Goal: Task Accomplishment & Management: Use online tool/utility

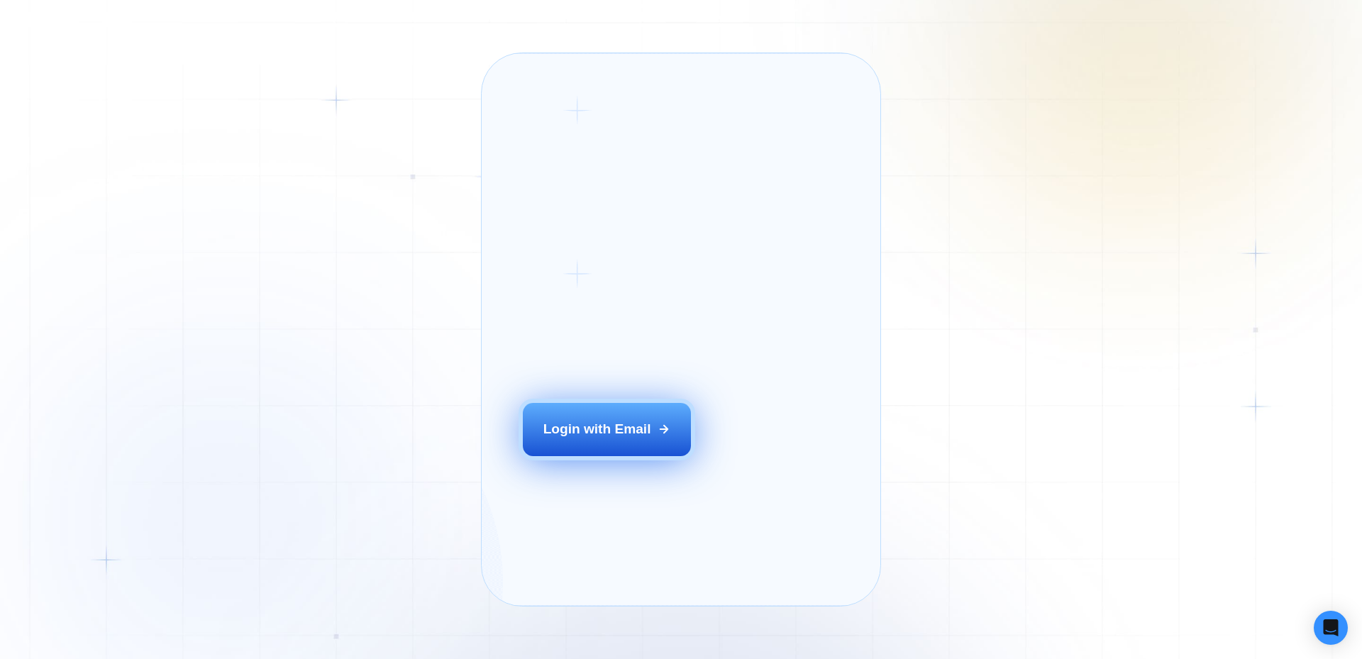
click at [629, 455] on button "Login with Email" at bounding box center [607, 429] width 169 height 52
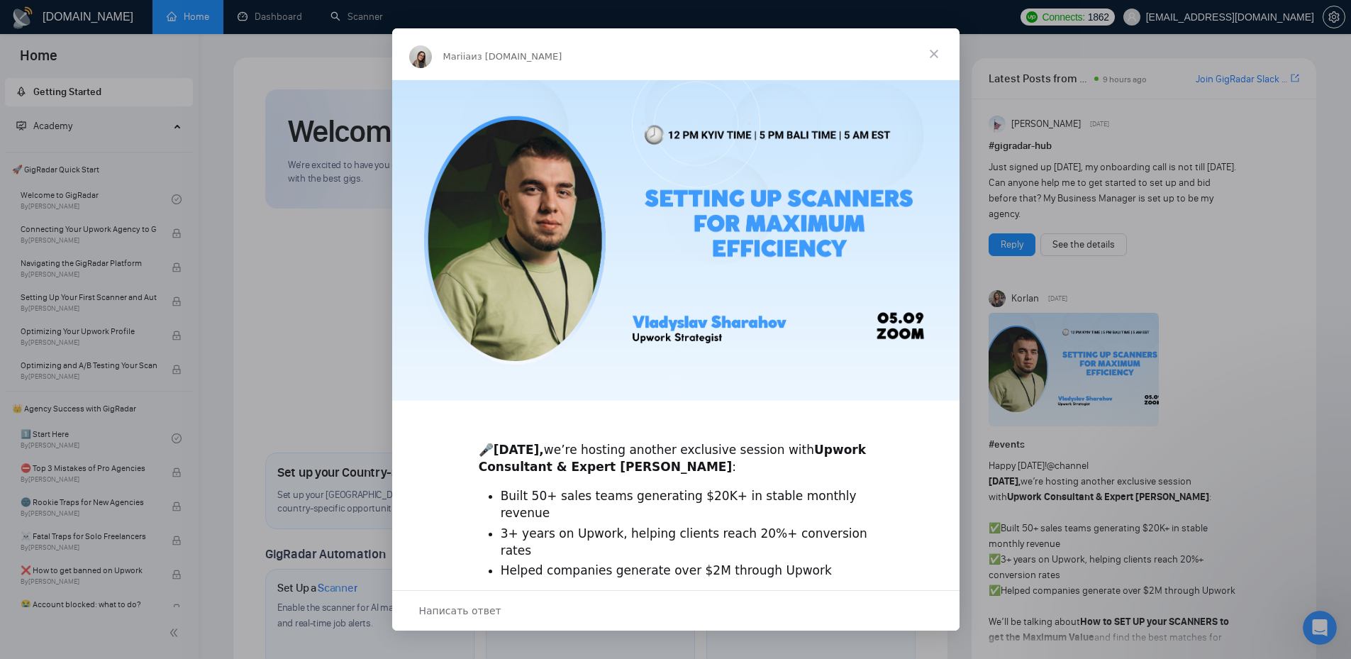
click at [942, 48] on span "Закрыть" at bounding box center [933, 53] width 51 height 51
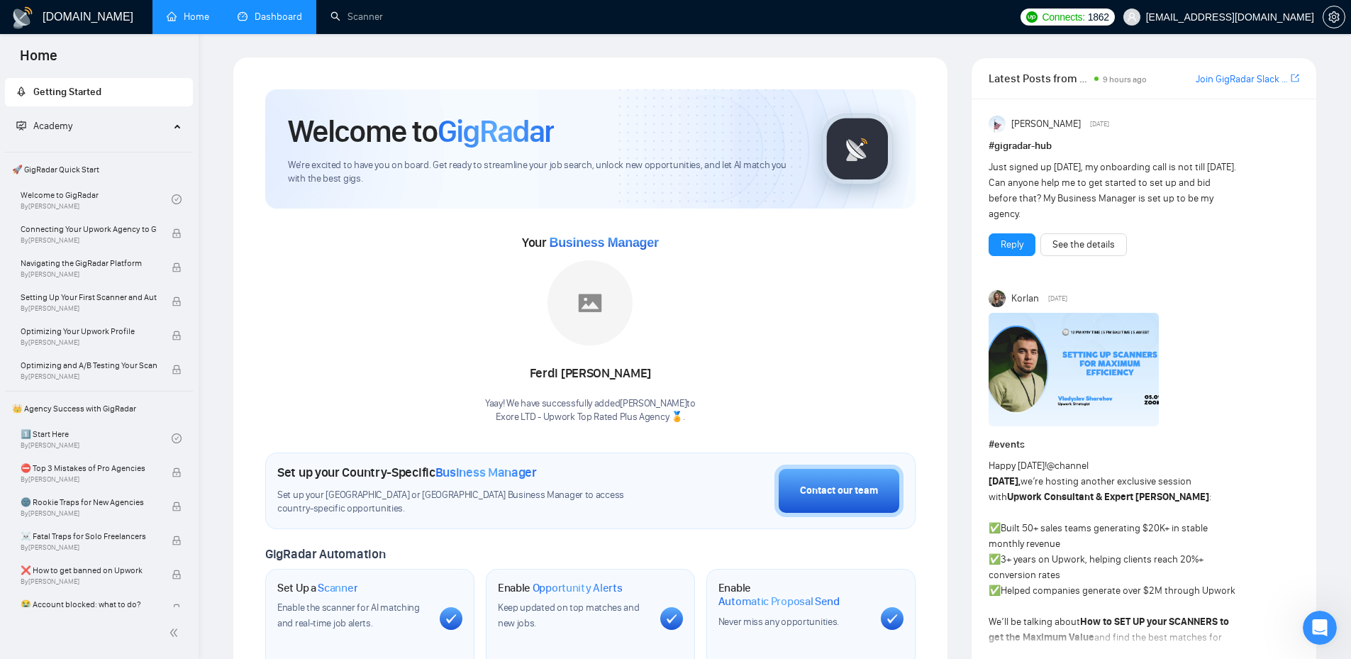
click at [279, 15] on link "Dashboard" at bounding box center [270, 17] width 65 height 12
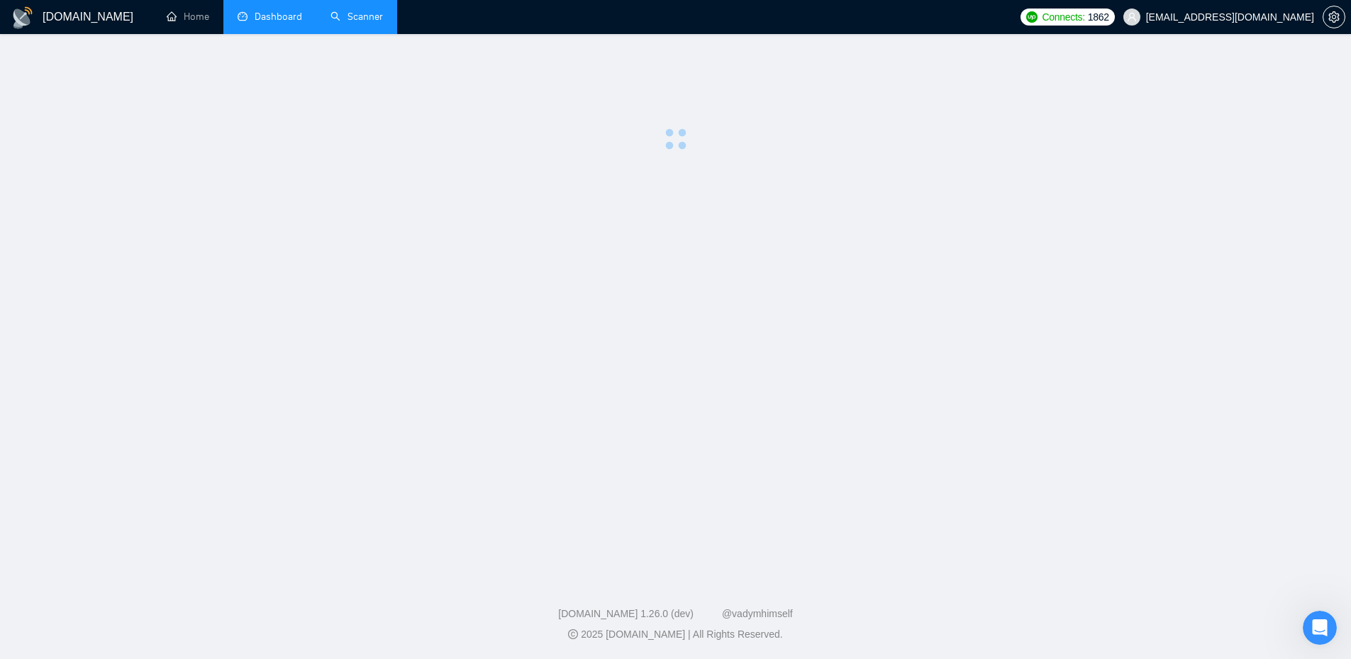
click at [356, 22] on link "Scanner" at bounding box center [356, 17] width 52 height 12
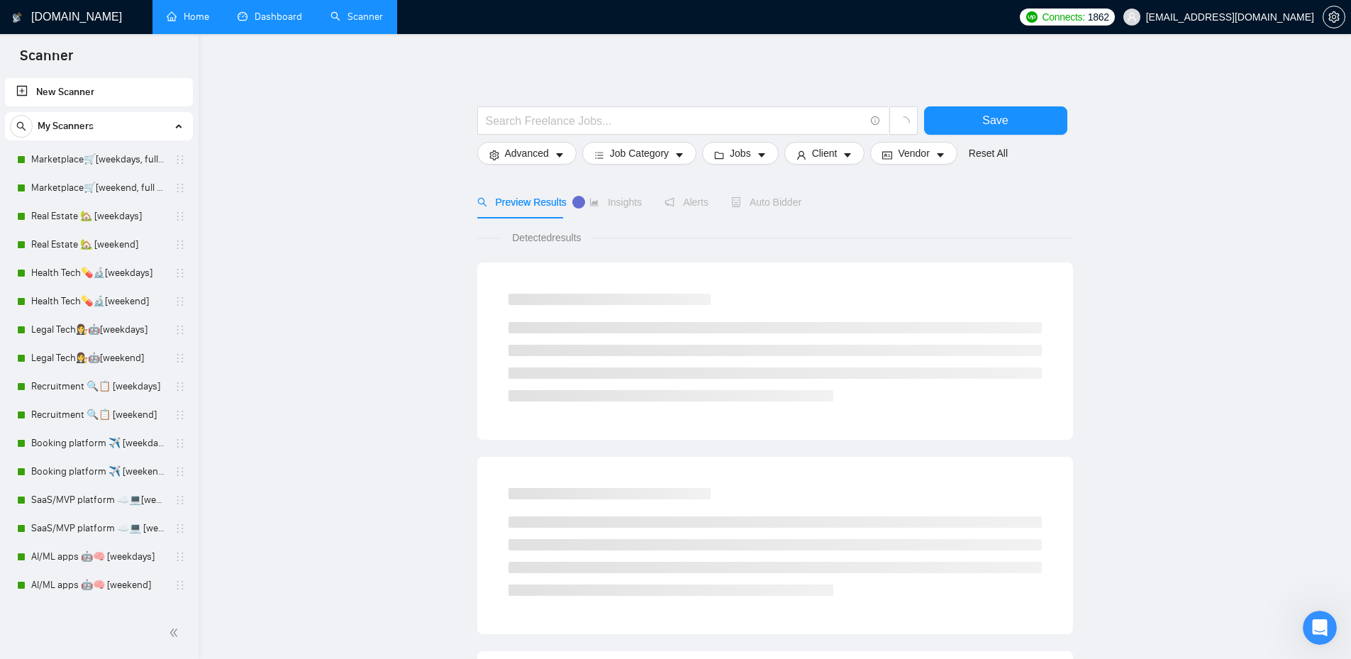
click at [209, 19] on link "Home" at bounding box center [188, 17] width 43 height 12
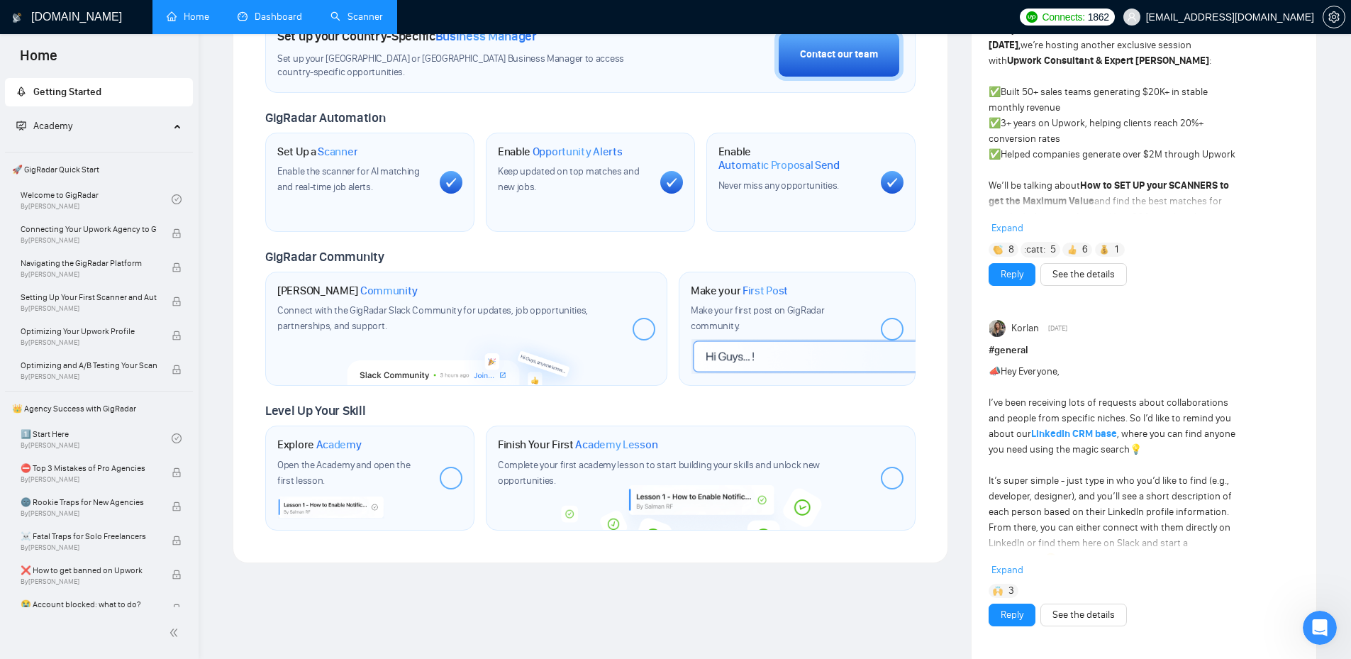
scroll to position [71, 0]
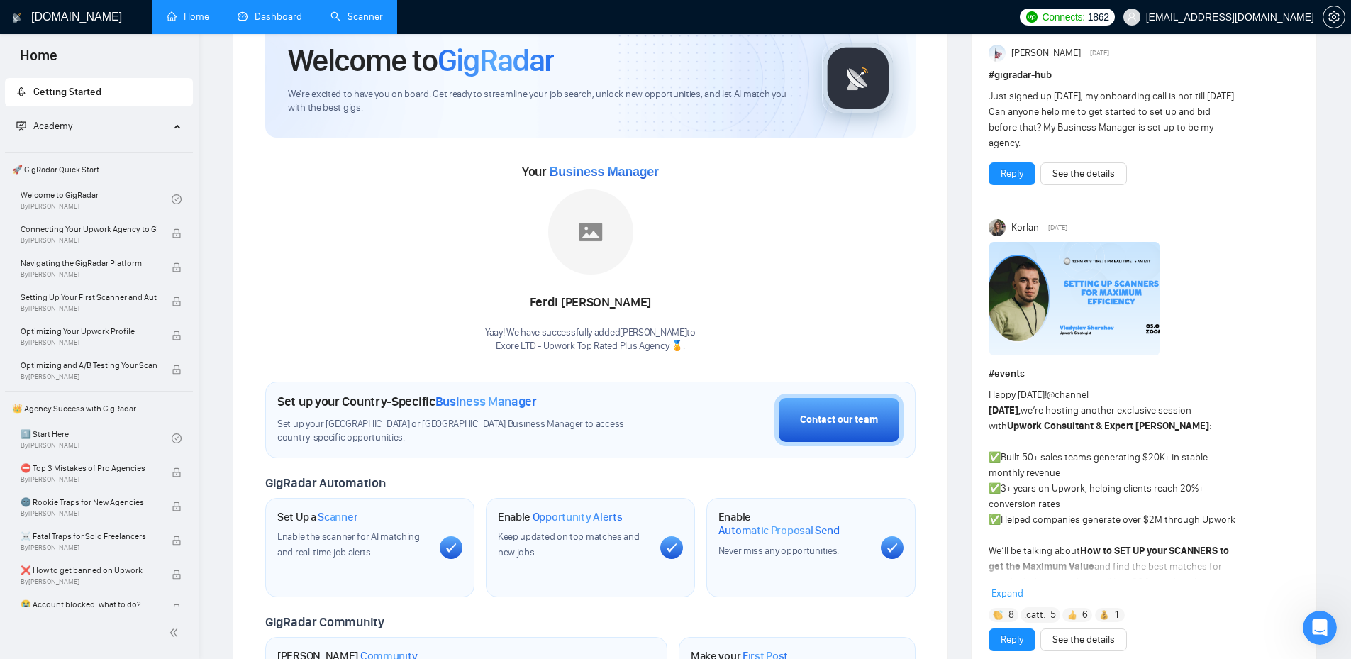
click at [291, 21] on link "Dashboard" at bounding box center [270, 17] width 65 height 12
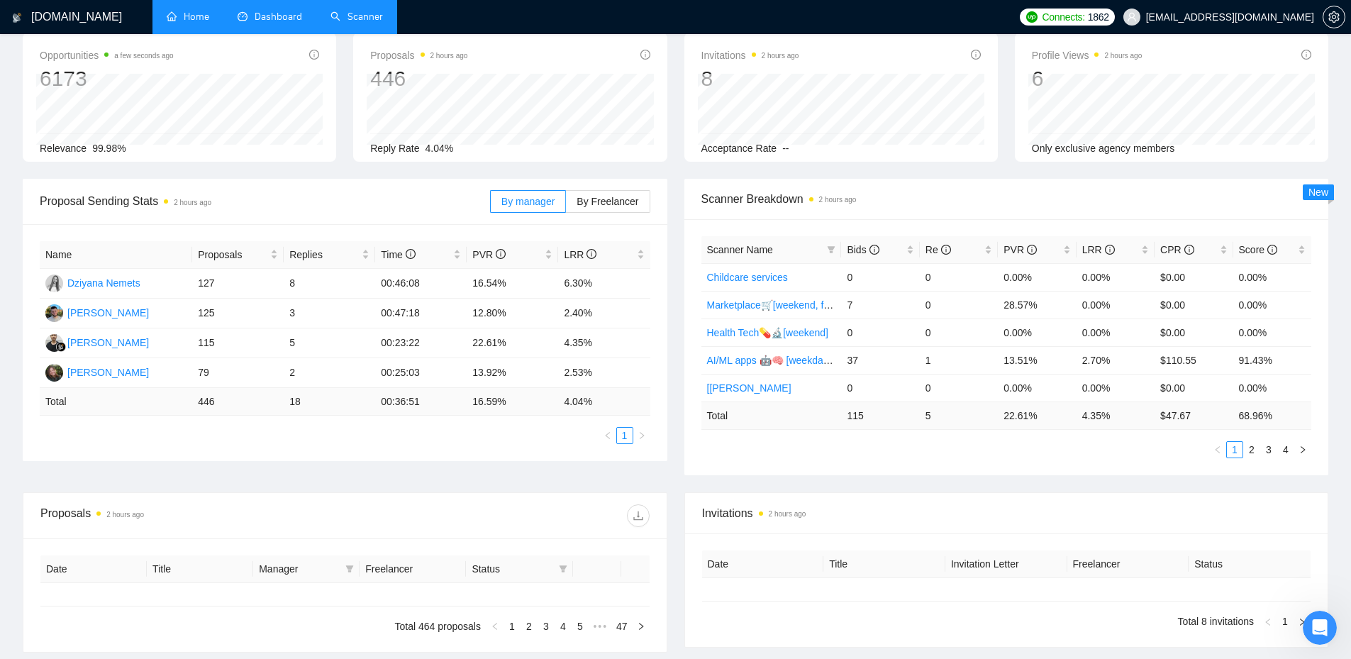
type input "[DATE]"
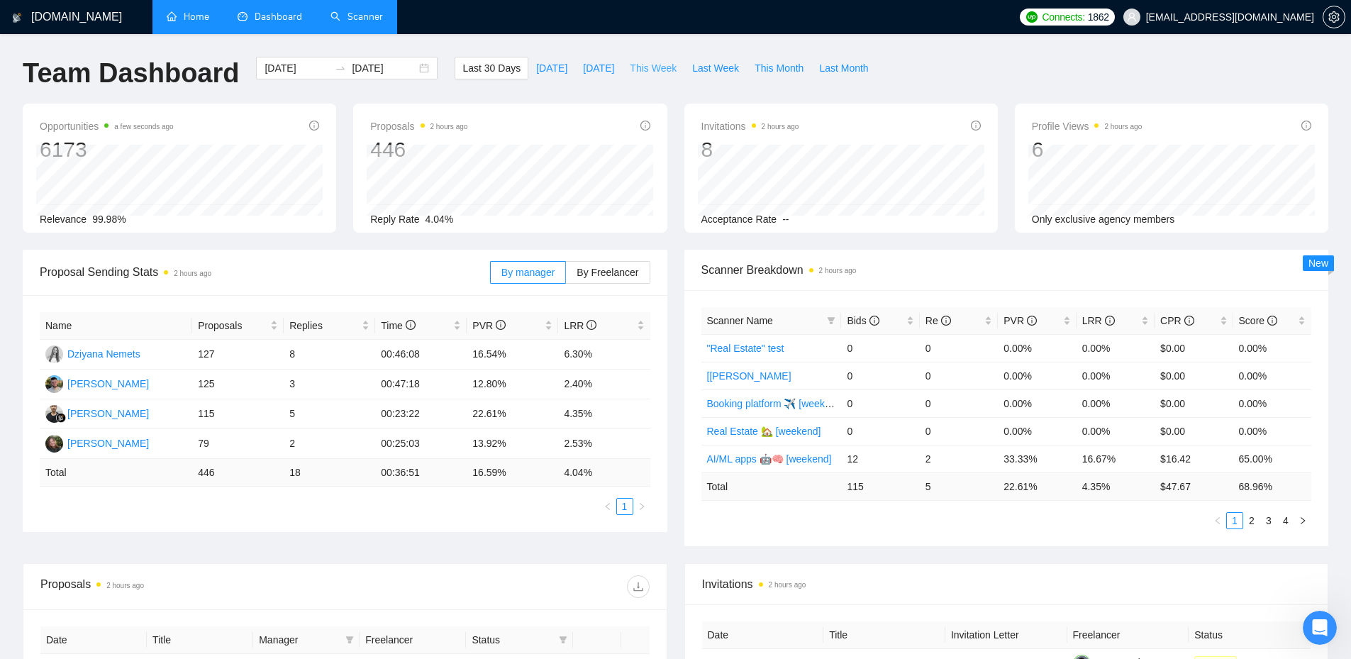
click at [632, 66] on span "This Week" at bounding box center [653, 68] width 47 height 16
type input "[DATE]"
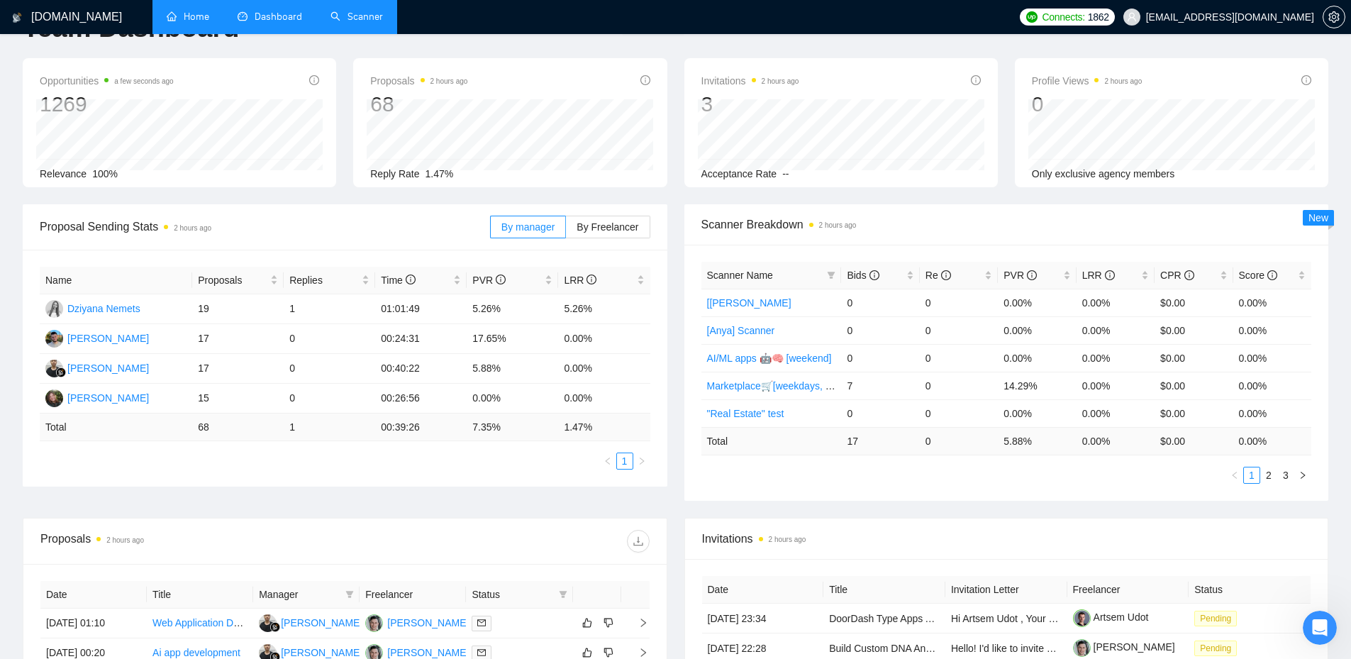
scroll to position [71, 0]
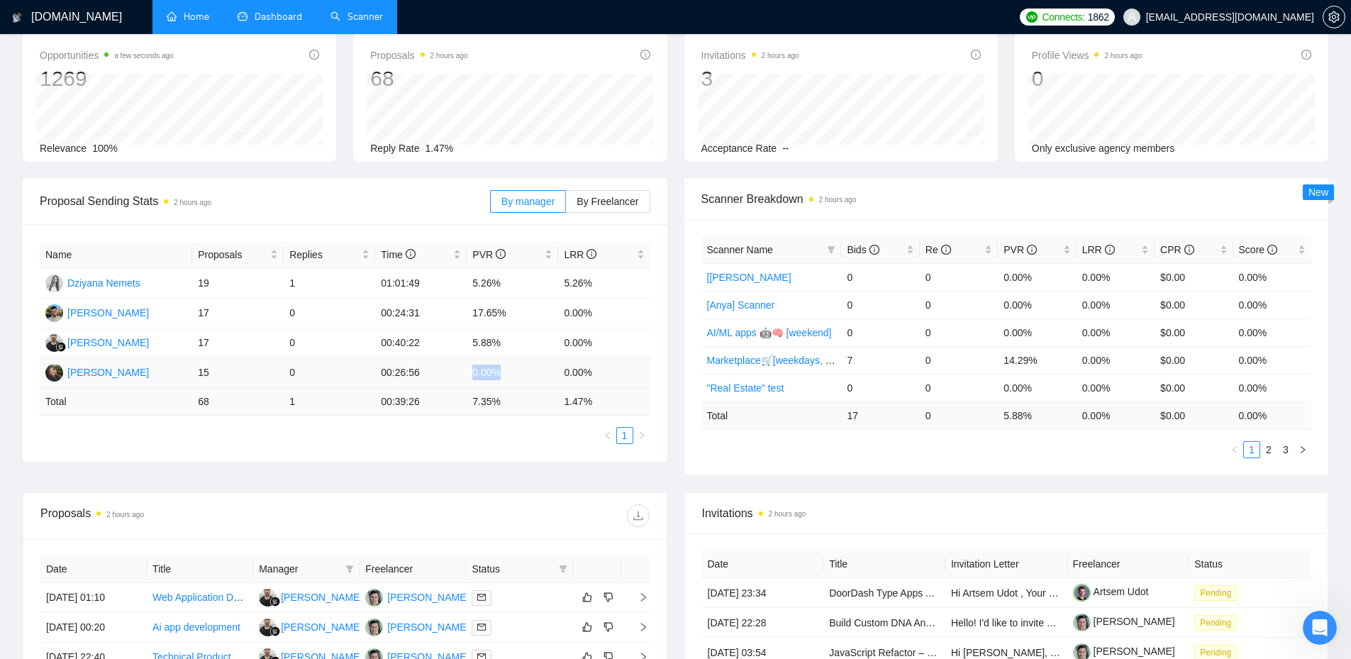
drag, startPoint x: 495, startPoint y: 369, endPoint x: 452, endPoint y: 369, distance: 42.5
click at [454, 369] on tr "[PERSON_NAME] 15 0 00:26:56 0.00% 0.00%" at bounding box center [345, 373] width 611 height 30
drag, startPoint x: 394, startPoint y: 367, endPoint x: 619, endPoint y: 374, distance: 224.9
click at [619, 374] on tr "[PERSON_NAME] 15 0 00:26:56 0.00% 0.00%" at bounding box center [345, 373] width 611 height 30
click at [477, 455] on div "Name Proposals Replies Time PVR LRR Dziyana Nemets 19 1 01:01:49 5.26% 5.26% [P…" at bounding box center [345, 342] width 645 height 237
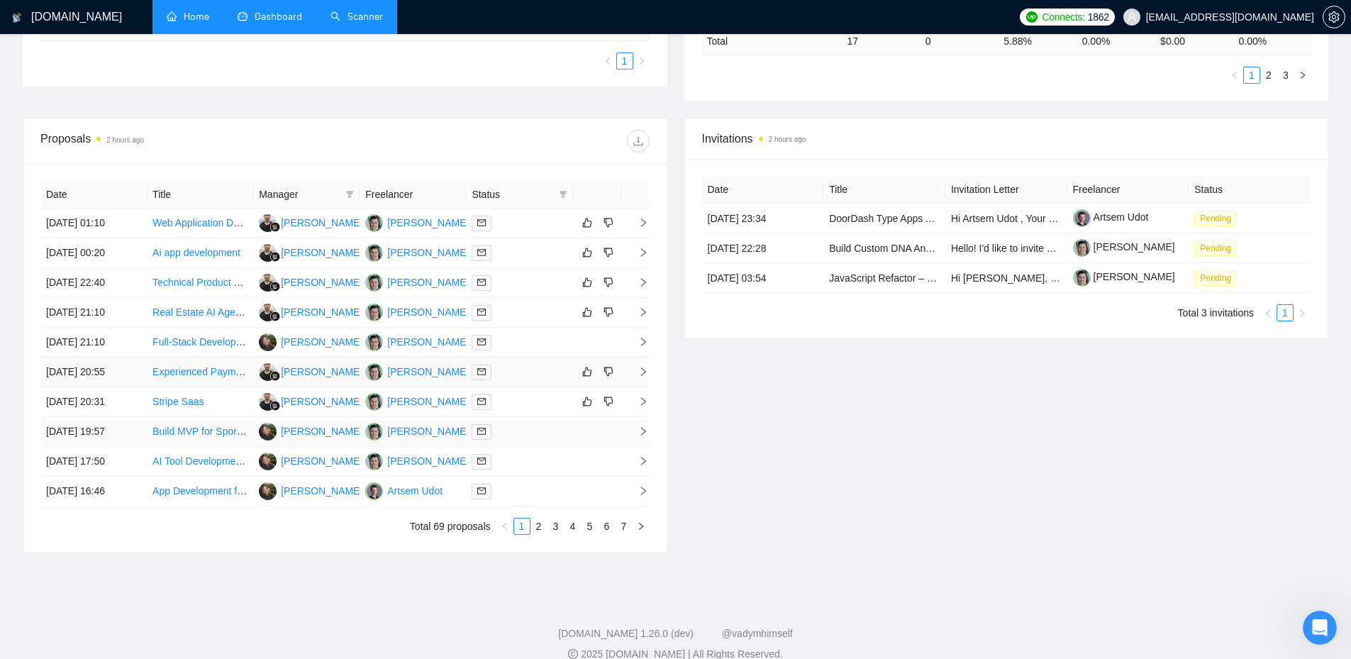
scroll to position [465, 0]
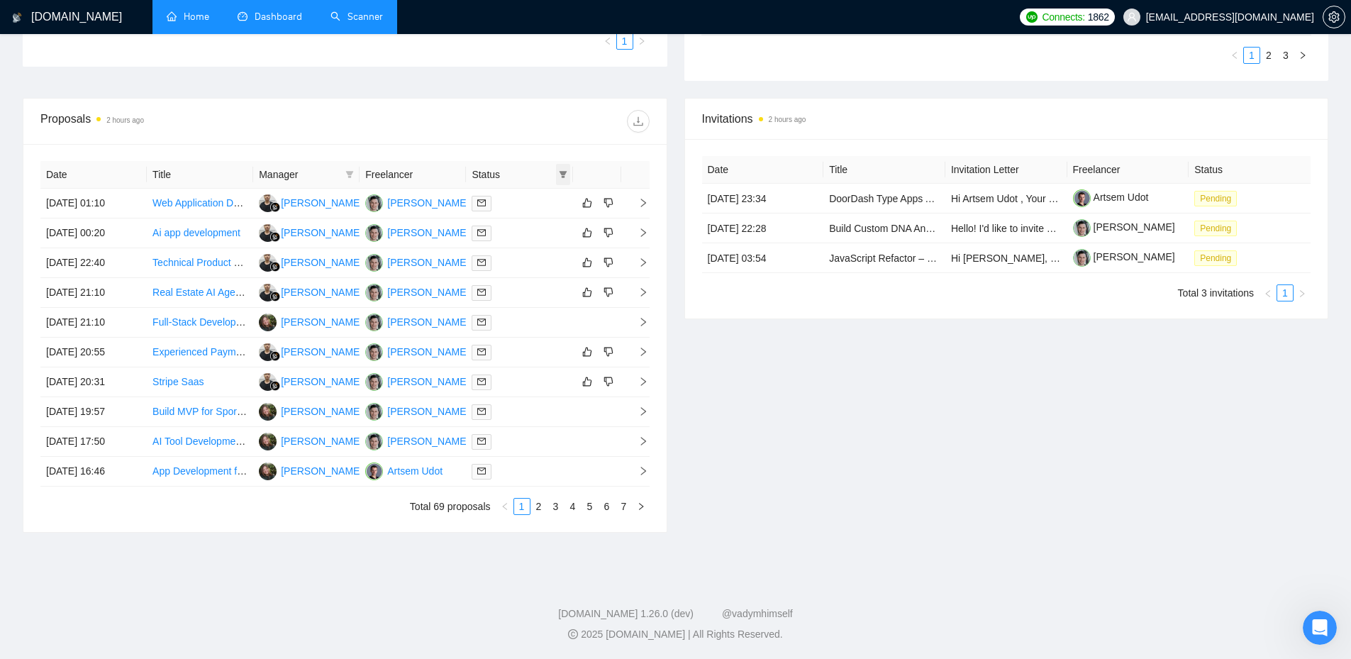
click at [564, 173] on icon "filter" at bounding box center [563, 174] width 8 height 7
click at [540, 225] on span "Sent" at bounding box center [527, 224] width 68 height 16
click at [679, 397] on div "Invitations 2 hours ago Date Title Invitation Letter Freelancer Status [DATE] 2…" at bounding box center [1007, 315] width 662 height 435
click at [563, 173] on icon "filter" at bounding box center [563, 174] width 8 height 7
click at [530, 218] on span "Sent" at bounding box center [527, 224] width 68 height 16
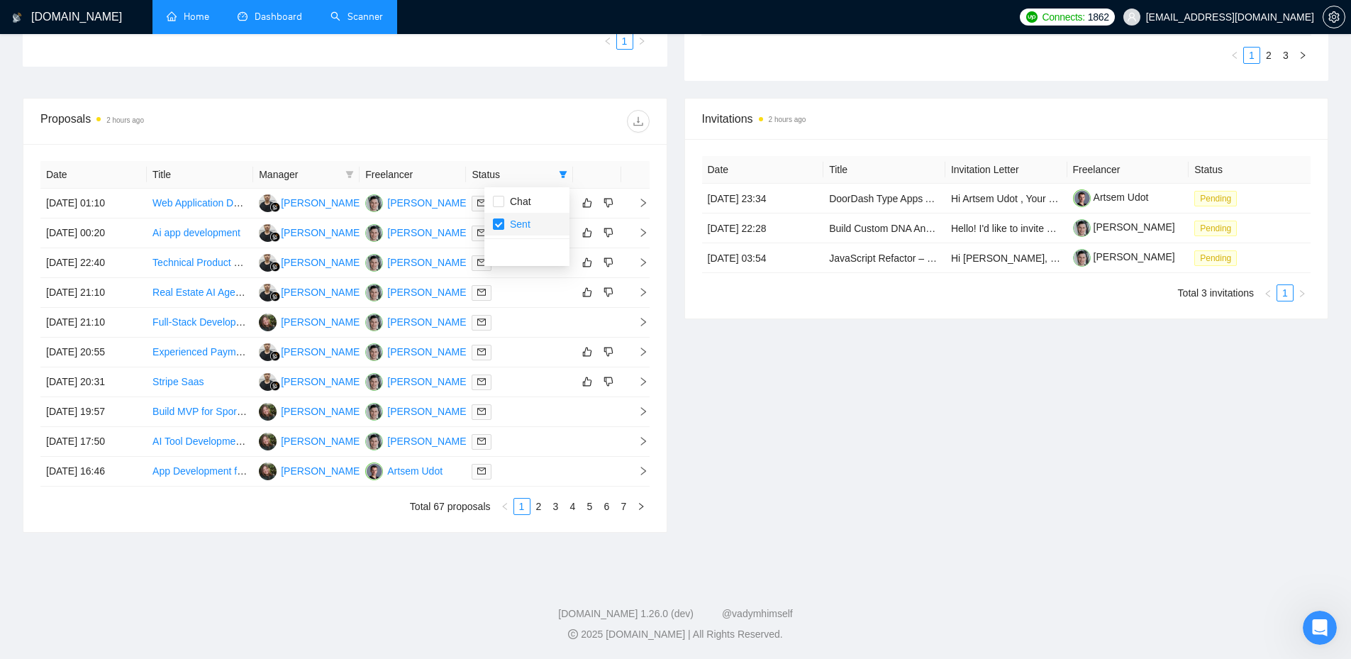
checkbox input "false"
click at [530, 206] on span "Chat" at bounding box center [527, 202] width 68 height 16
checkbox input "true"
click at [793, 408] on div "Invitations 2 hours ago Date Title Invitation Letter Freelancer Status [DATE] 2…" at bounding box center [1007, 315] width 662 height 435
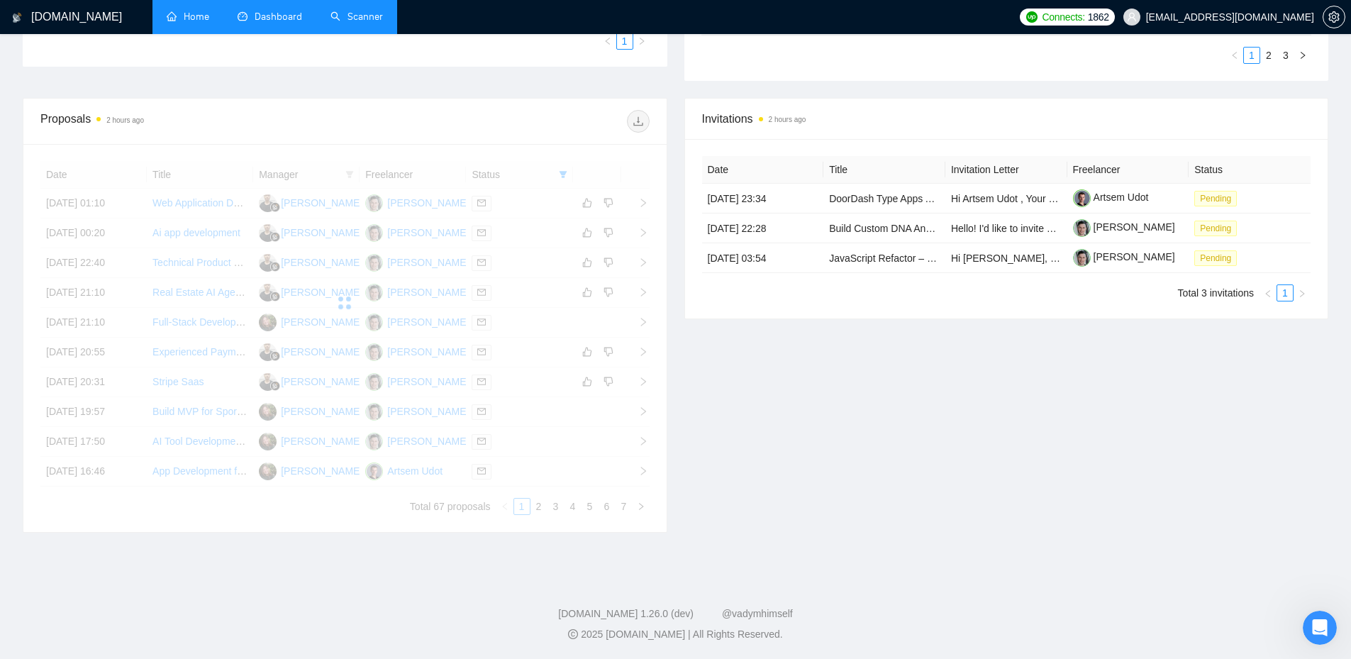
scroll to position [252, 0]
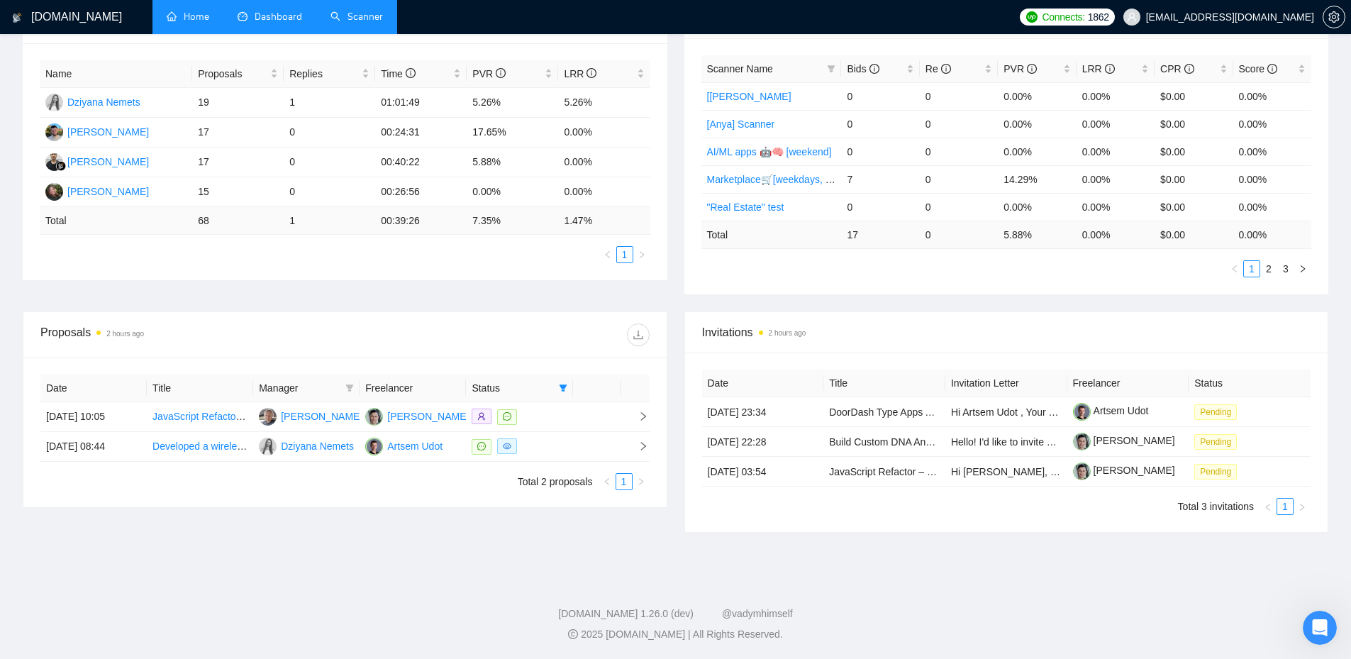
click at [330, 17] on link "Scanner" at bounding box center [356, 17] width 52 height 12
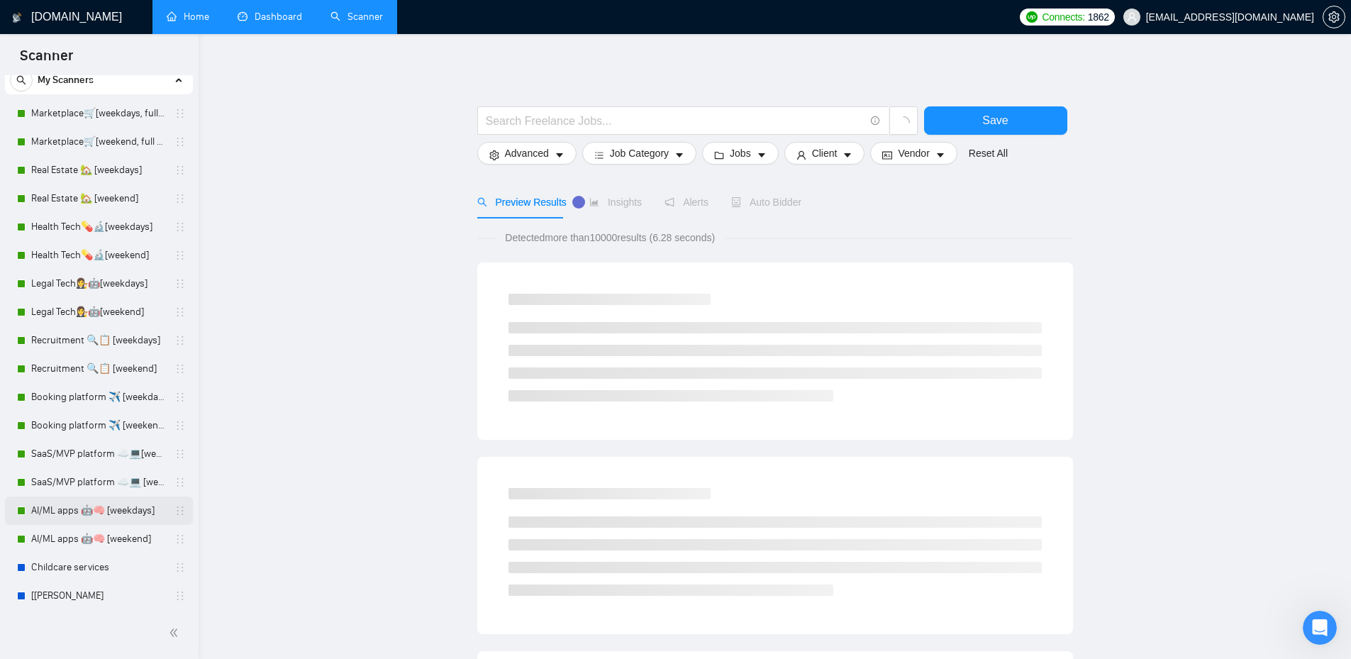
scroll to position [162, 0]
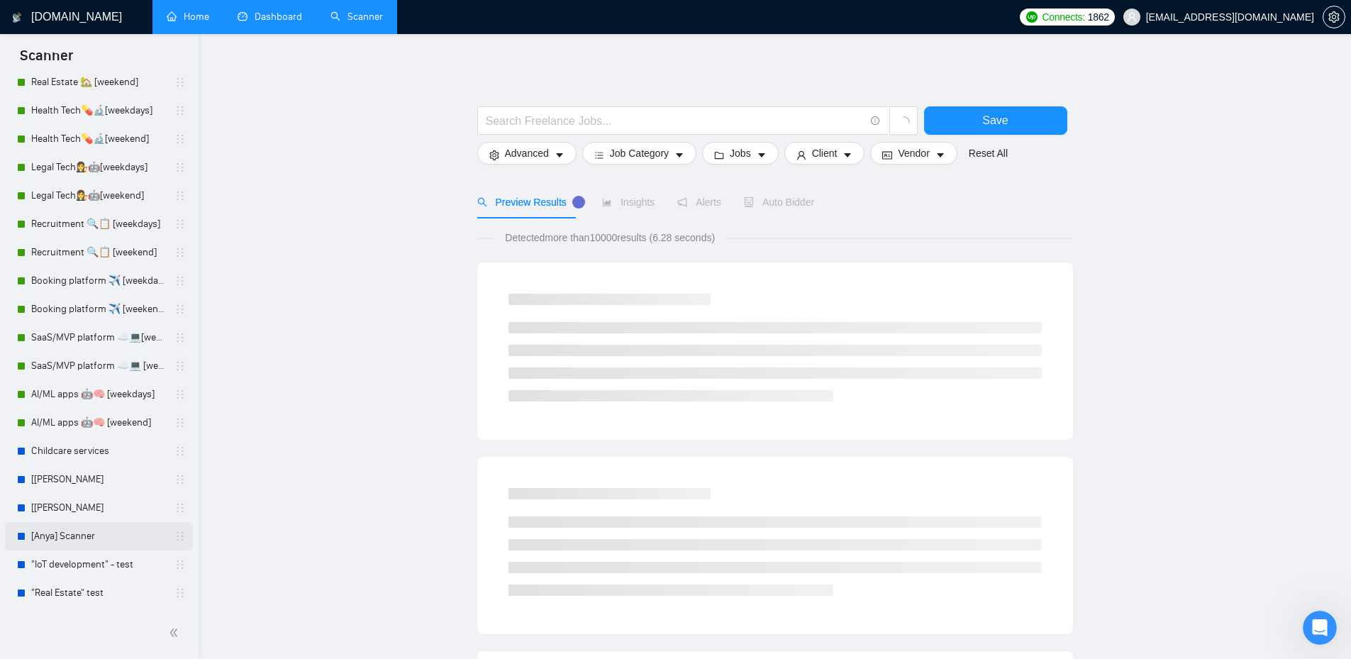
click at [74, 535] on link "[Anya] Scanner" at bounding box center [98, 536] width 135 height 28
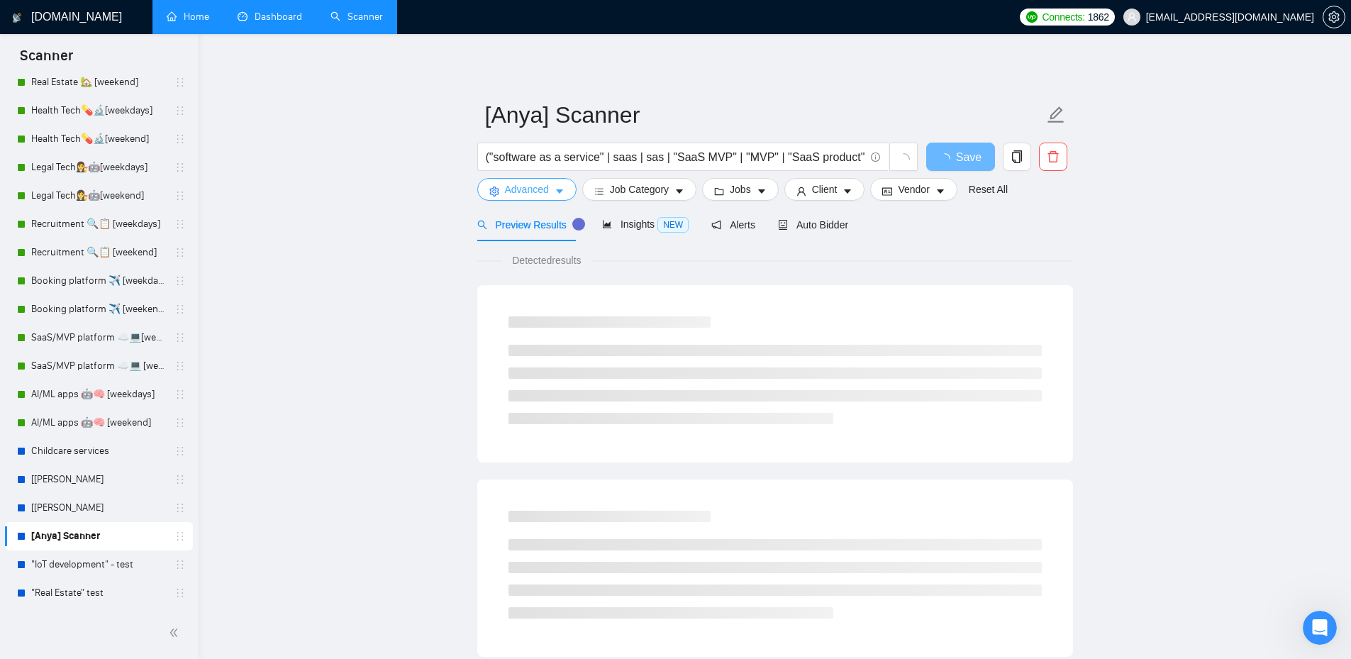
click at [549, 194] on button "Advanced" at bounding box center [526, 189] width 99 height 23
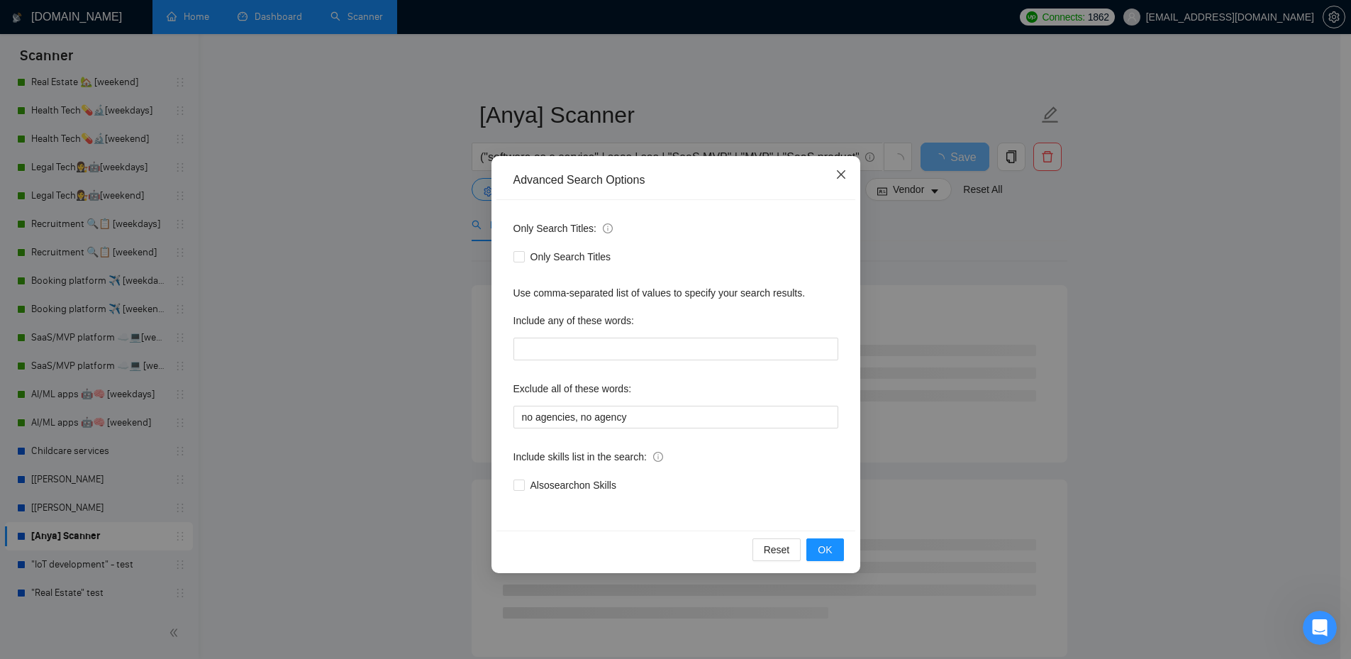
click at [840, 181] on span "Close" at bounding box center [841, 175] width 38 height 38
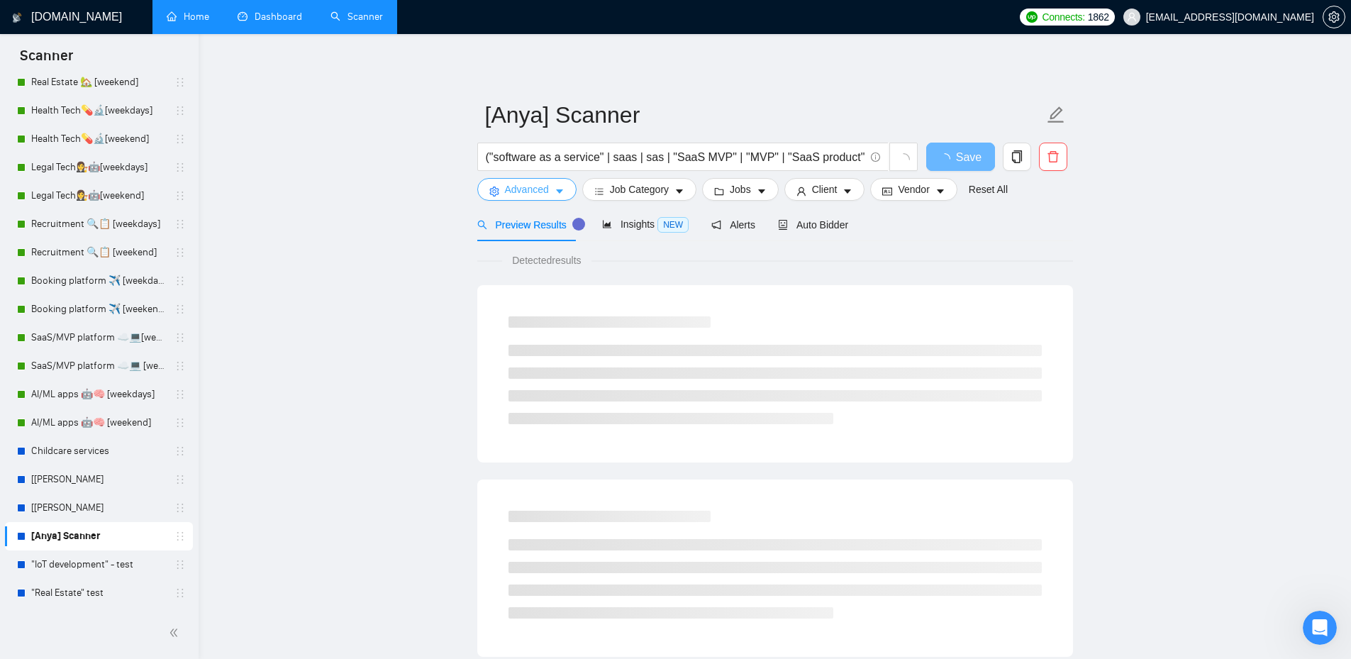
click at [538, 193] on span "Advanced" at bounding box center [527, 190] width 44 height 16
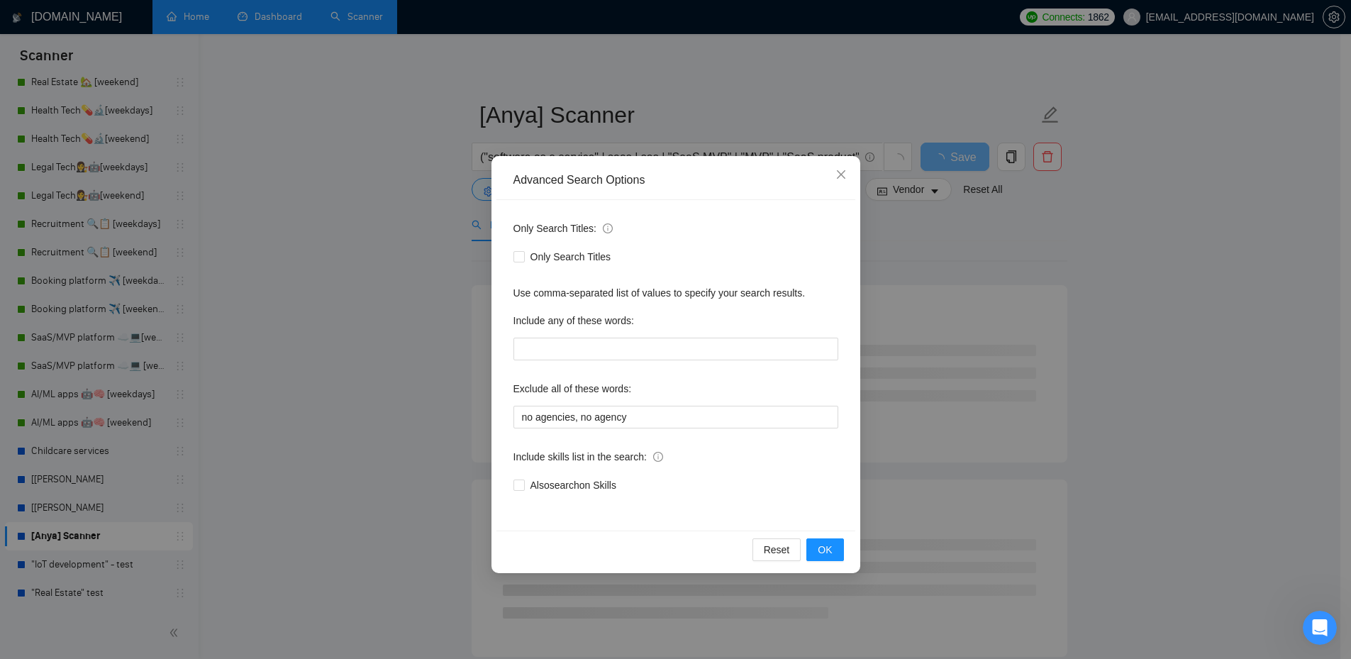
click at [419, 201] on div "Advanced Search Options Only Search Titles: Only Search Titles Use comma-separa…" at bounding box center [675, 329] width 1351 height 659
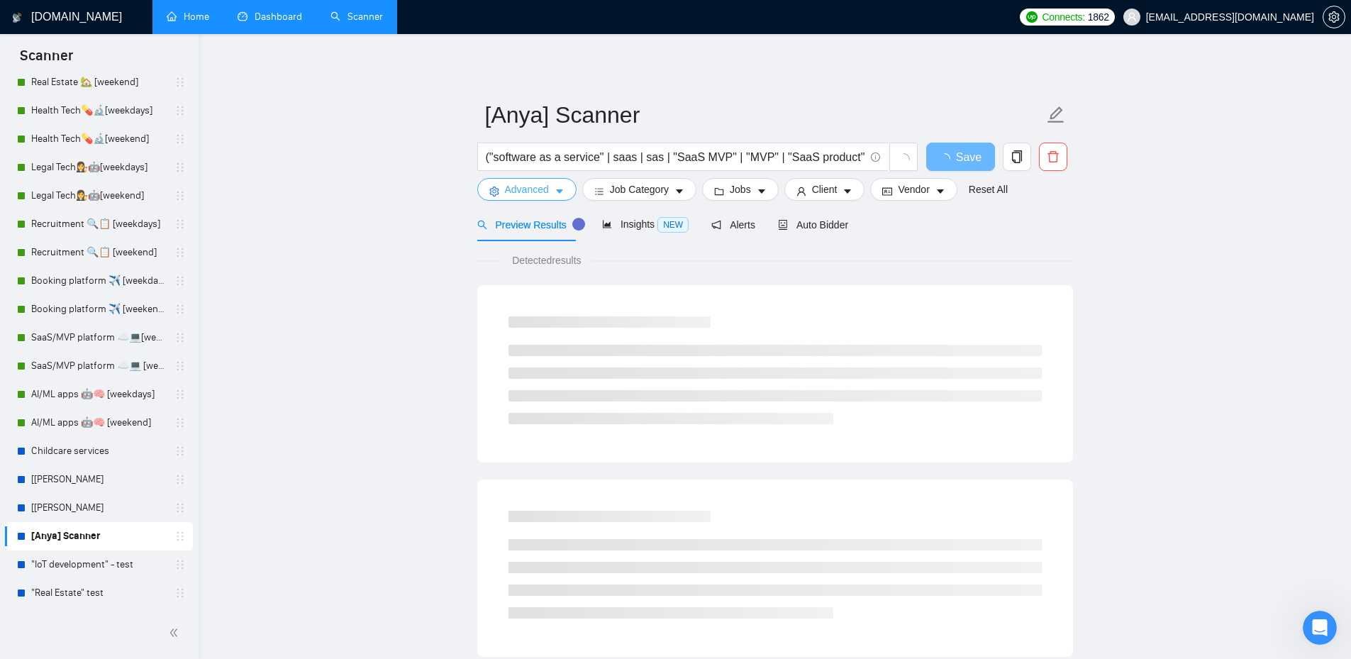
click at [505, 187] on span "Advanced" at bounding box center [527, 190] width 44 height 16
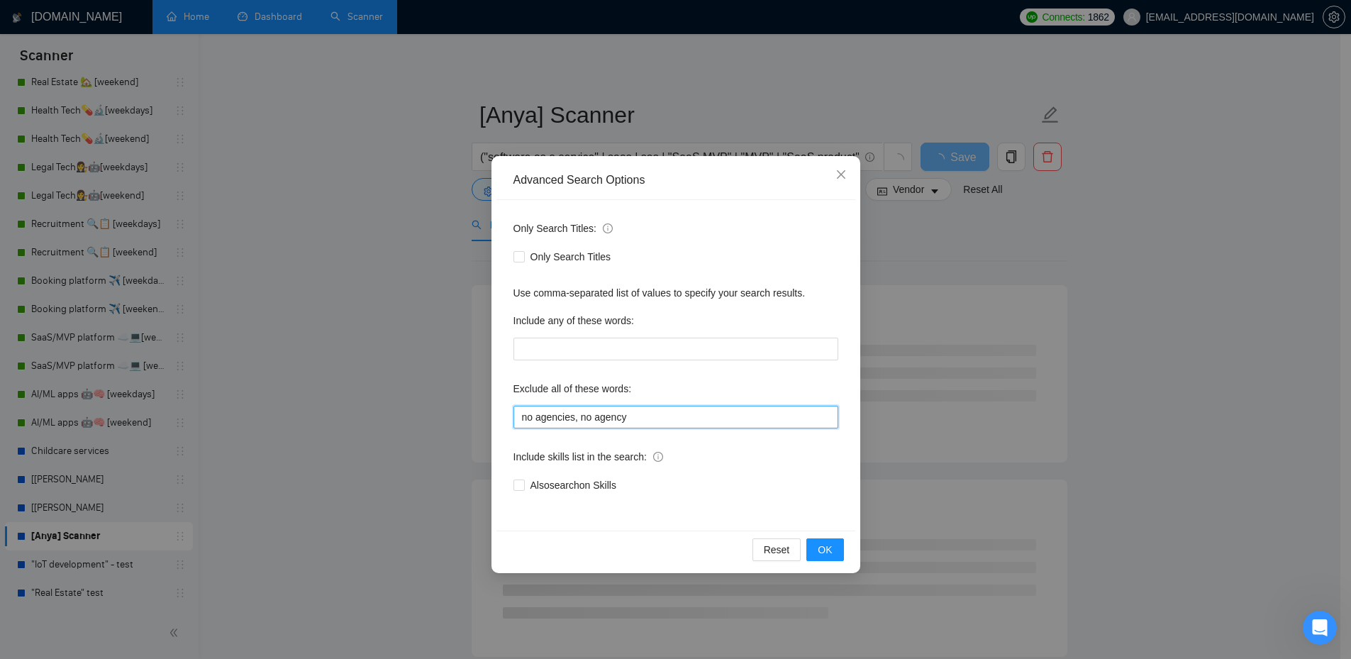
click at [654, 417] on input "no agencies, no agency" at bounding box center [675, 417] width 325 height 23
drag, startPoint x: 594, startPoint y: 299, endPoint x: 661, endPoint y: 289, distance: 67.3
click at [650, 291] on div "Use comma-separated list of values to specify your search results." at bounding box center [675, 293] width 325 height 16
drag, startPoint x: 661, startPoint y: 289, endPoint x: 696, endPoint y: 291, distance: 34.8
click at [696, 291] on div "Use comma-separated list of values to specify your search results." at bounding box center [675, 293] width 325 height 16
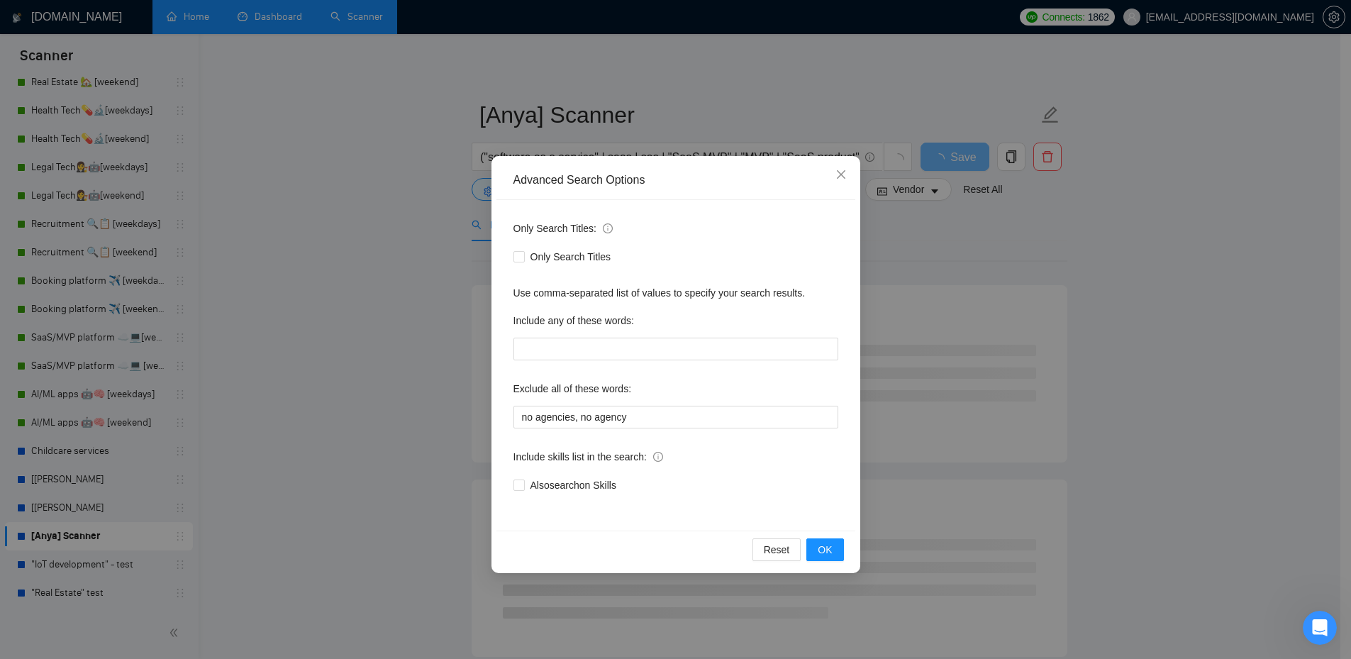
click at [712, 291] on div "Use comma-separated list of values to specify your search results." at bounding box center [675, 293] width 325 height 16
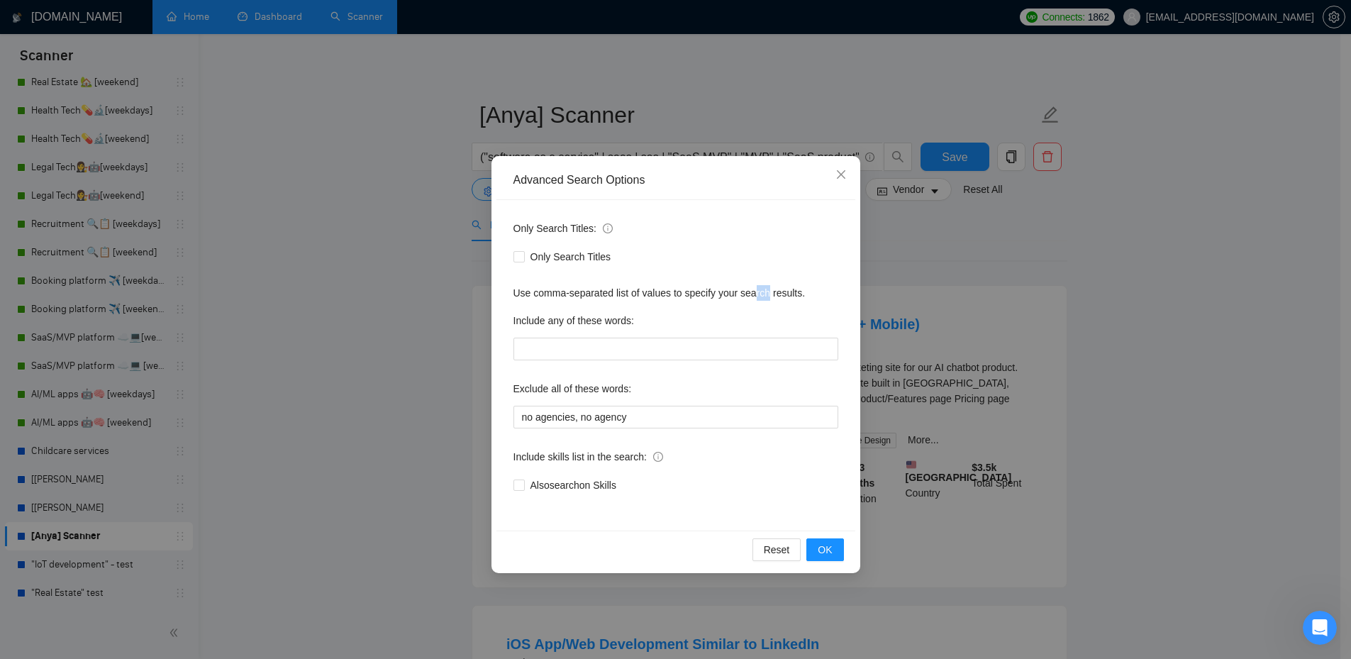
drag, startPoint x: 752, startPoint y: 292, endPoint x: 786, endPoint y: 294, distance: 33.4
click at [774, 294] on div "Use comma-separated list of values to specify your search results." at bounding box center [675, 293] width 325 height 16
click at [696, 422] on input "no agencies, no agency" at bounding box center [675, 417] width 325 height 23
type input "no agencies, no agency, join our"
click at [819, 376] on div "Only Search Titles: Only Search Titles Use comma-separated list of values to sp…" at bounding box center [675, 365] width 359 height 330
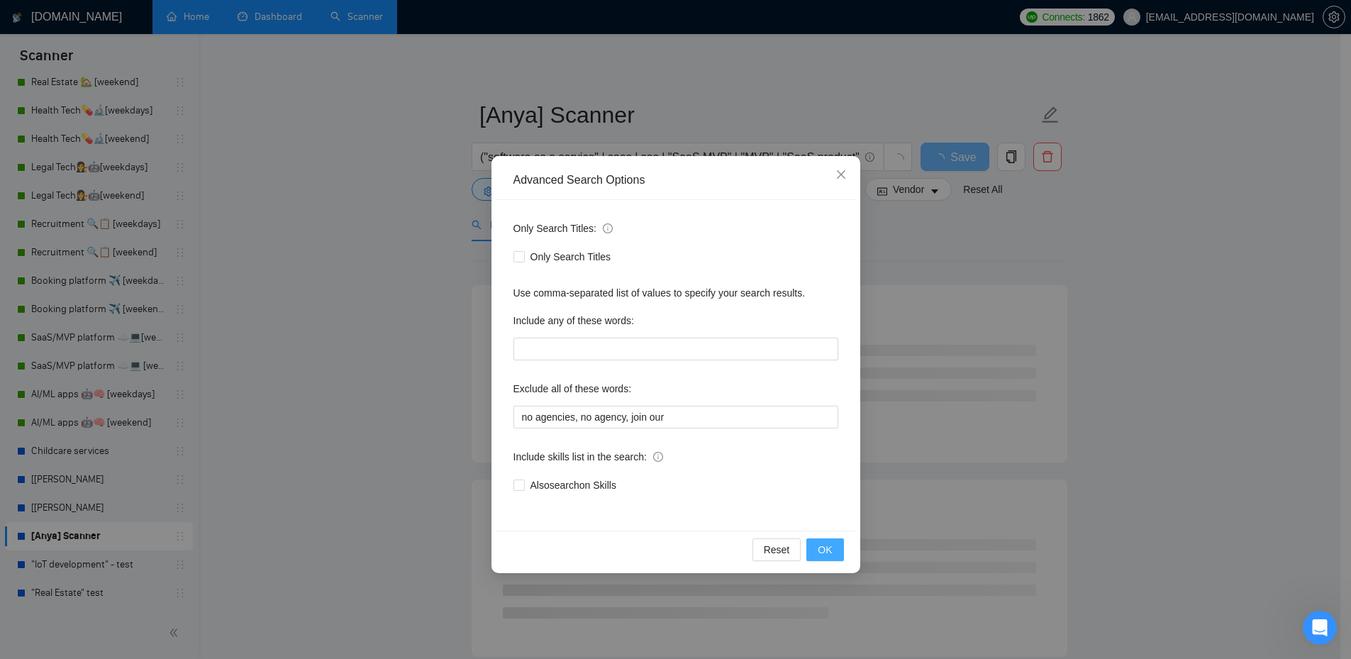
click at [819, 547] on span "OK" at bounding box center [825, 550] width 14 height 16
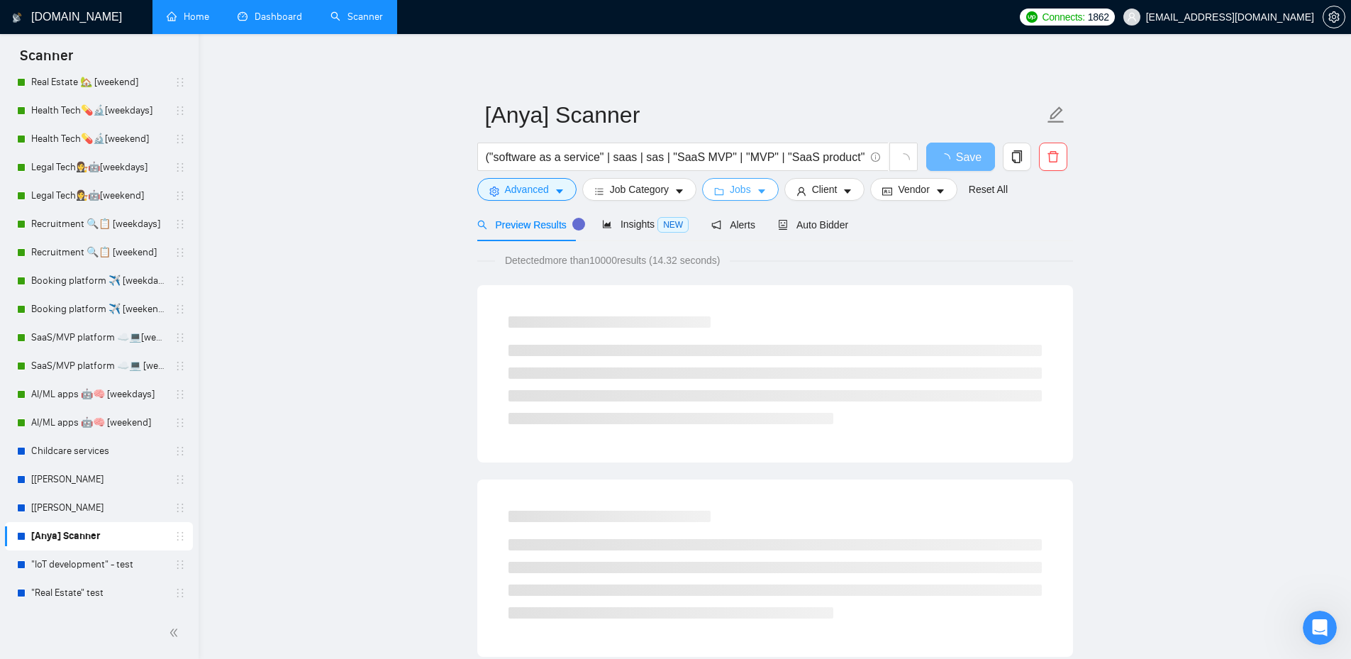
click at [763, 190] on button "Jobs" at bounding box center [740, 189] width 77 height 23
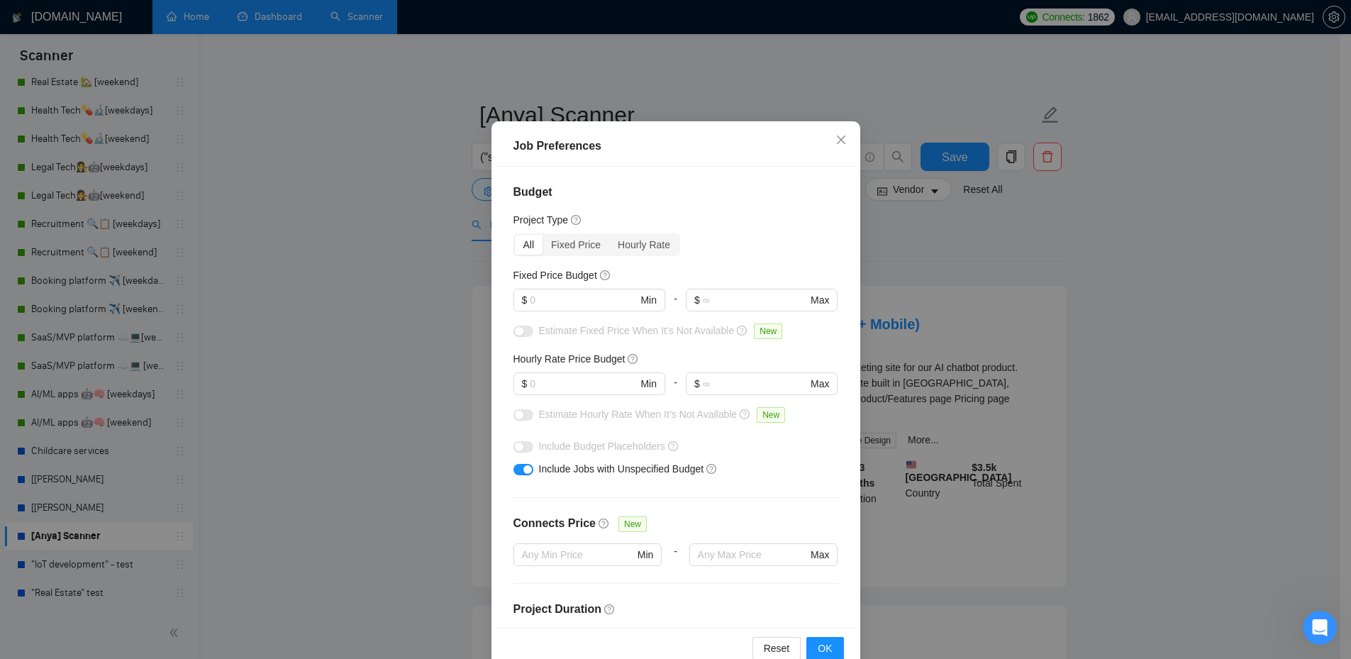
scroll to position [71, 0]
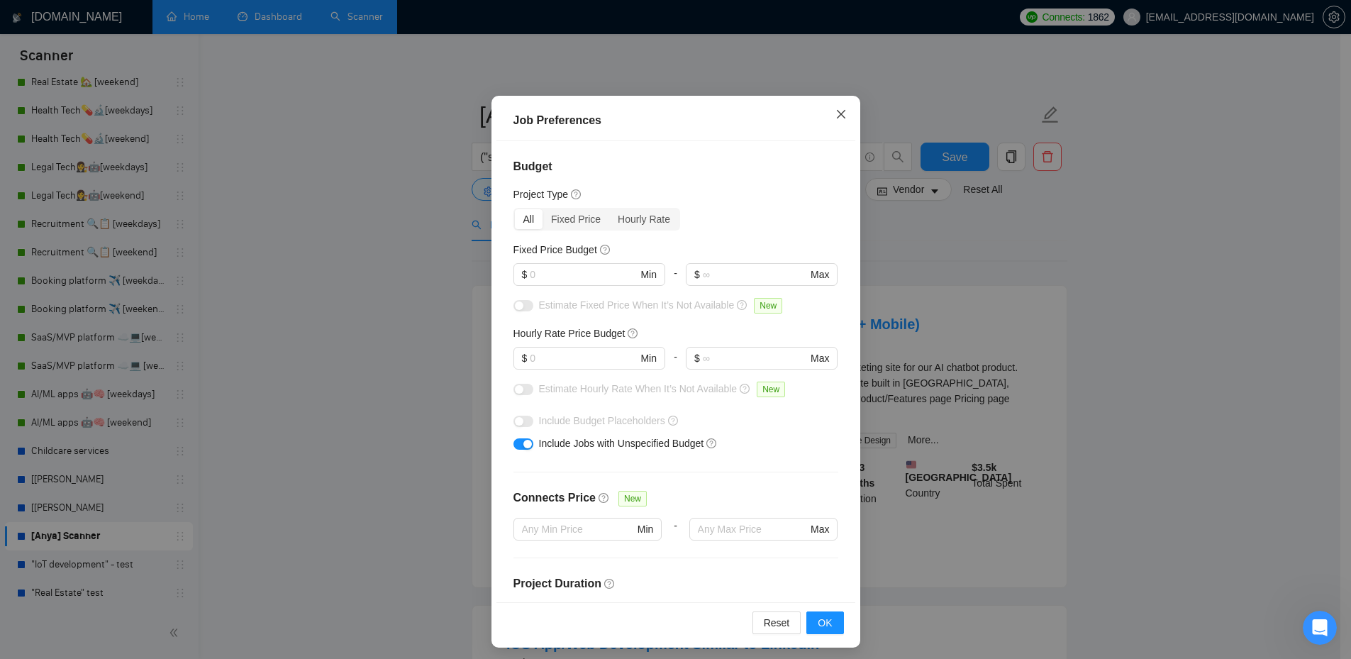
click at [835, 118] on icon "close" at bounding box center [840, 113] width 11 height 11
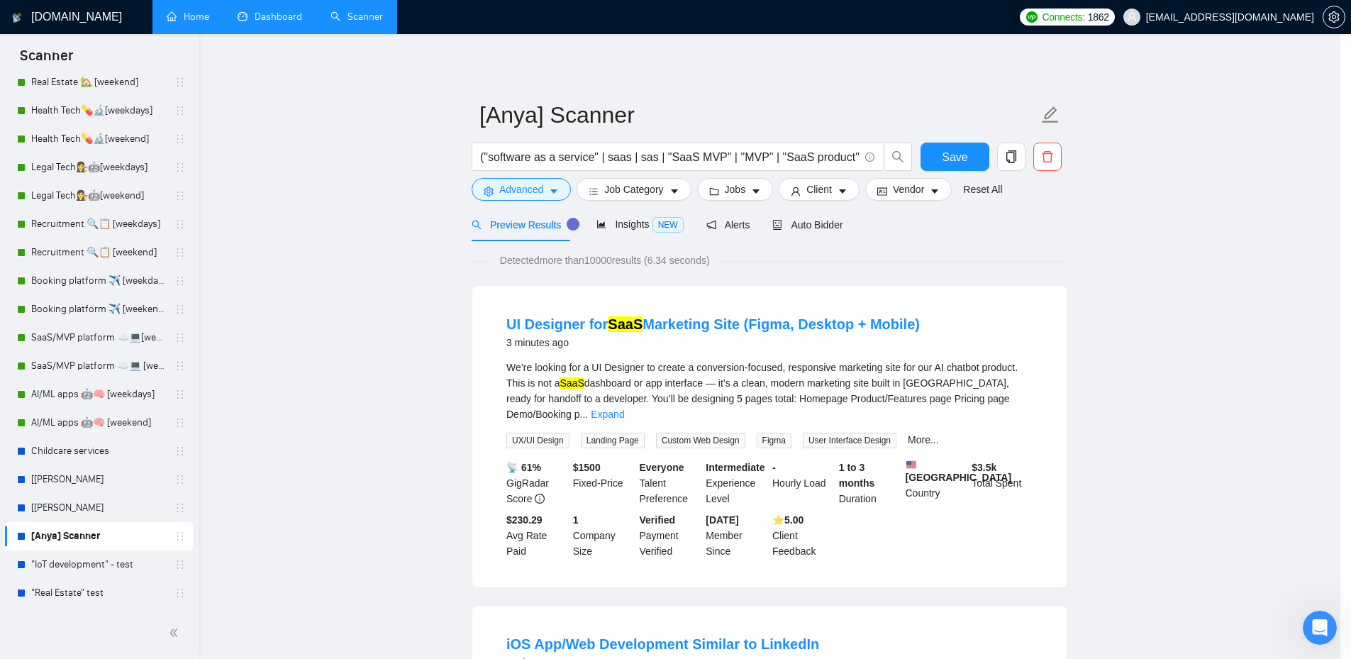
scroll to position [0, 0]
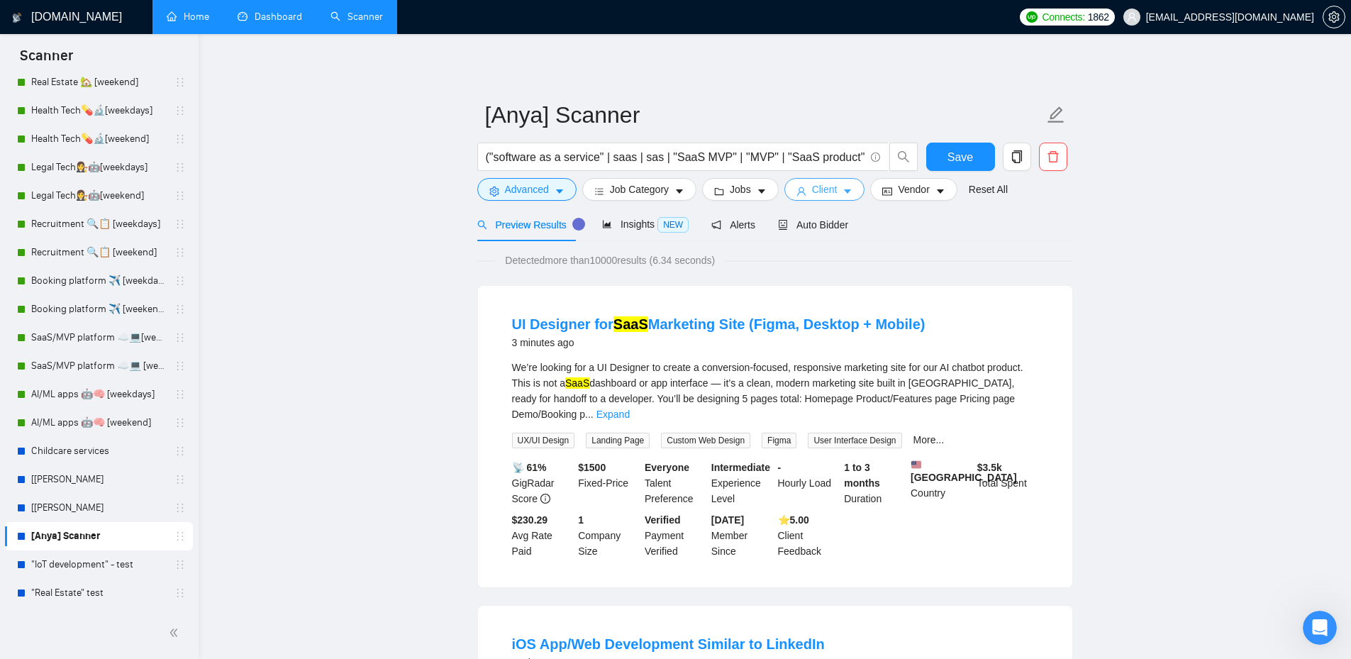
click at [819, 200] on button "Client" at bounding box center [824, 189] width 81 height 23
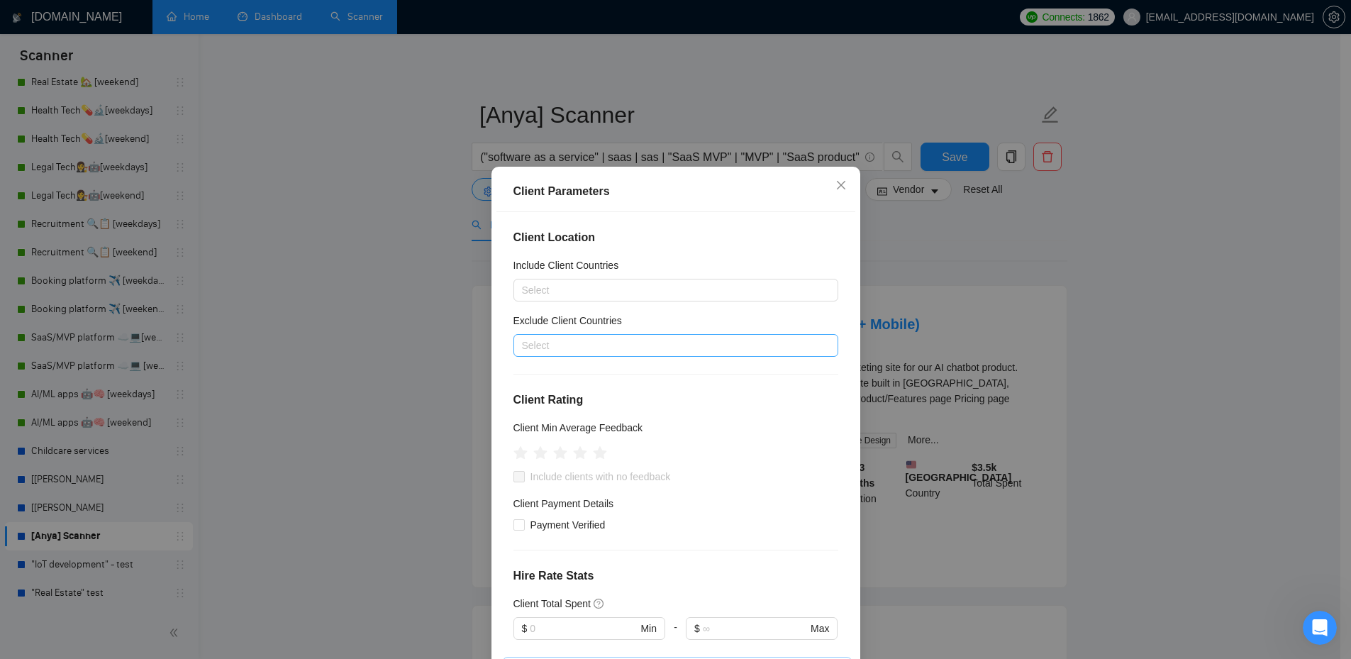
click at [632, 342] on div at bounding box center [669, 345] width 304 height 17
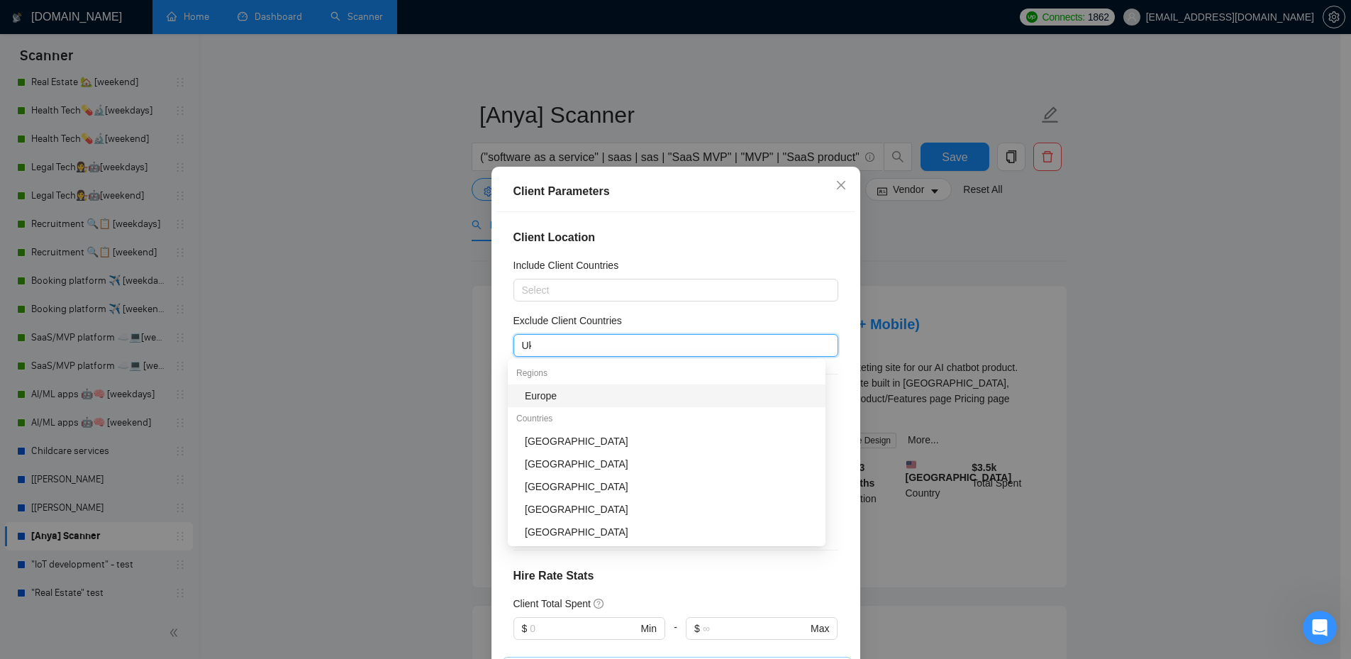
type input "Ukr"
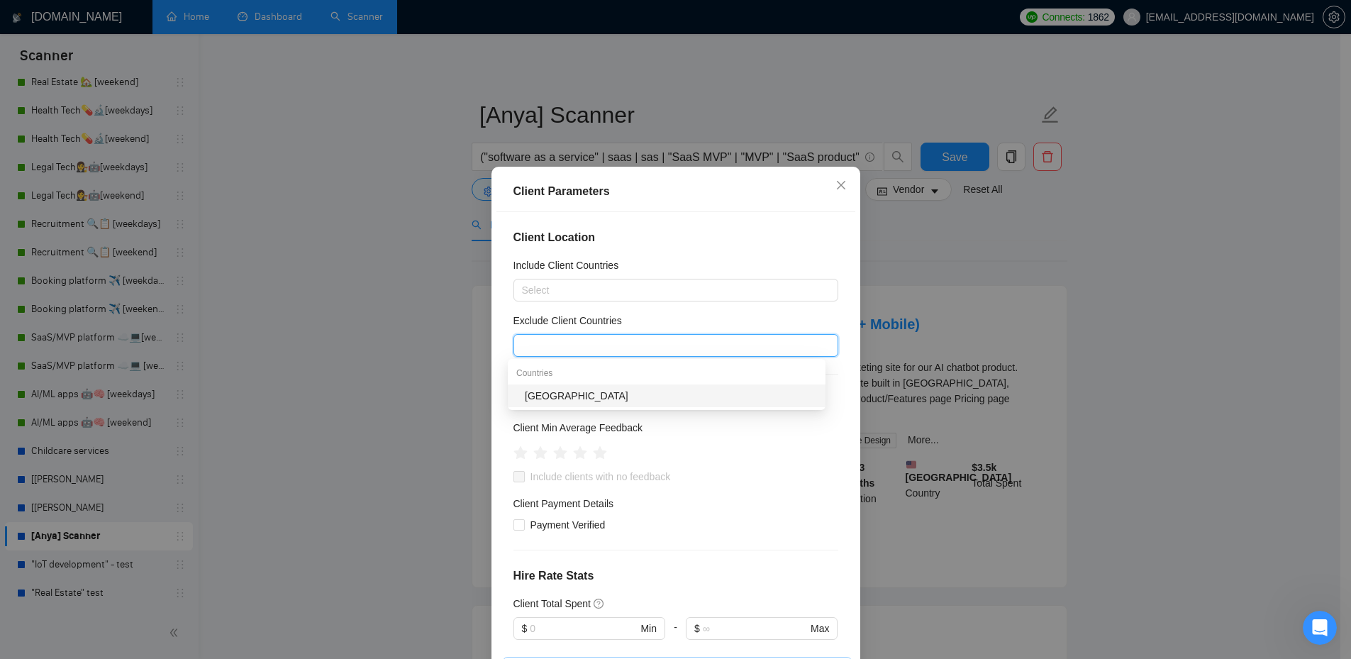
click at [670, 411] on div "Client Location Include Client Countries Select Exclude Client Countries Ukr Cl…" at bounding box center [675, 442] width 359 height 461
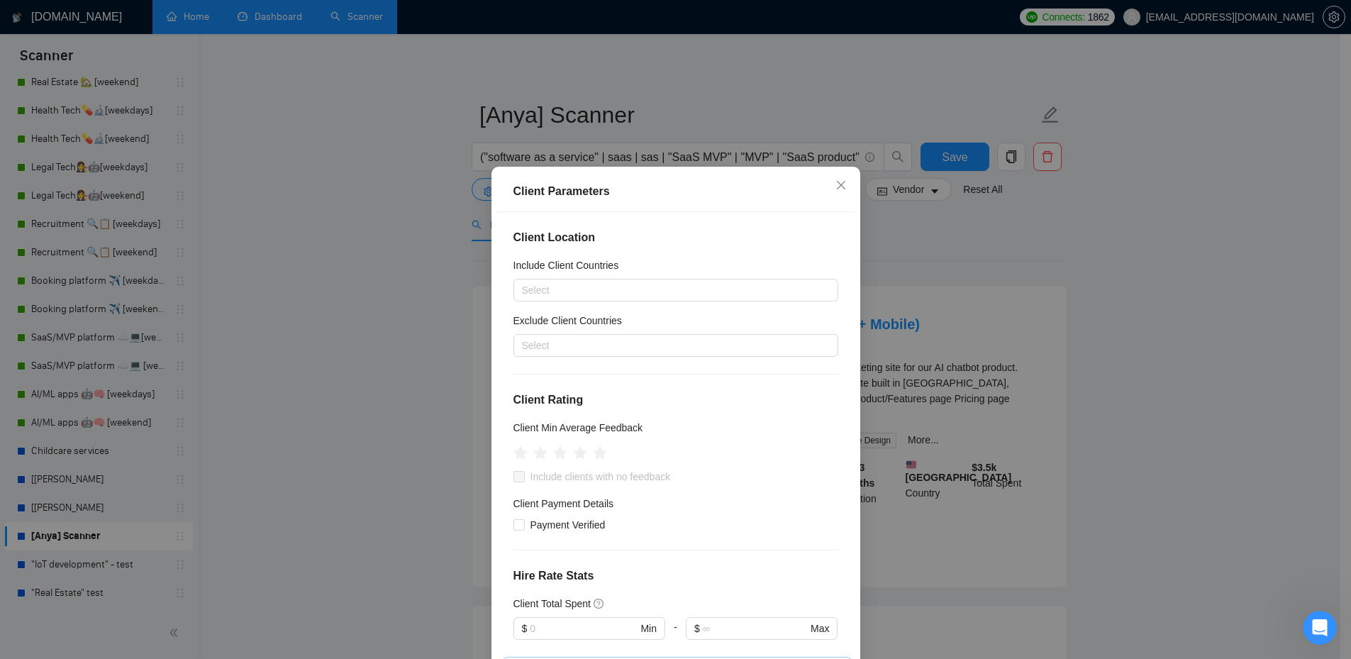
click at [615, 361] on div "Client Location Include Client Countries Select Exclude Client Countries Select…" at bounding box center [675, 442] width 359 height 461
click at [580, 335] on div "Select" at bounding box center [675, 345] width 325 height 23
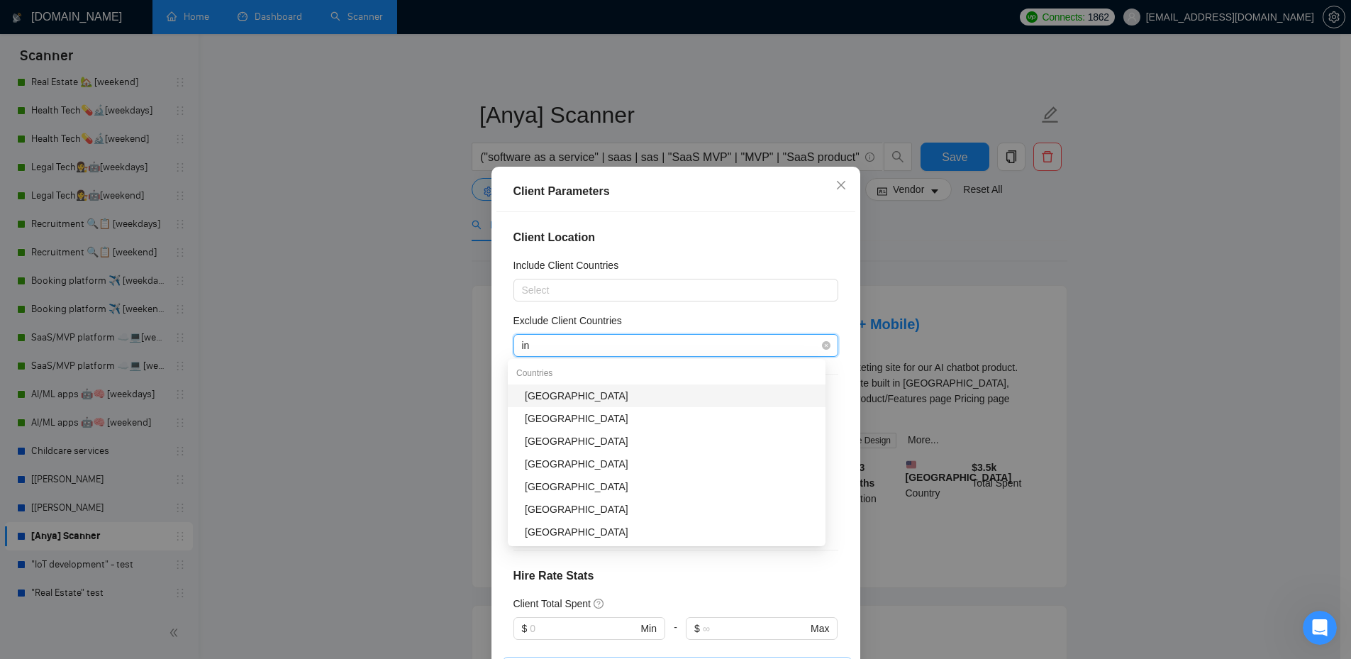
type input "ind"
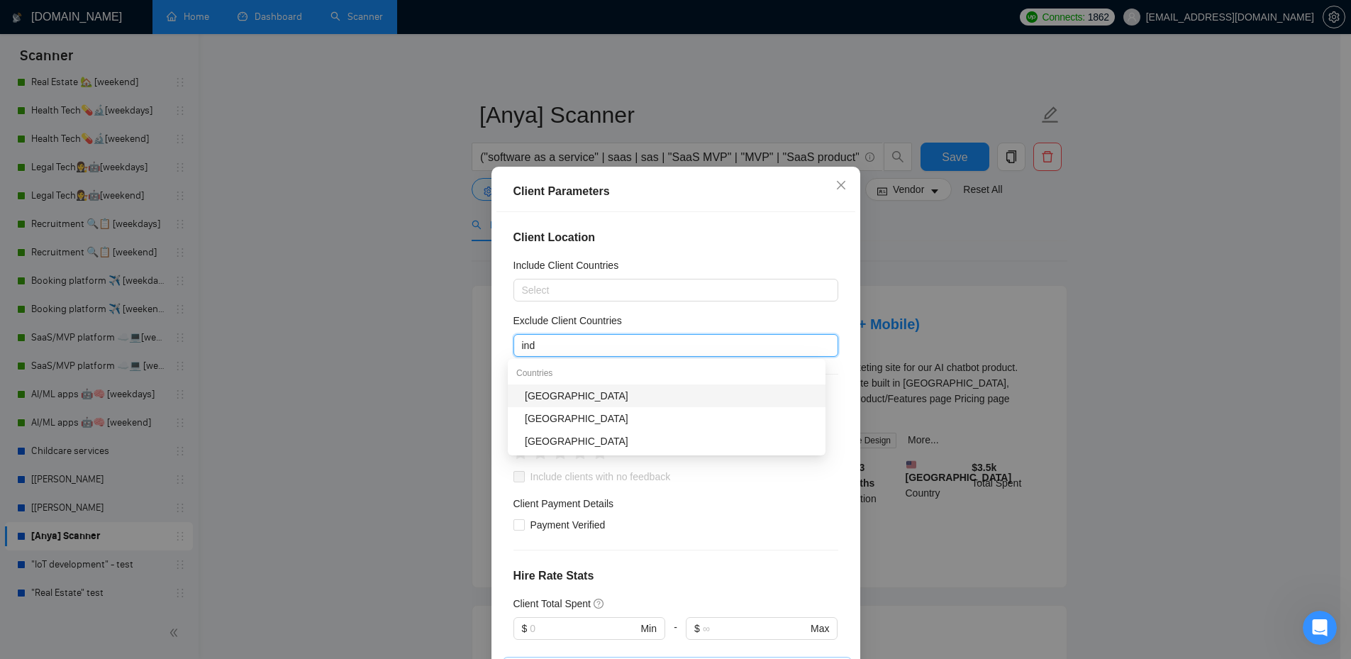
click at [577, 397] on div "[GEOGRAPHIC_DATA]" at bounding box center [671, 396] width 292 height 16
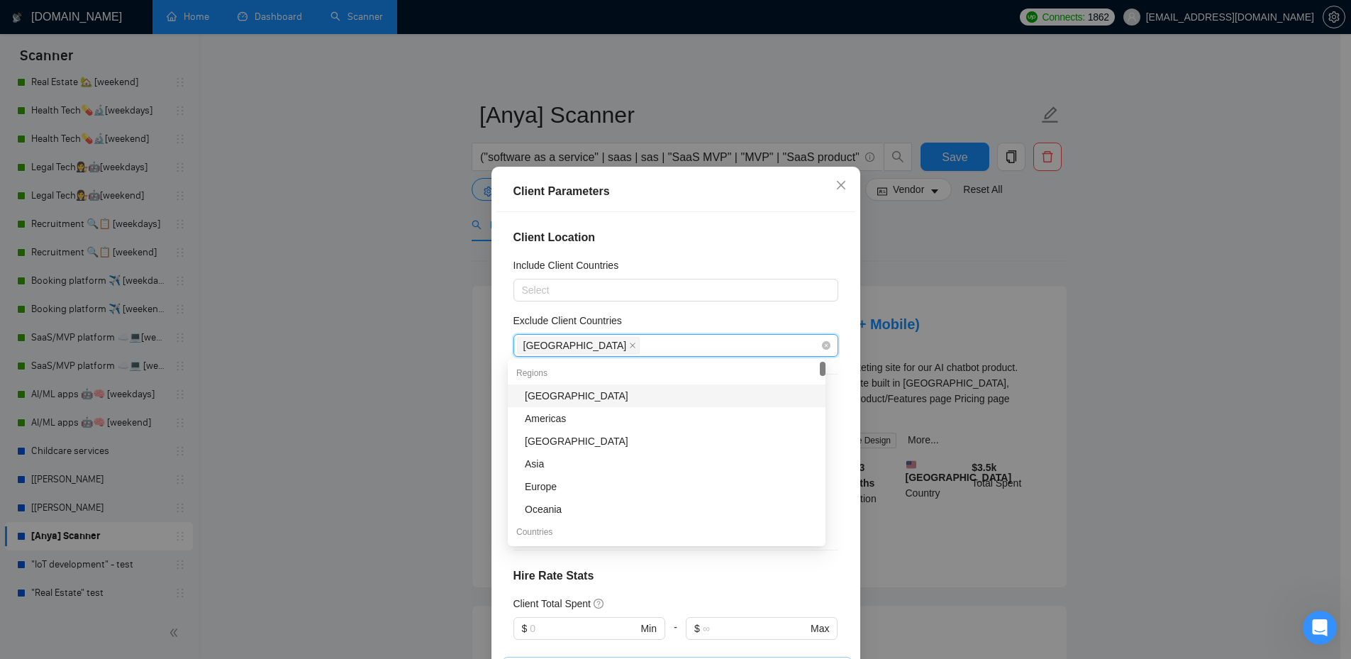
click at [597, 349] on div "[GEOGRAPHIC_DATA]" at bounding box center [669, 345] width 304 height 20
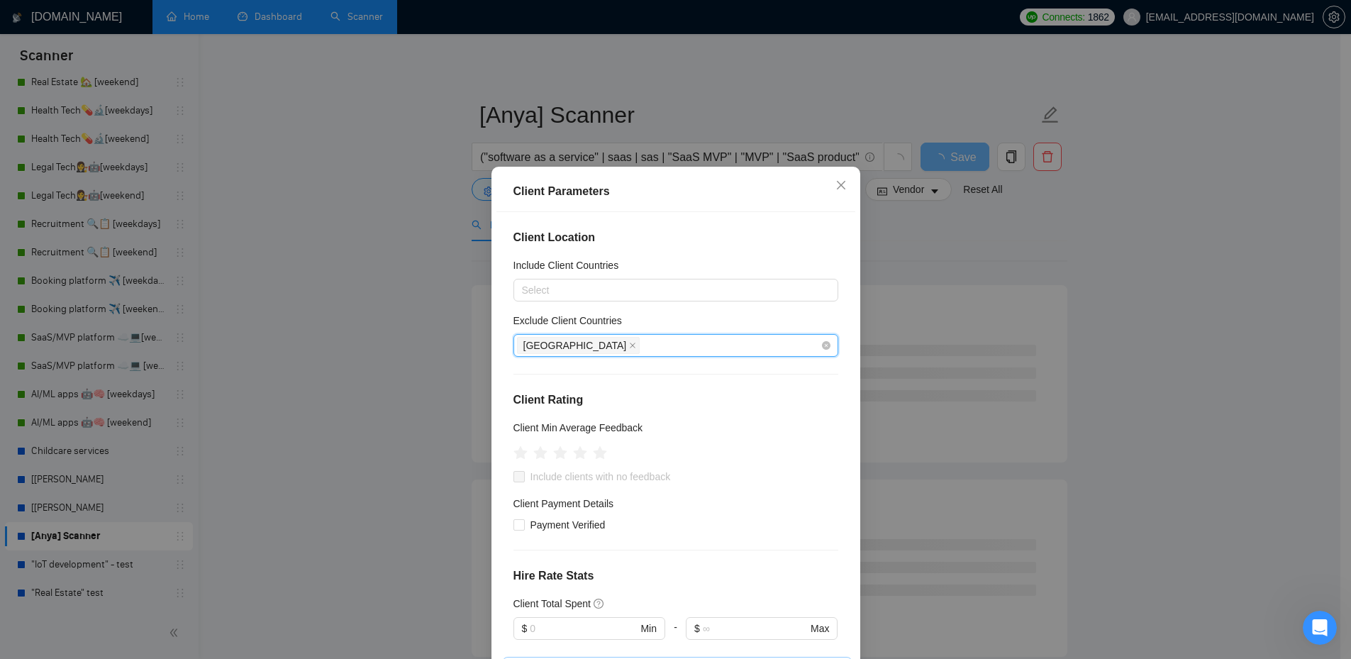
click at [597, 349] on div "[GEOGRAPHIC_DATA]" at bounding box center [669, 345] width 304 height 20
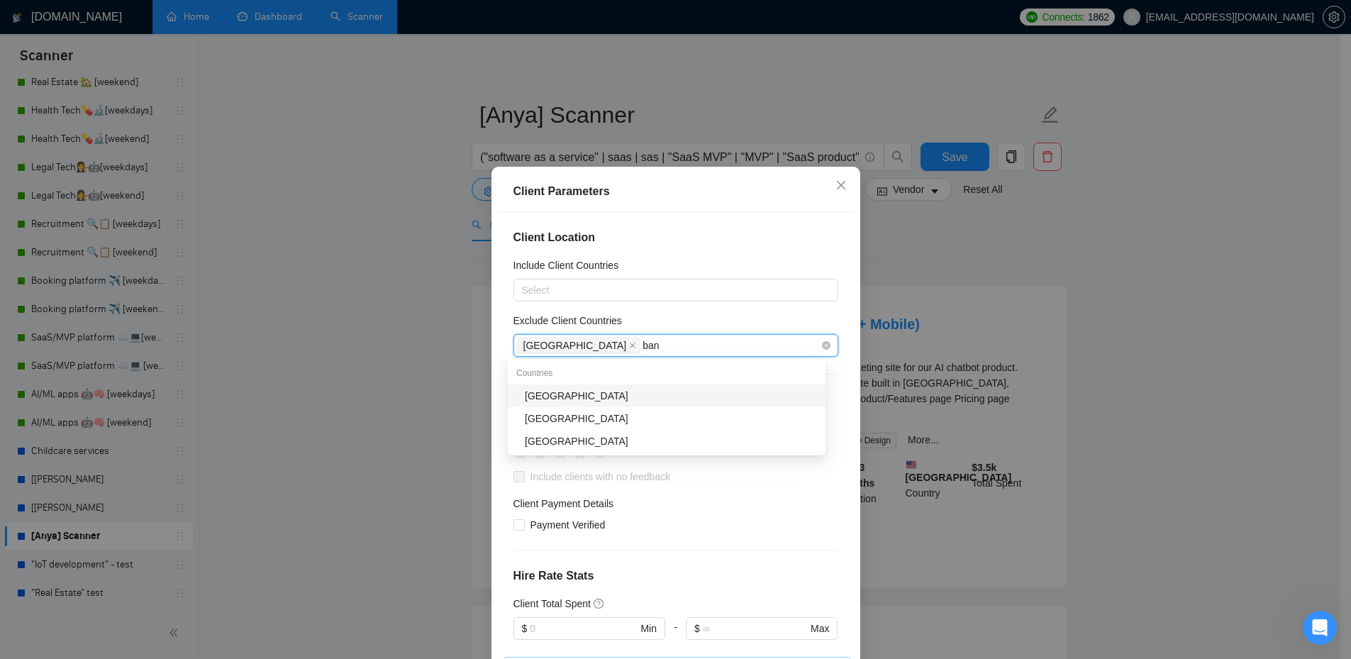
type input "bang"
click at [603, 389] on div "[GEOGRAPHIC_DATA]" at bounding box center [671, 396] width 292 height 16
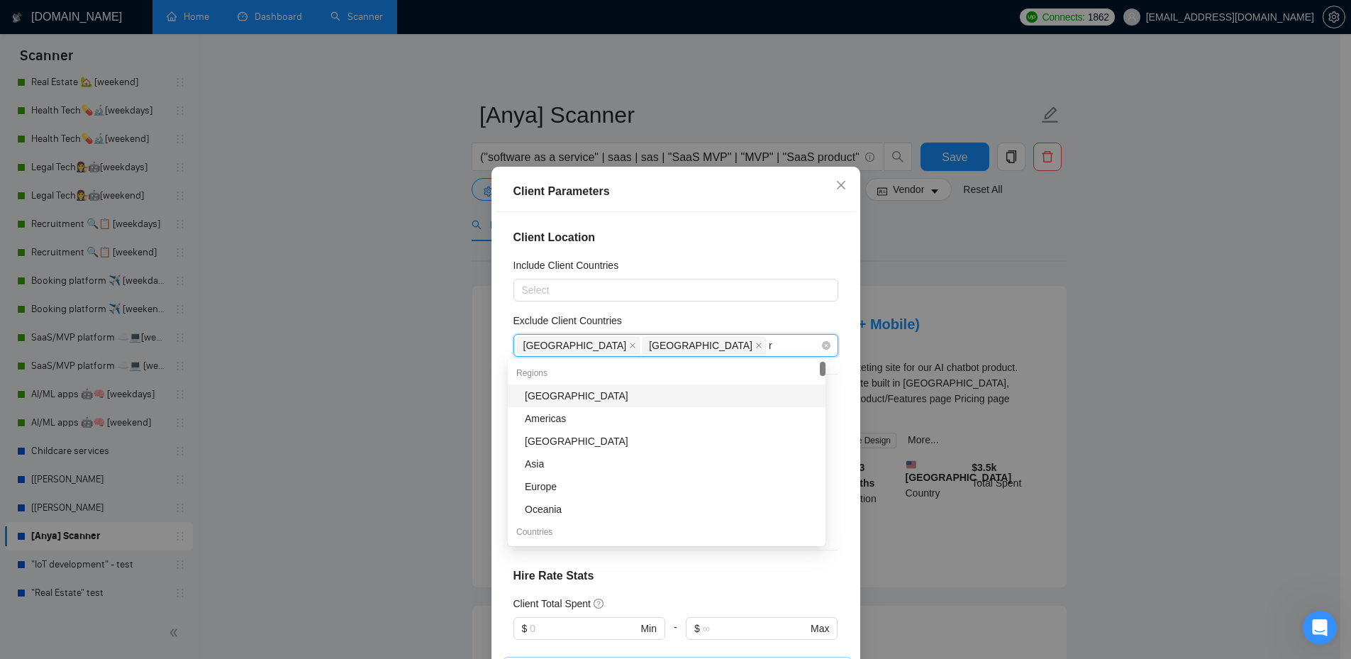
type input "ru"
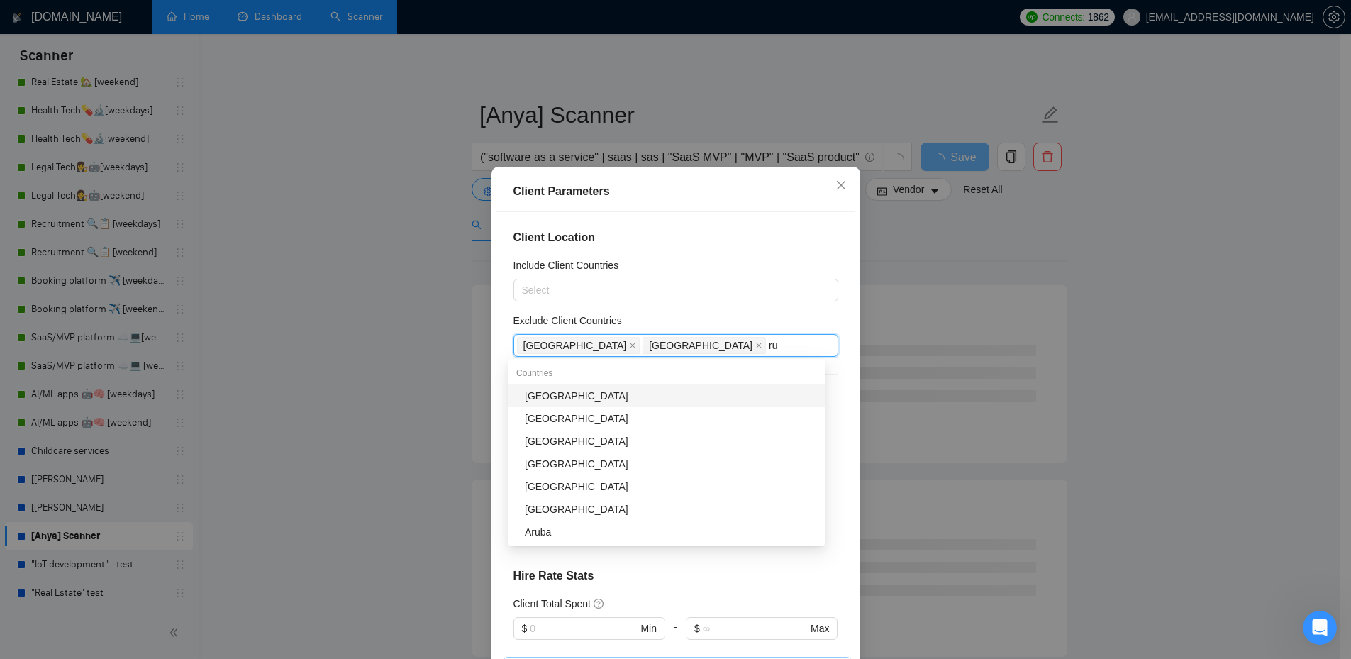
click at [596, 389] on div "[GEOGRAPHIC_DATA]" at bounding box center [671, 396] width 292 height 16
type input "mala"
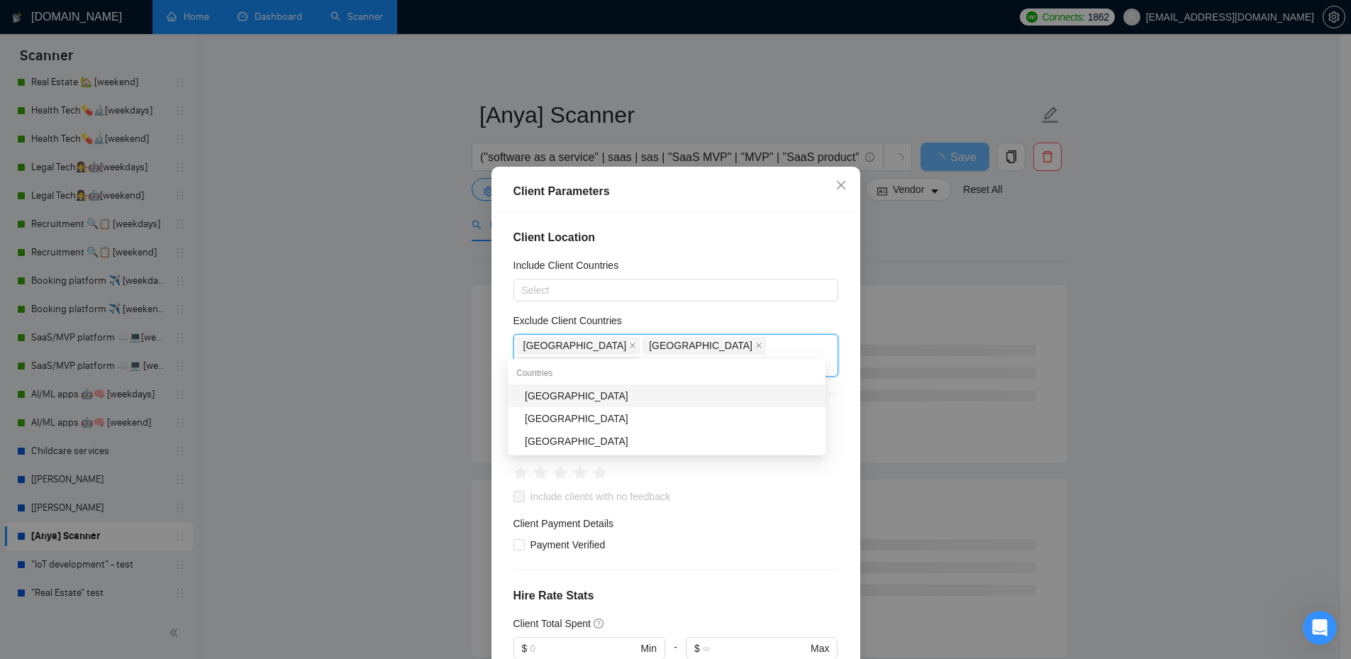
click at [626, 391] on div "[GEOGRAPHIC_DATA]" at bounding box center [671, 396] width 292 height 16
type input "pak"
click at [665, 394] on div "[GEOGRAPHIC_DATA]" at bounding box center [671, 396] width 292 height 16
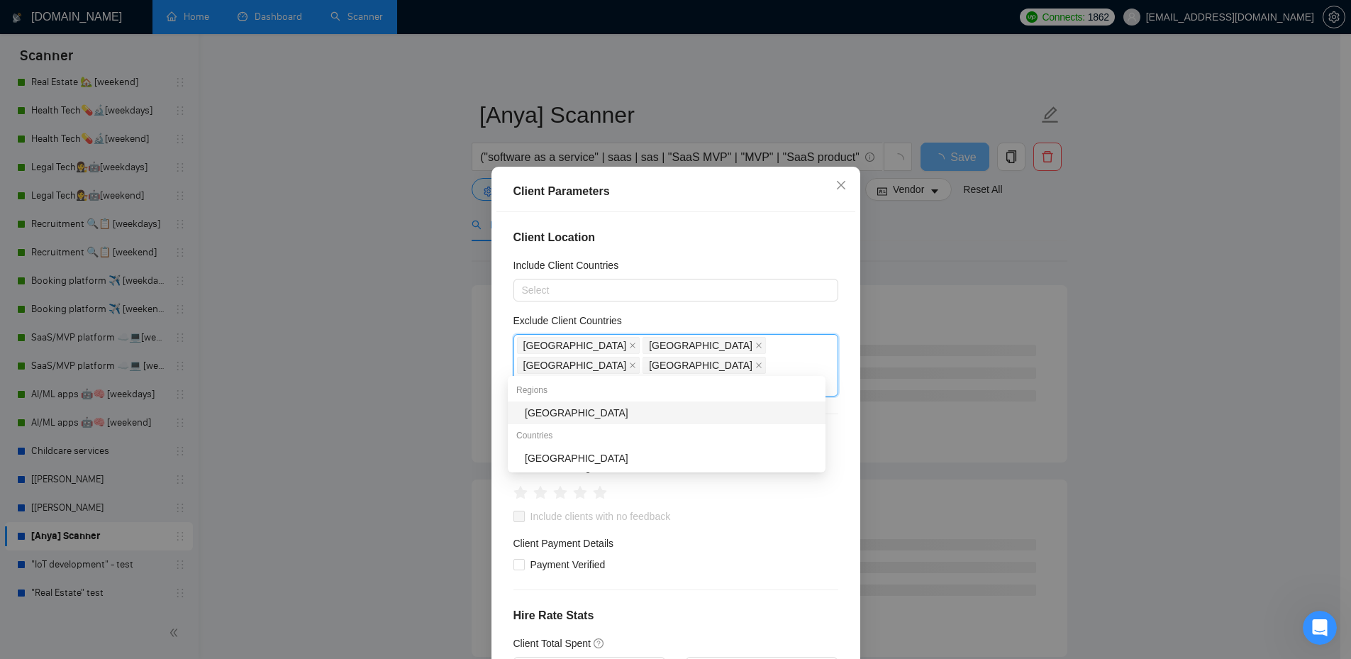
type input "afr"
click at [674, 409] on div "[GEOGRAPHIC_DATA]" at bounding box center [671, 413] width 292 height 16
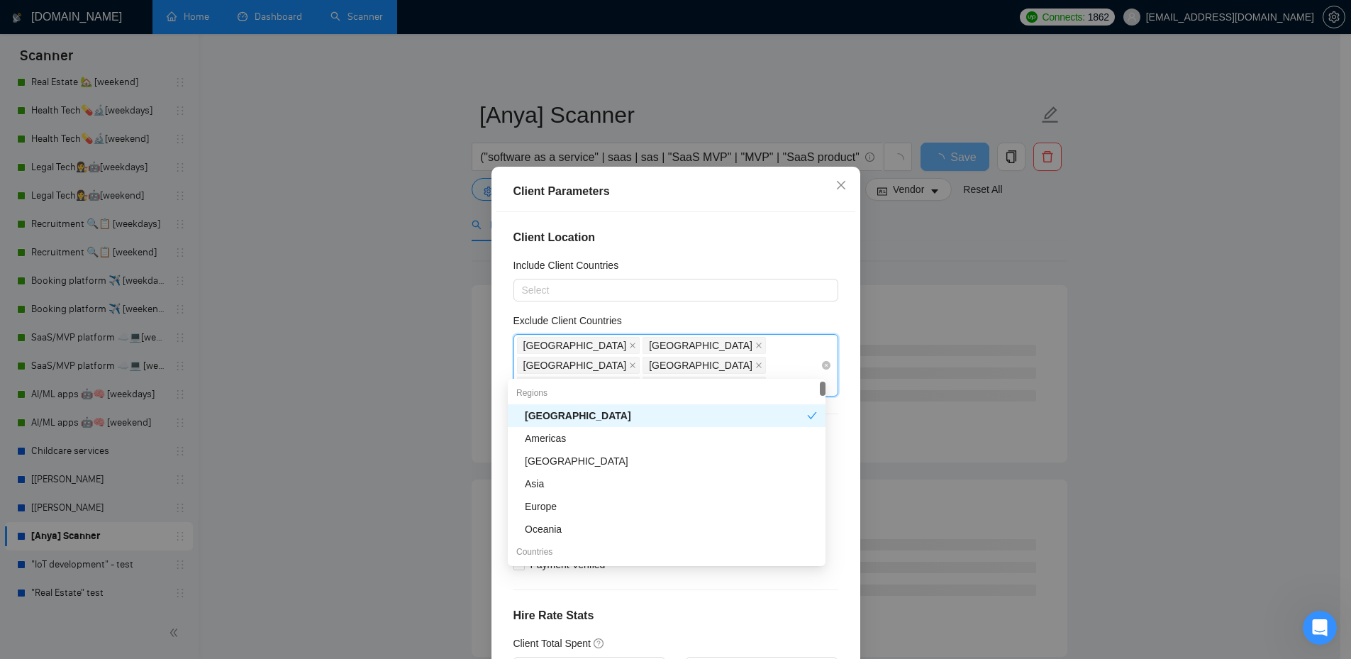
click at [644, 368] on div "[GEOGRAPHIC_DATA] [GEOGRAPHIC_DATA] [GEOGRAPHIC_DATA] [GEOGRAPHIC_DATA] [GEOGRA…" at bounding box center [669, 365] width 304 height 60
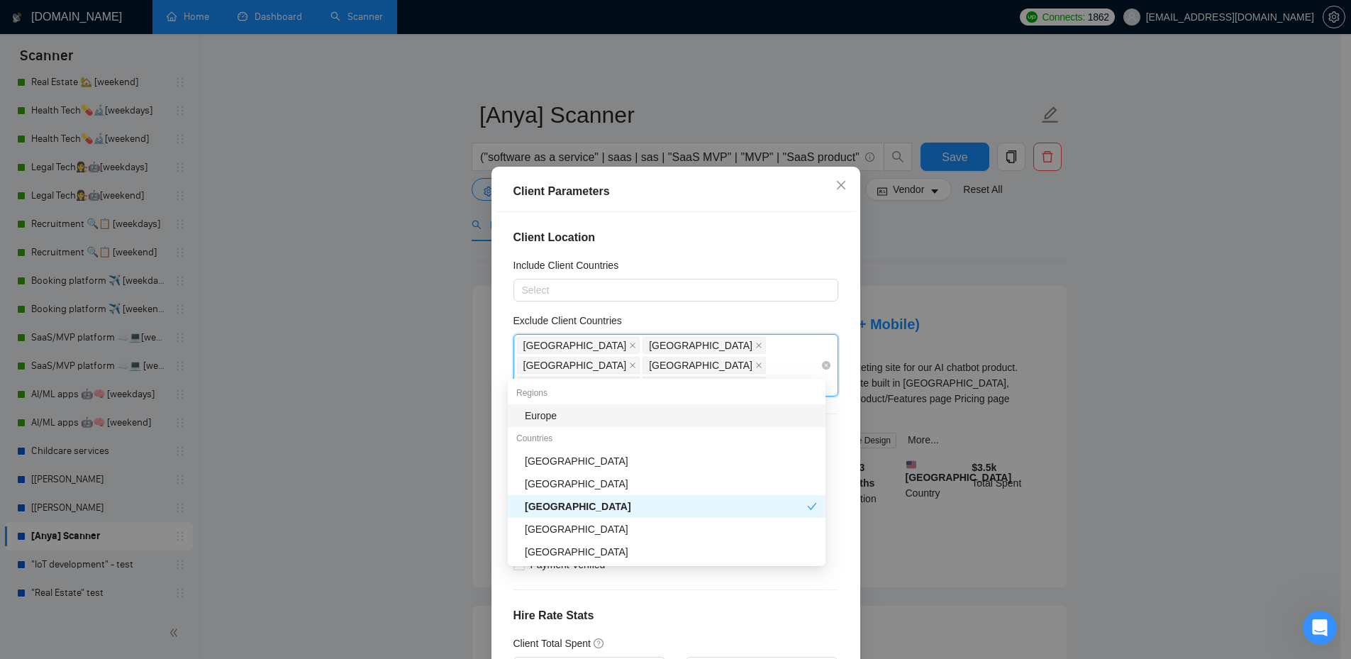
type input "uni"
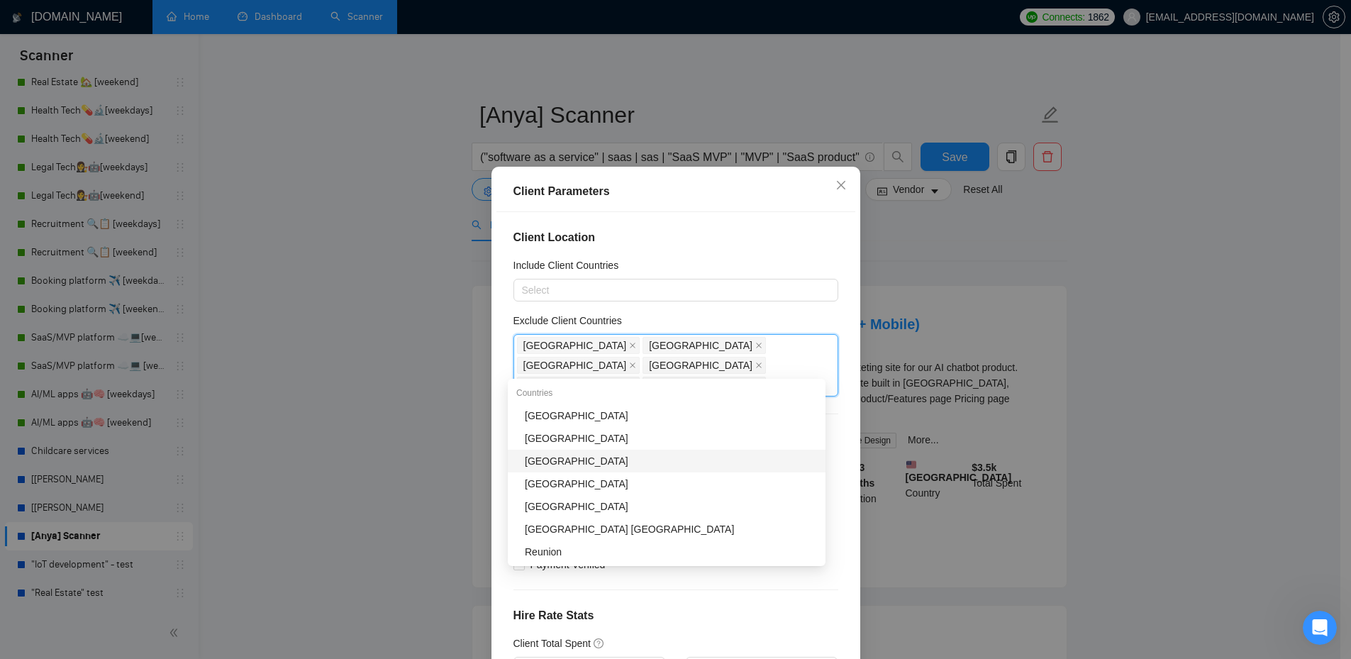
click at [591, 459] on div "[GEOGRAPHIC_DATA]" at bounding box center [671, 461] width 292 height 16
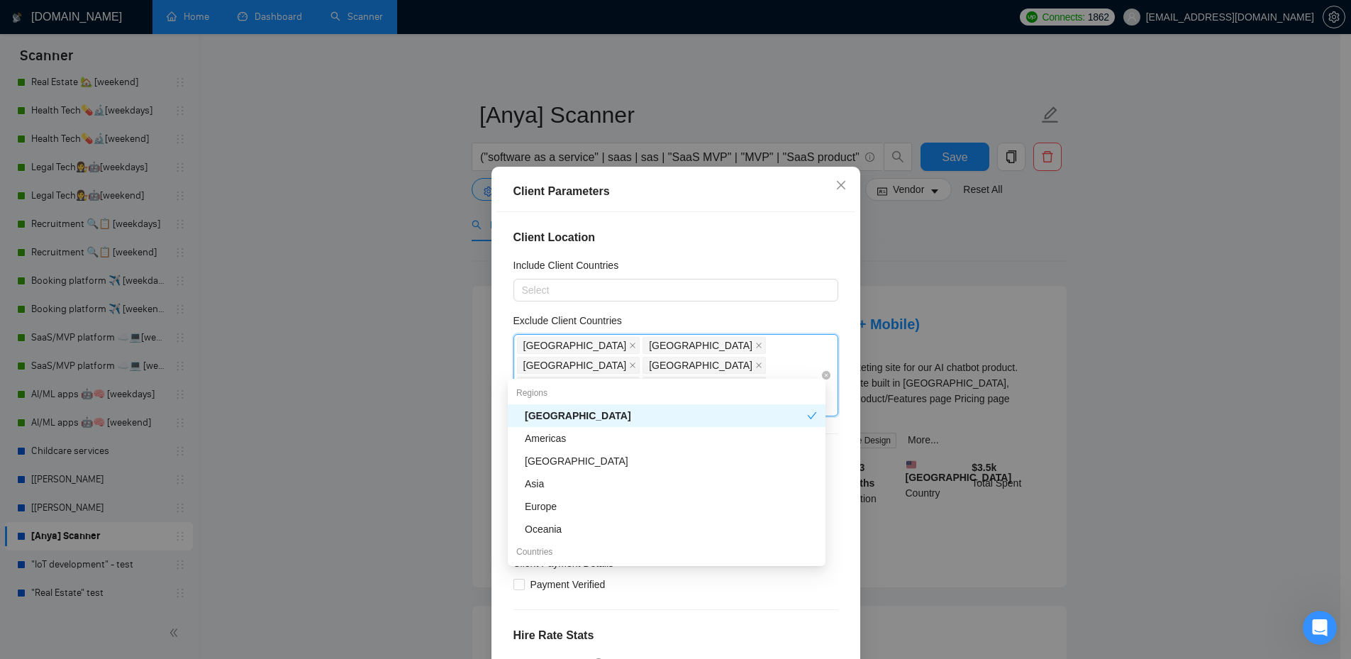
click at [706, 366] on div "[GEOGRAPHIC_DATA] [GEOGRAPHIC_DATA] [GEOGRAPHIC_DATA] [GEOGRAPHIC_DATA] [GEOGRA…" at bounding box center [669, 374] width 304 height 79
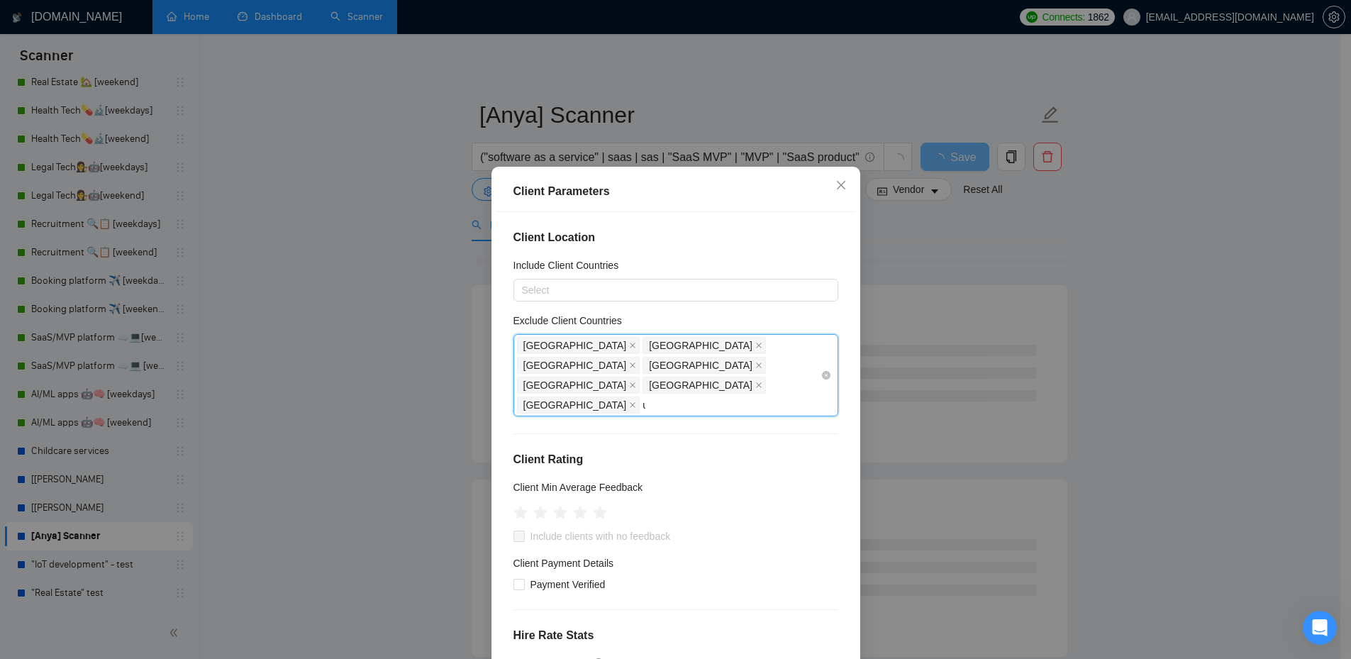
type input "uk"
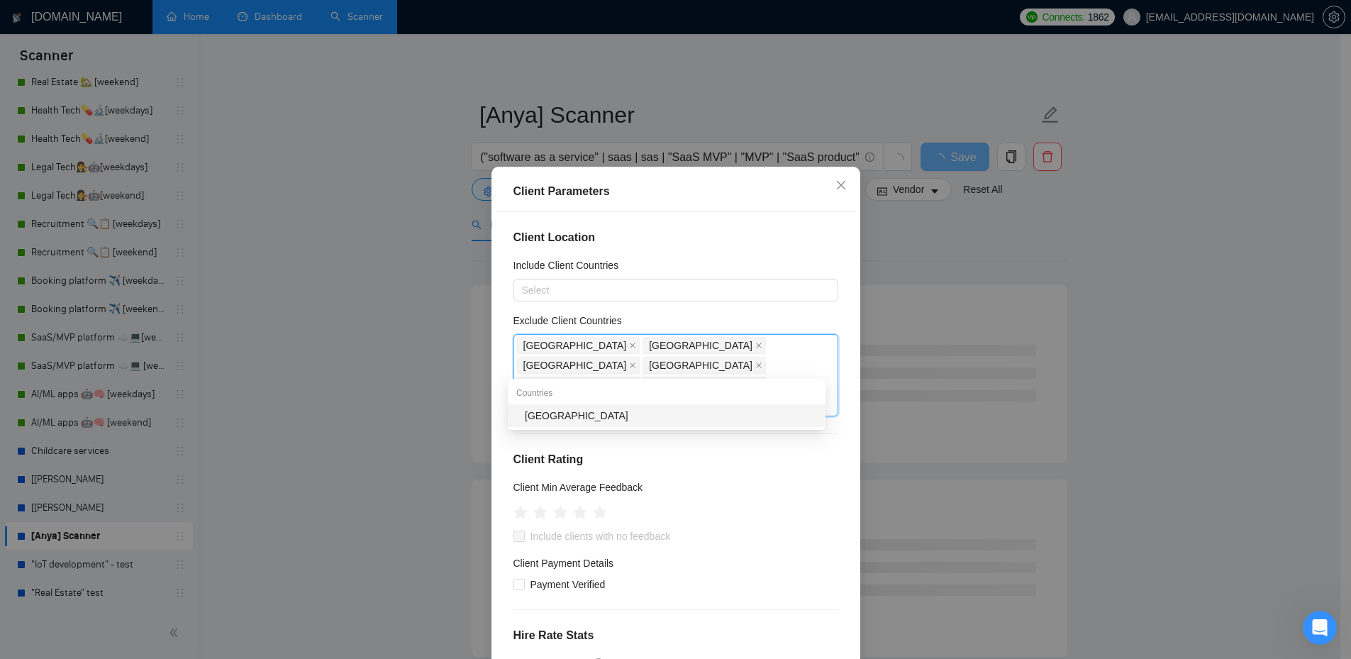
click at [612, 409] on div "[GEOGRAPHIC_DATA]" at bounding box center [671, 416] width 292 height 16
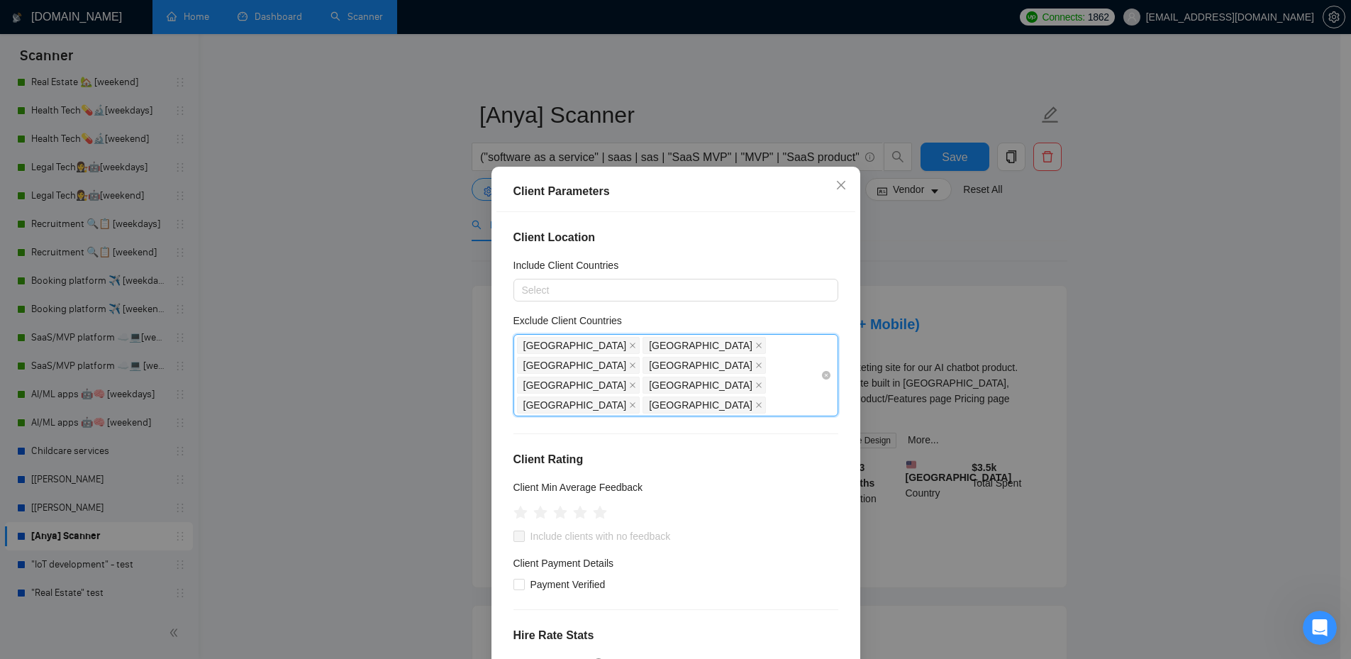
click at [764, 360] on div "[GEOGRAPHIC_DATA] [GEOGRAPHIC_DATA] [GEOGRAPHIC_DATA] [GEOGRAPHIC_DATA] [GEOGRA…" at bounding box center [669, 374] width 304 height 79
click at [773, 365] on div "[GEOGRAPHIC_DATA] [GEOGRAPHIC_DATA] [GEOGRAPHIC_DATA] [GEOGRAPHIC_DATA] [GEOGRA…" at bounding box center [669, 374] width 304 height 79
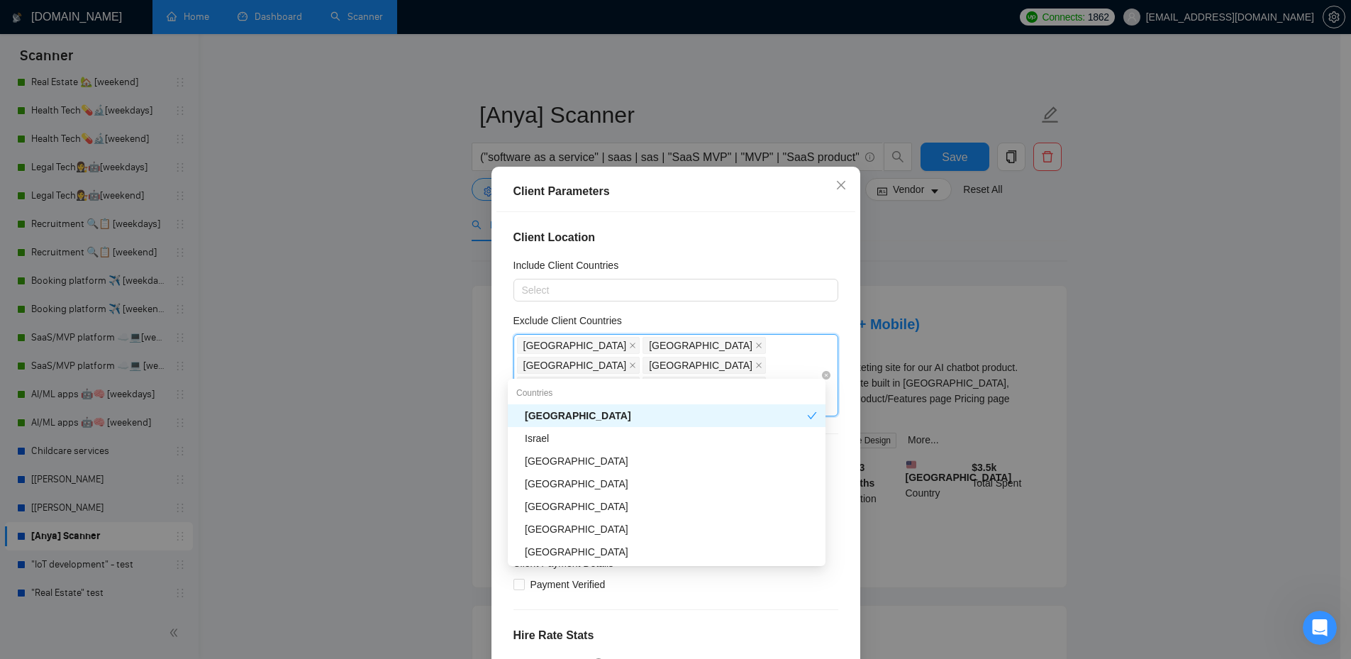
type input "isr"
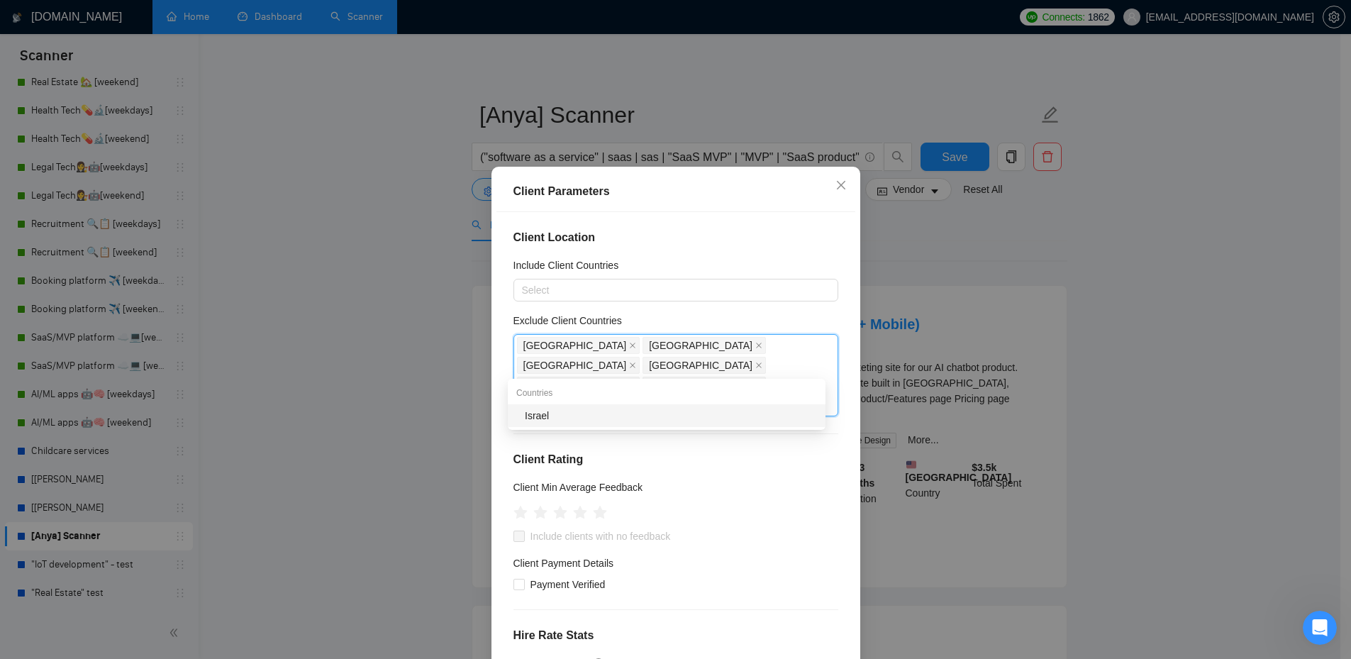
click at [645, 418] on div "Israel" at bounding box center [671, 416] width 292 height 16
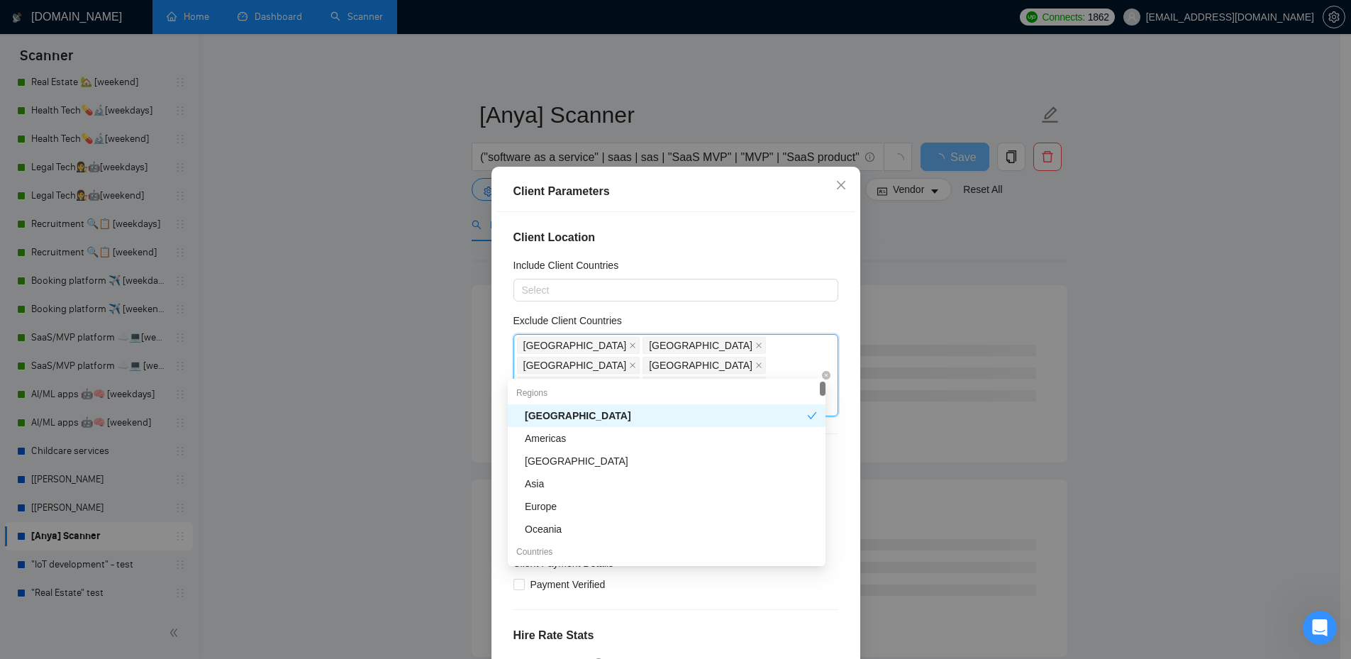
type input "sa"
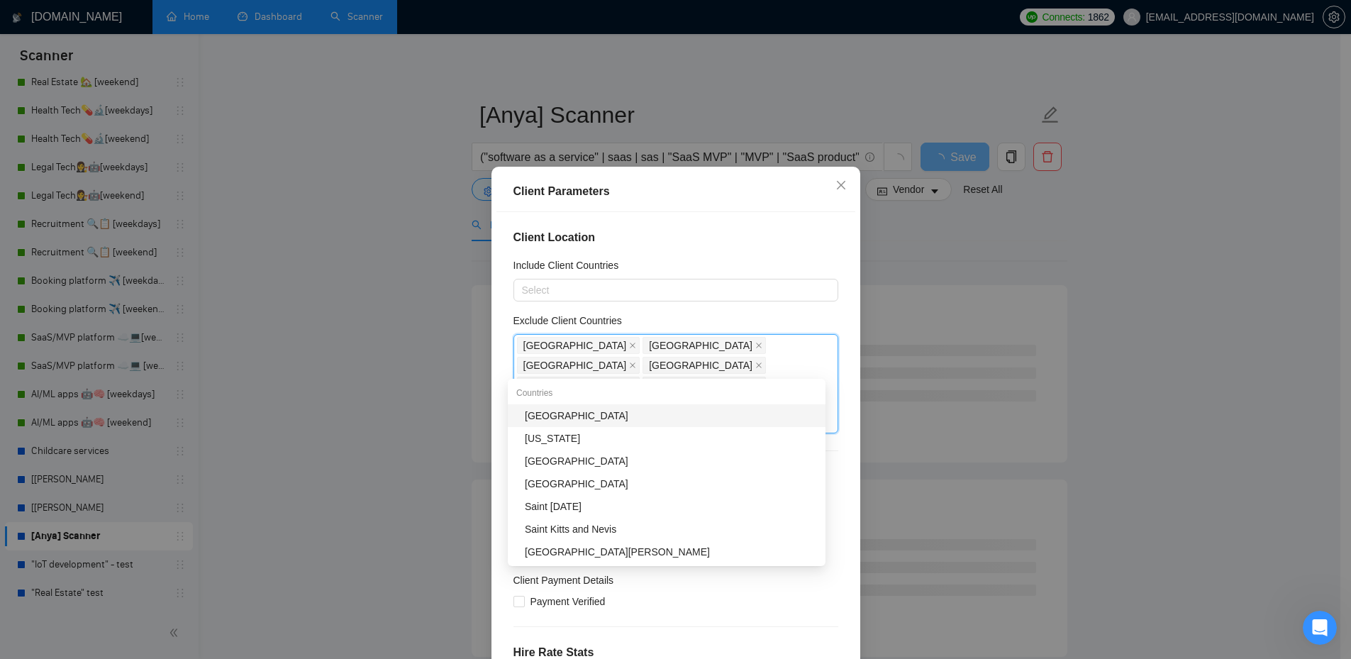
click at [633, 415] on div "[GEOGRAPHIC_DATA]" at bounding box center [671, 416] width 292 height 16
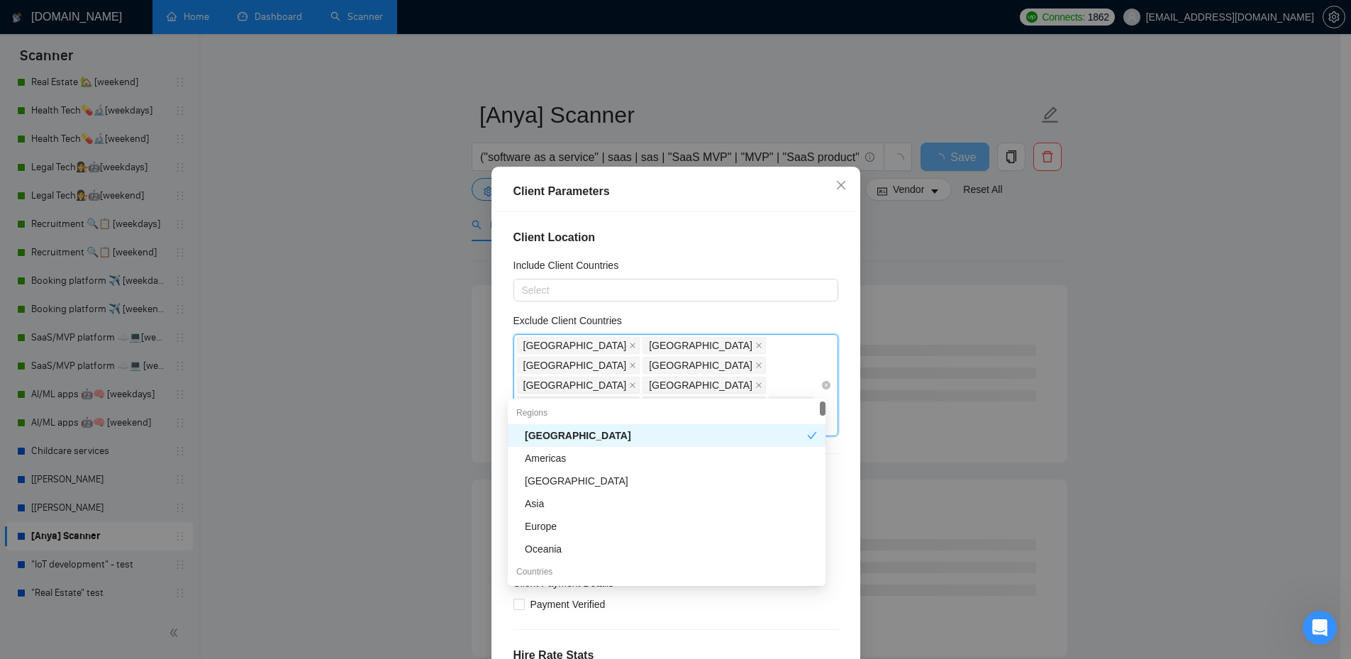
click at [784, 384] on div "[GEOGRAPHIC_DATA] [GEOGRAPHIC_DATA] [GEOGRAPHIC_DATA] [GEOGRAPHIC_DATA] [GEOGRA…" at bounding box center [669, 384] width 304 height 99
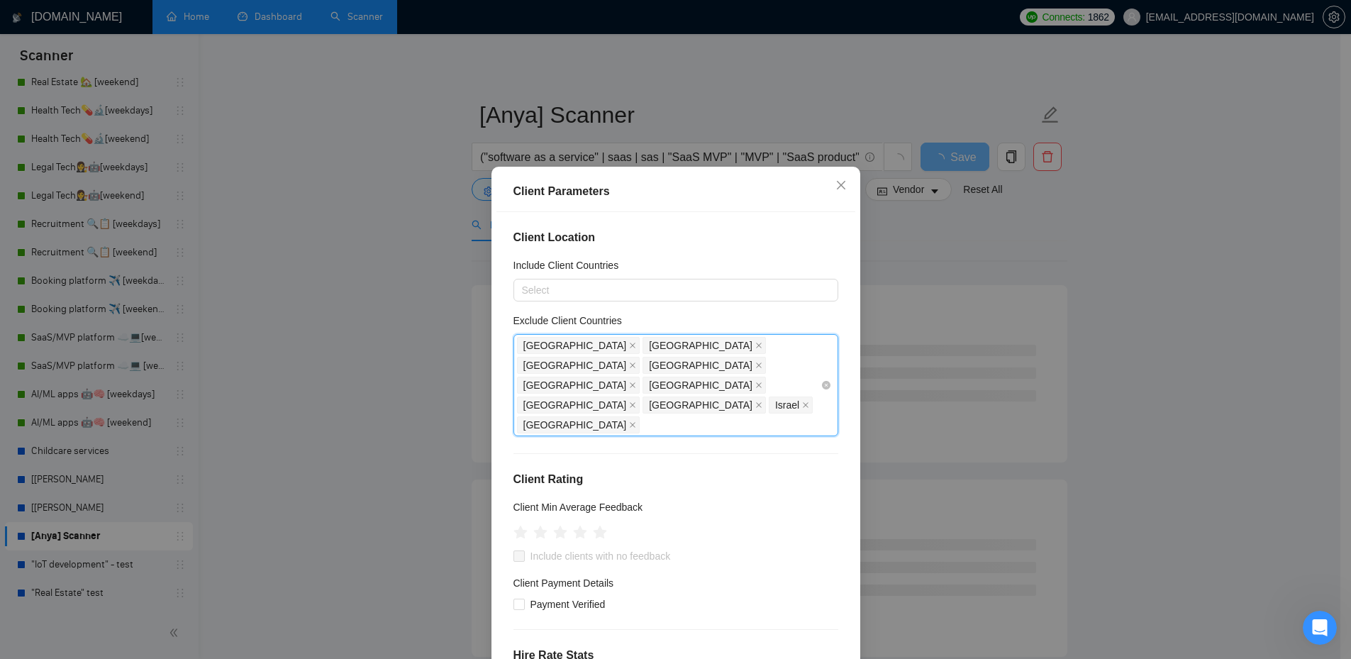
type input "k"
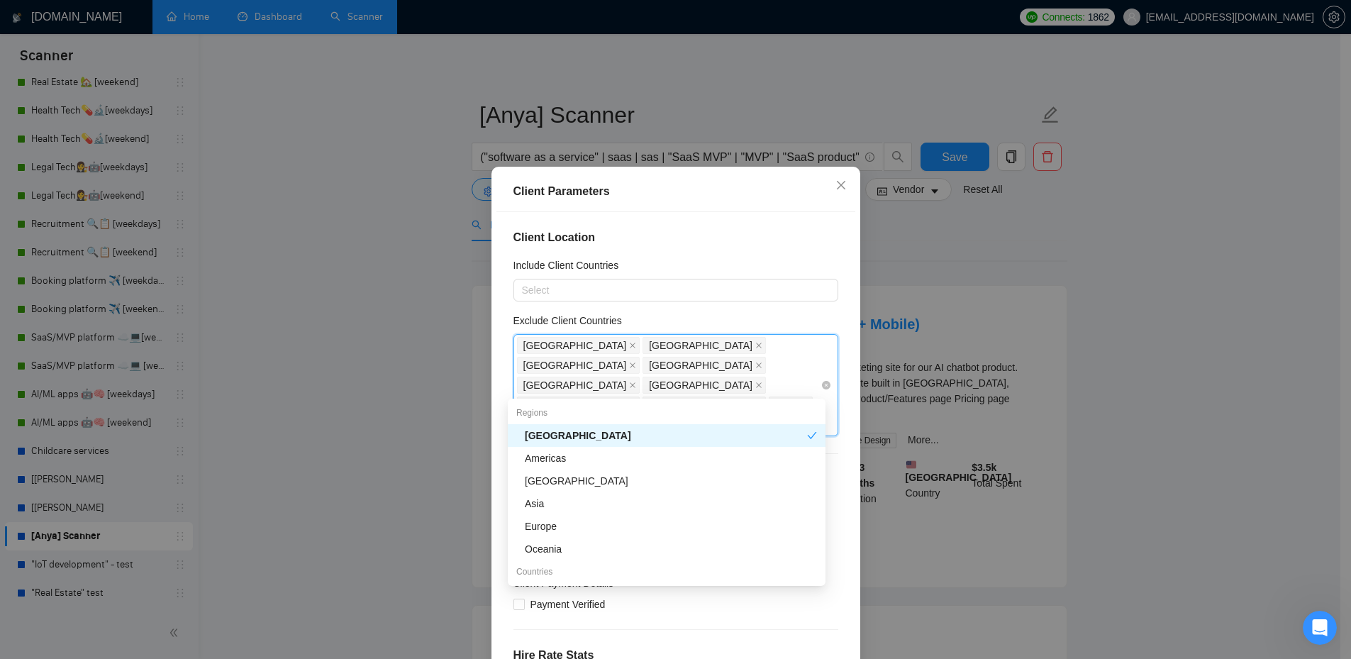
type input "q"
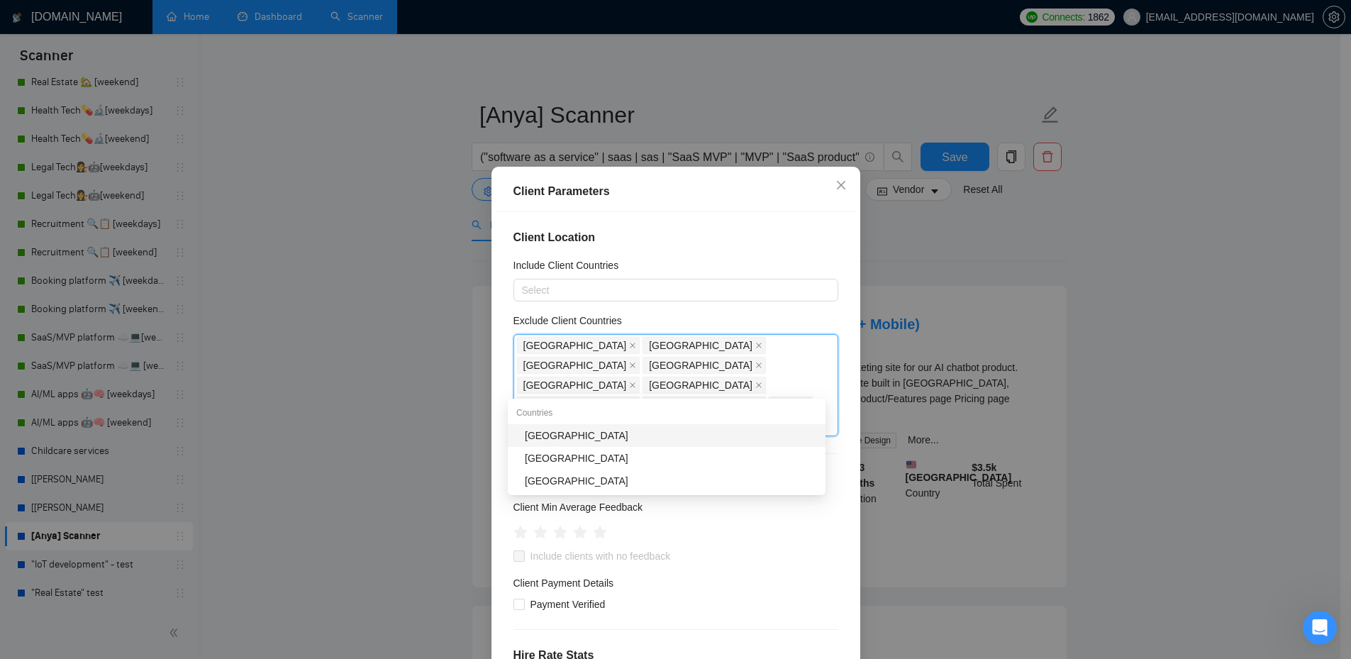
click at [703, 443] on div "[GEOGRAPHIC_DATA]" at bounding box center [671, 436] width 292 height 16
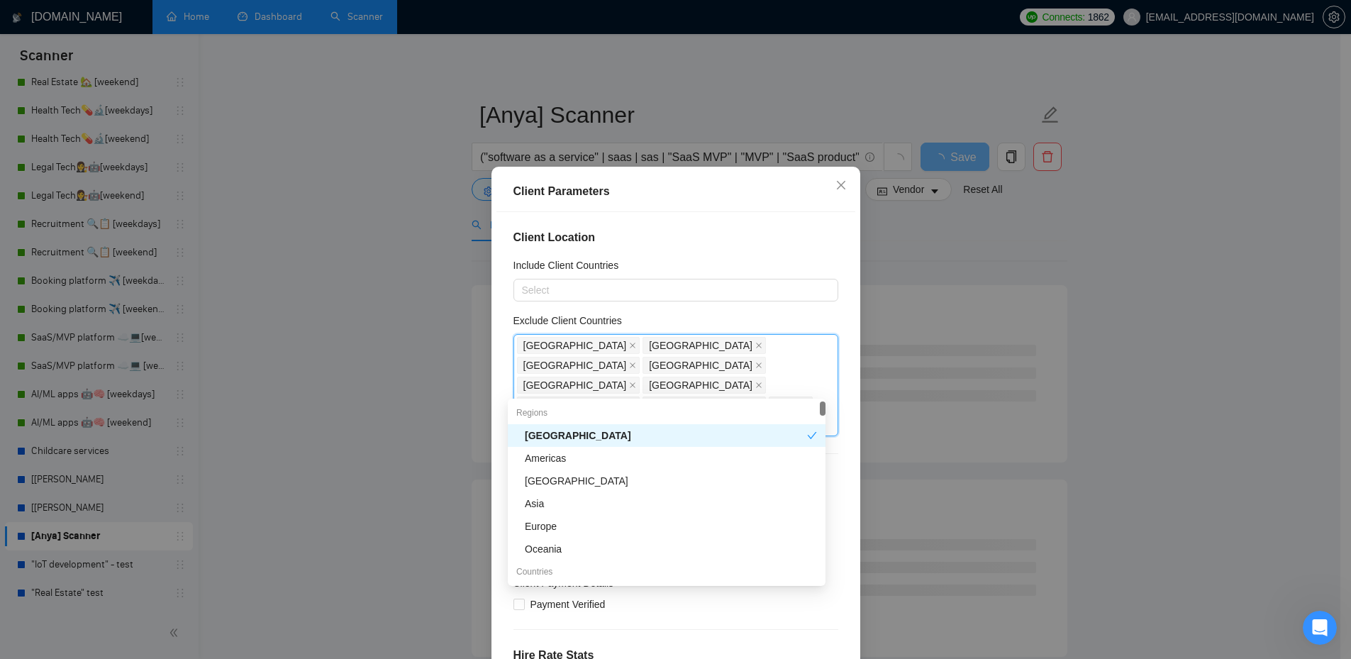
type input "new"
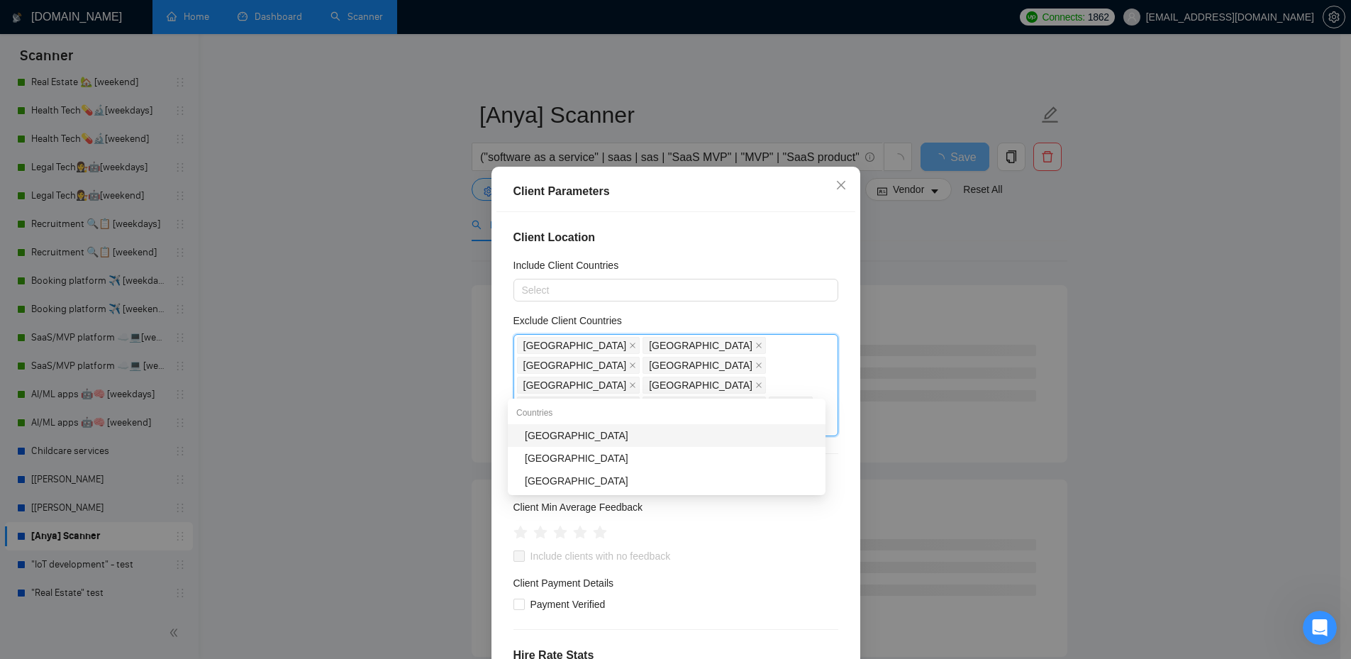
click at [655, 436] on div "[GEOGRAPHIC_DATA]" at bounding box center [671, 436] width 292 height 16
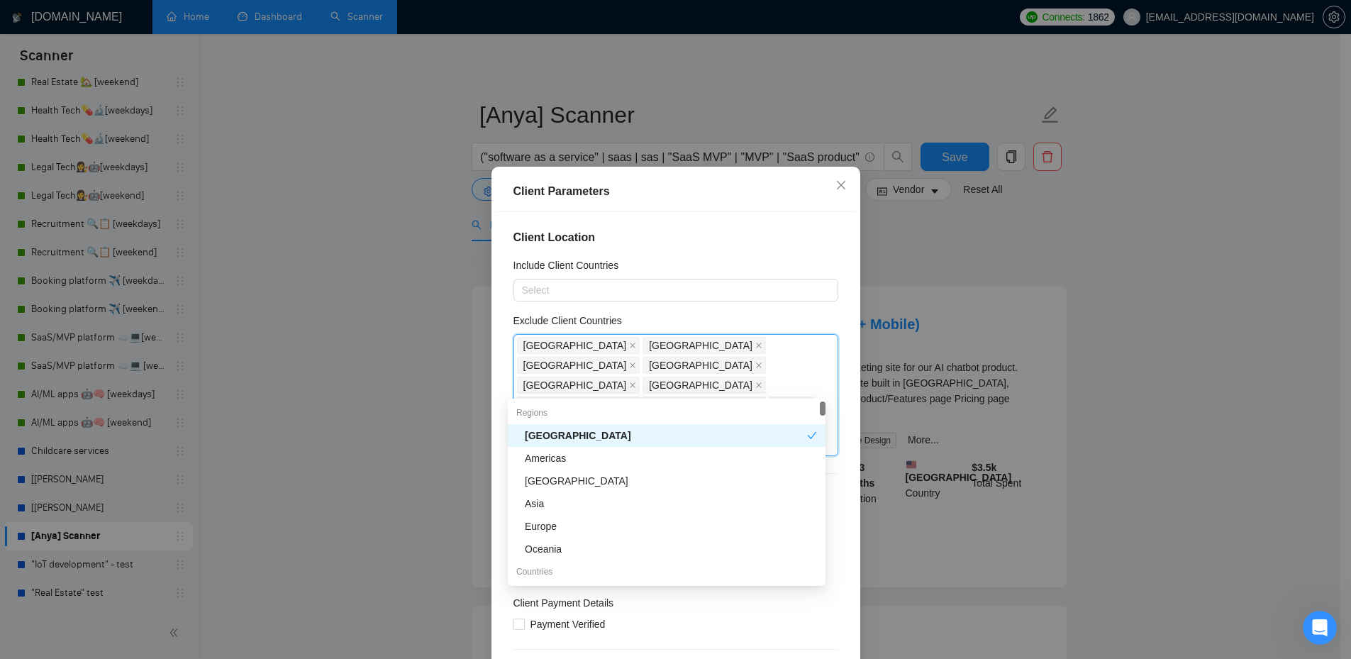
click at [828, 318] on div "Client Location Include Client Countries Select Exclude Client Countries [GEOGR…" at bounding box center [675, 442] width 359 height 461
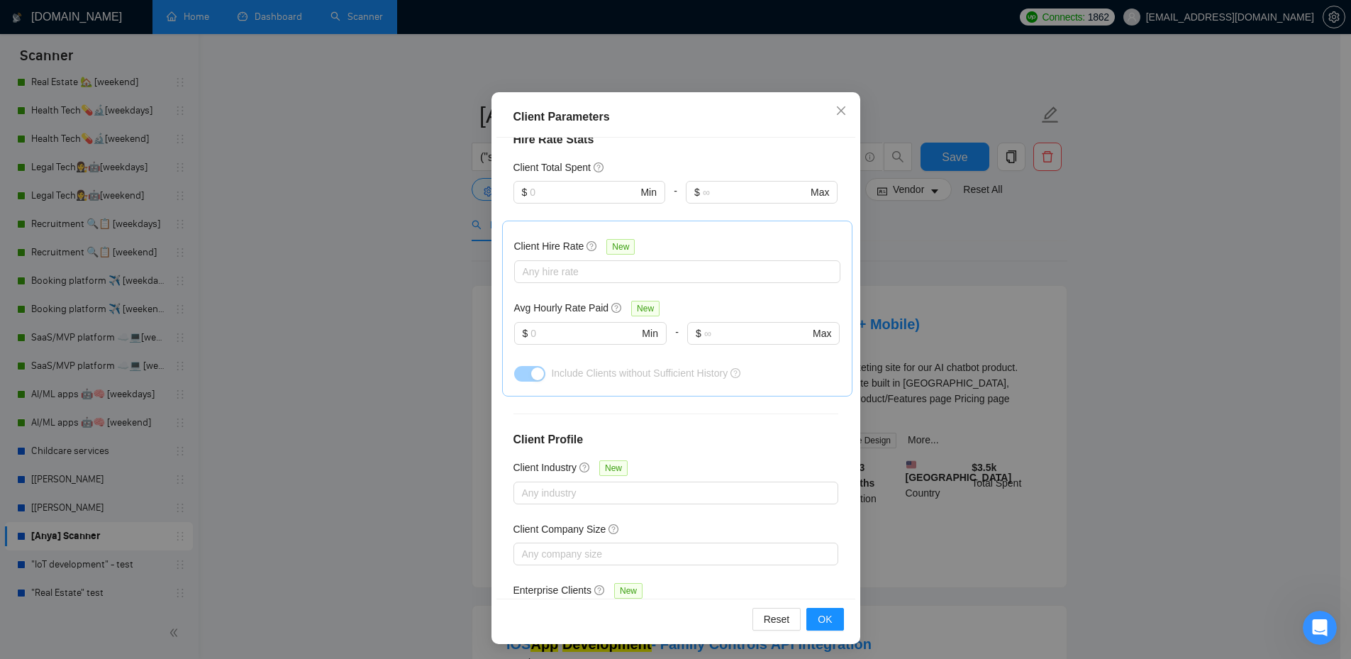
scroll to position [77, 0]
click at [811, 618] on button "OK" at bounding box center [824, 617] width 37 height 23
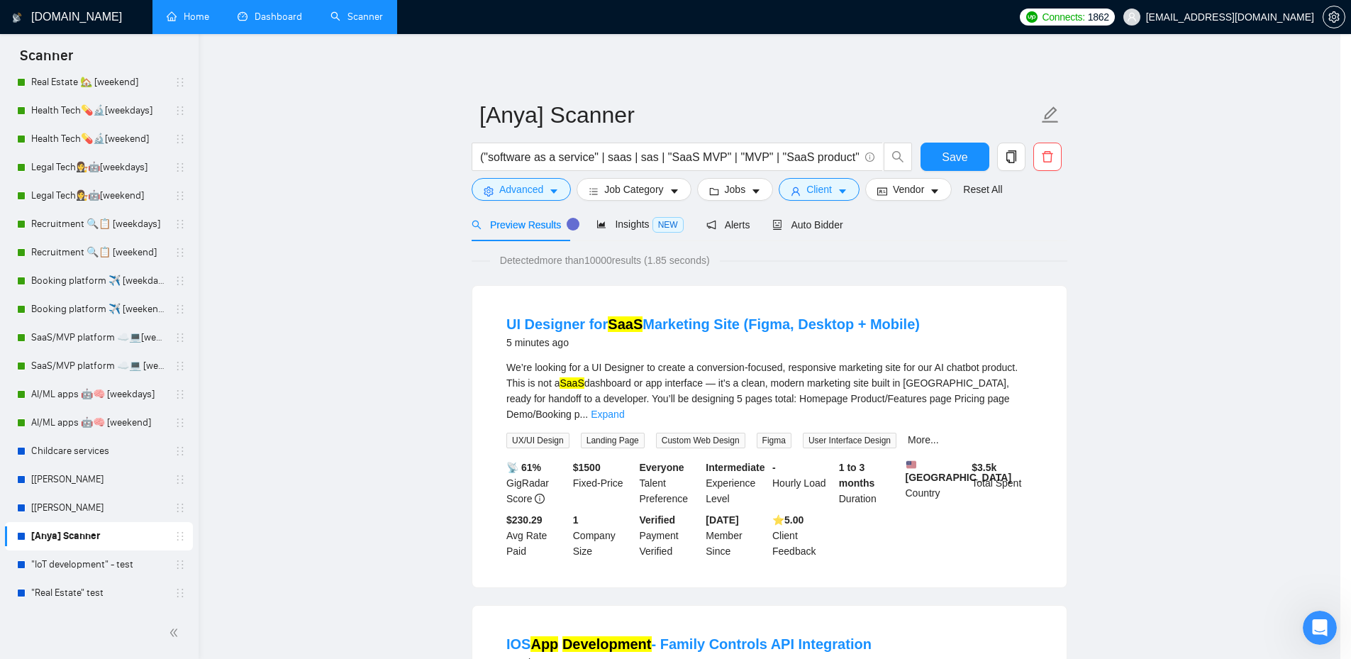
scroll to position [0, 0]
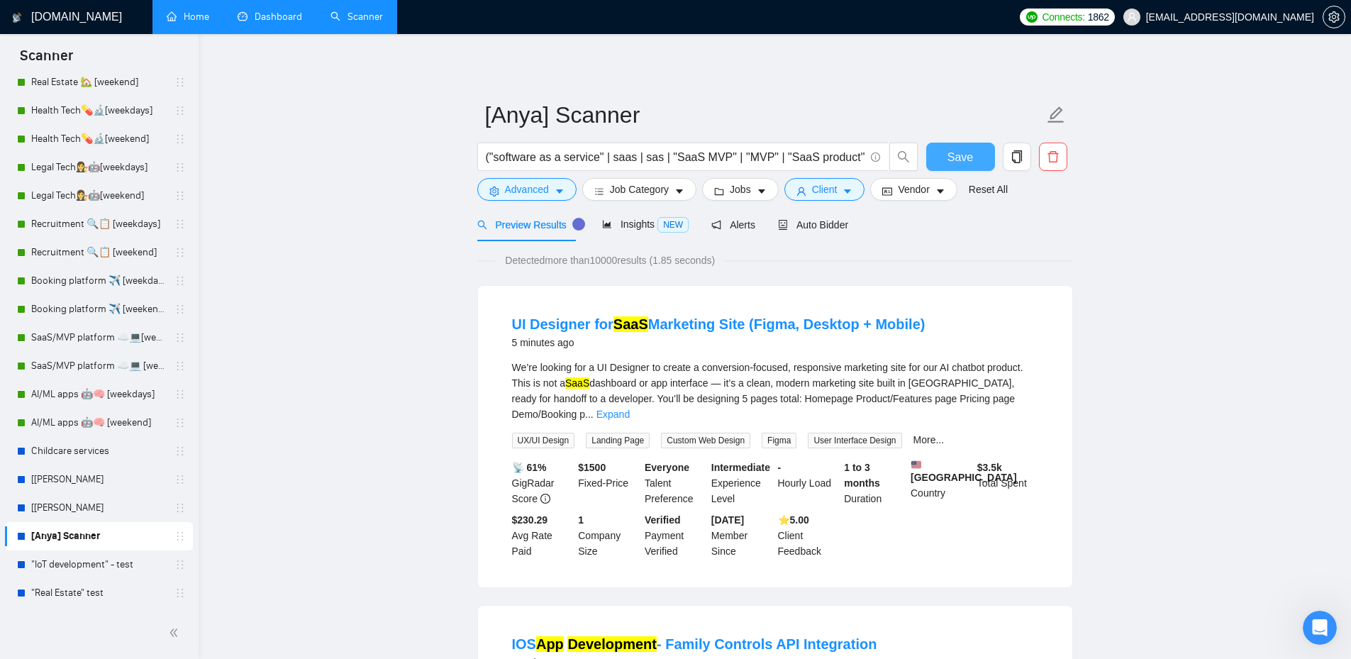
click at [962, 150] on span "Save" at bounding box center [960, 157] width 26 height 18
drag, startPoint x: 941, startPoint y: 350, endPoint x: 1147, endPoint y: 433, distance: 221.8
click at [833, 187] on button "Client" at bounding box center [824, 189] width 81 height 23
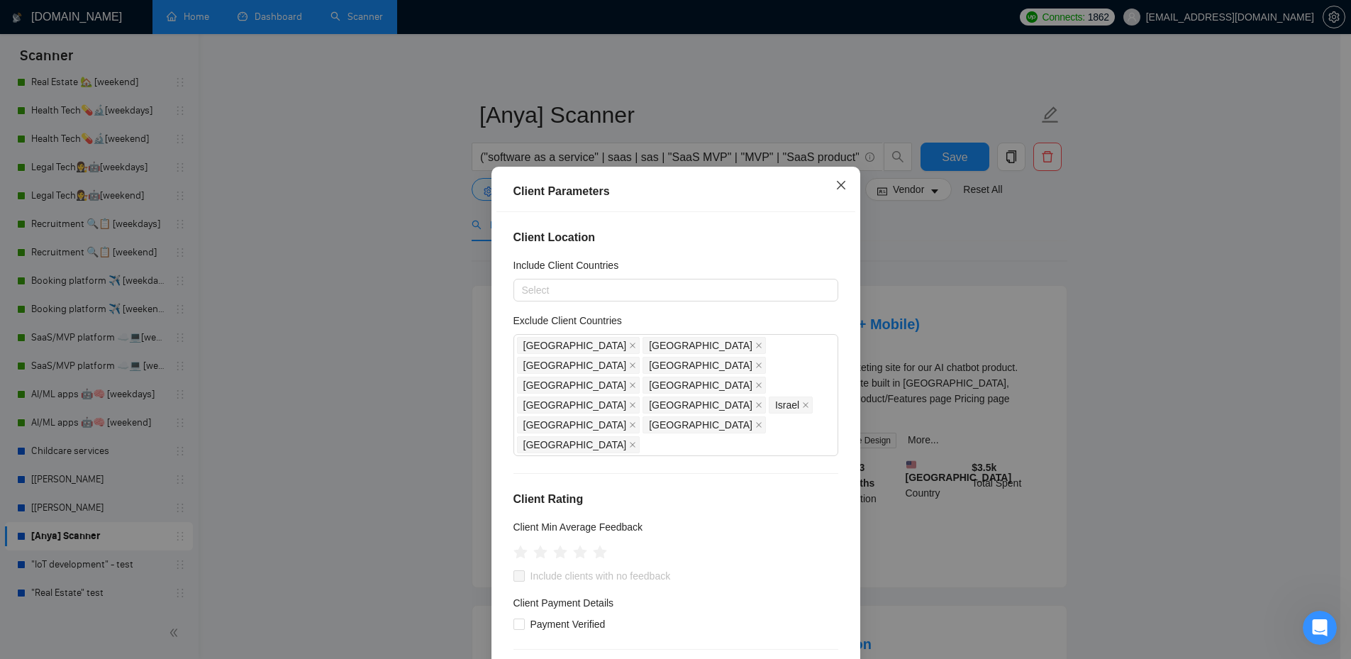
click at [835, 182] on icon "close" at bounding box center [840, 184] width 11 height 11
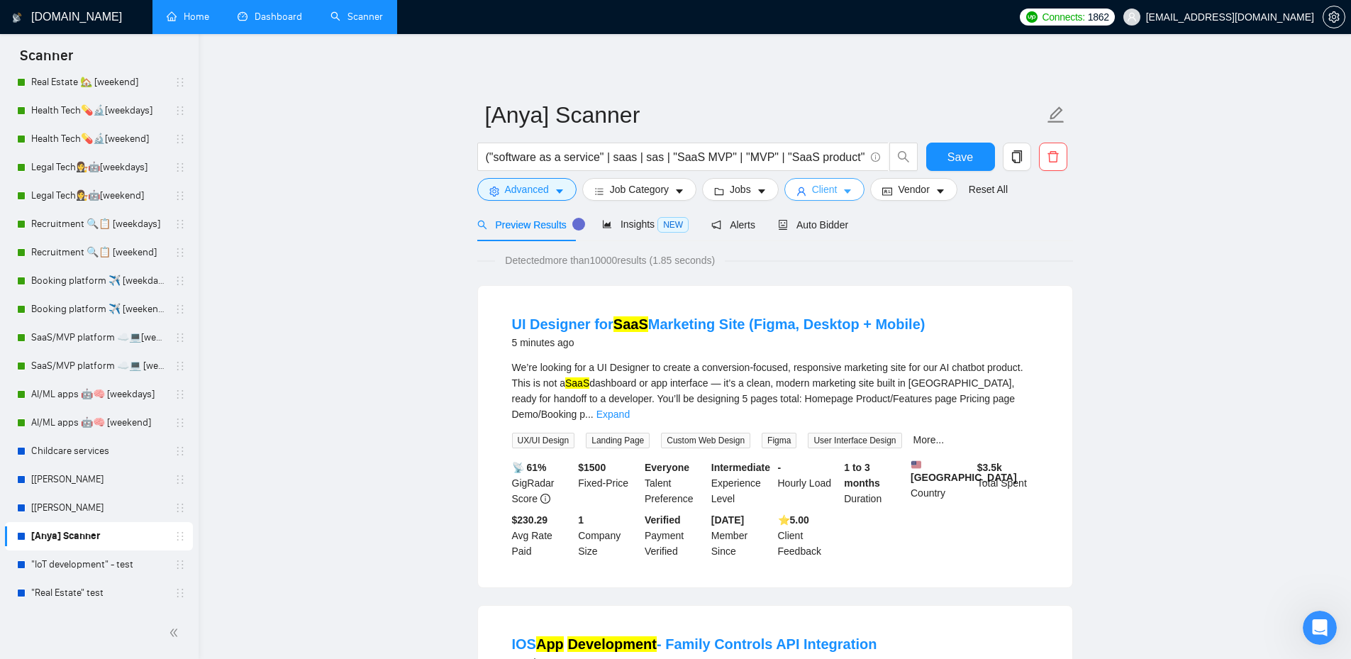
click at [801, 184] on button "Client" at bounding box center [824, 189] width 81 height 23
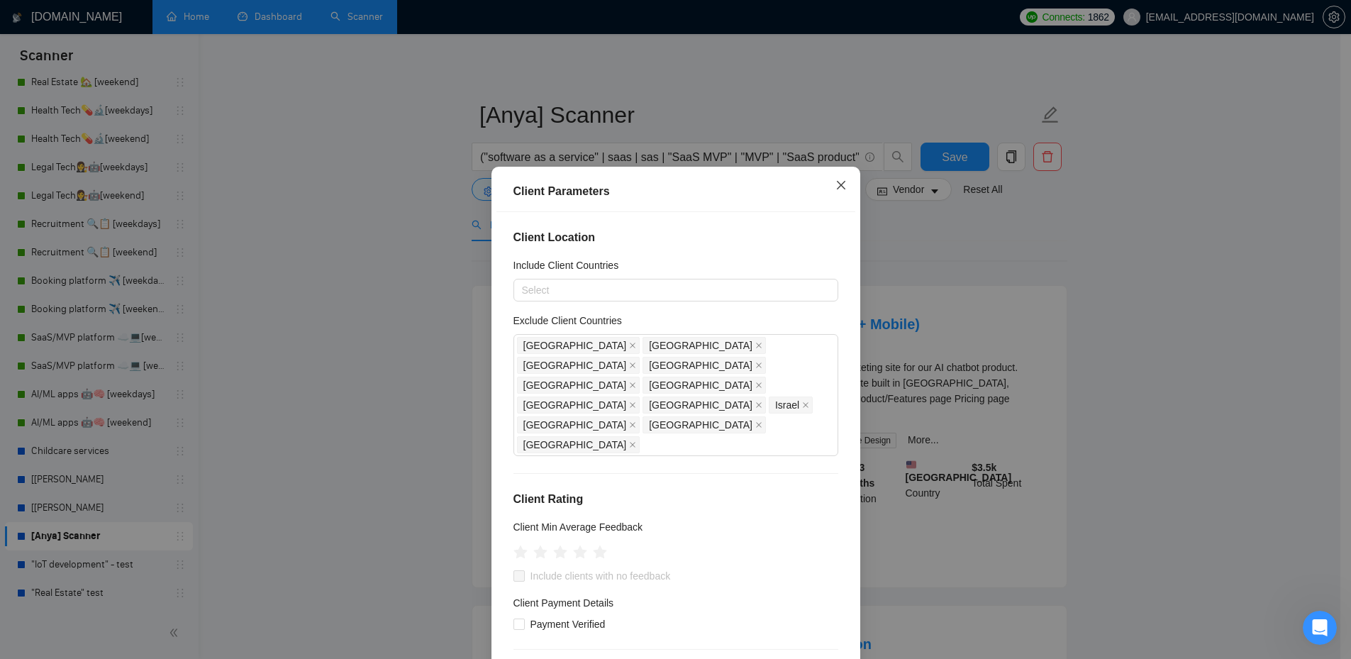
click at [840, 176] on span "Close" at bounding box center [841, 186] width 38 height 38
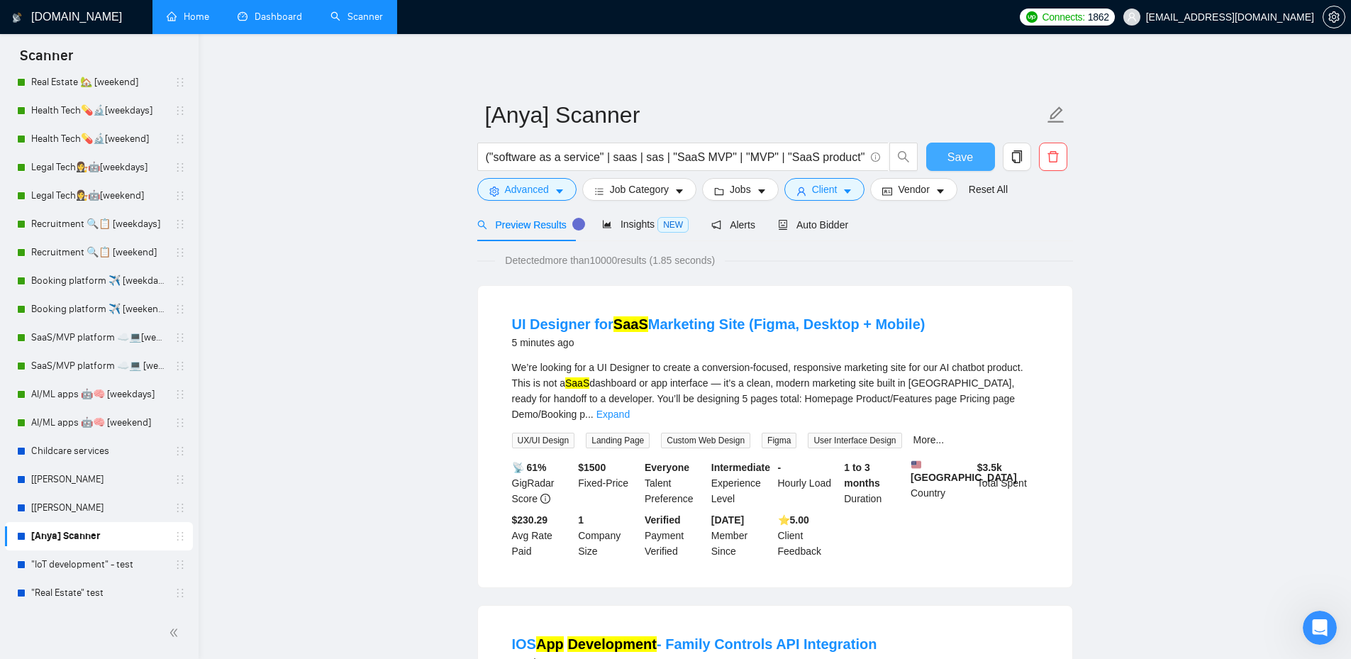
click at [961, 167] on button "Save" at bounding box center [960, 157] width 69 height 28
click at [836, 189] on button "Client" at bounding box center [824, 189] width 81 height 23
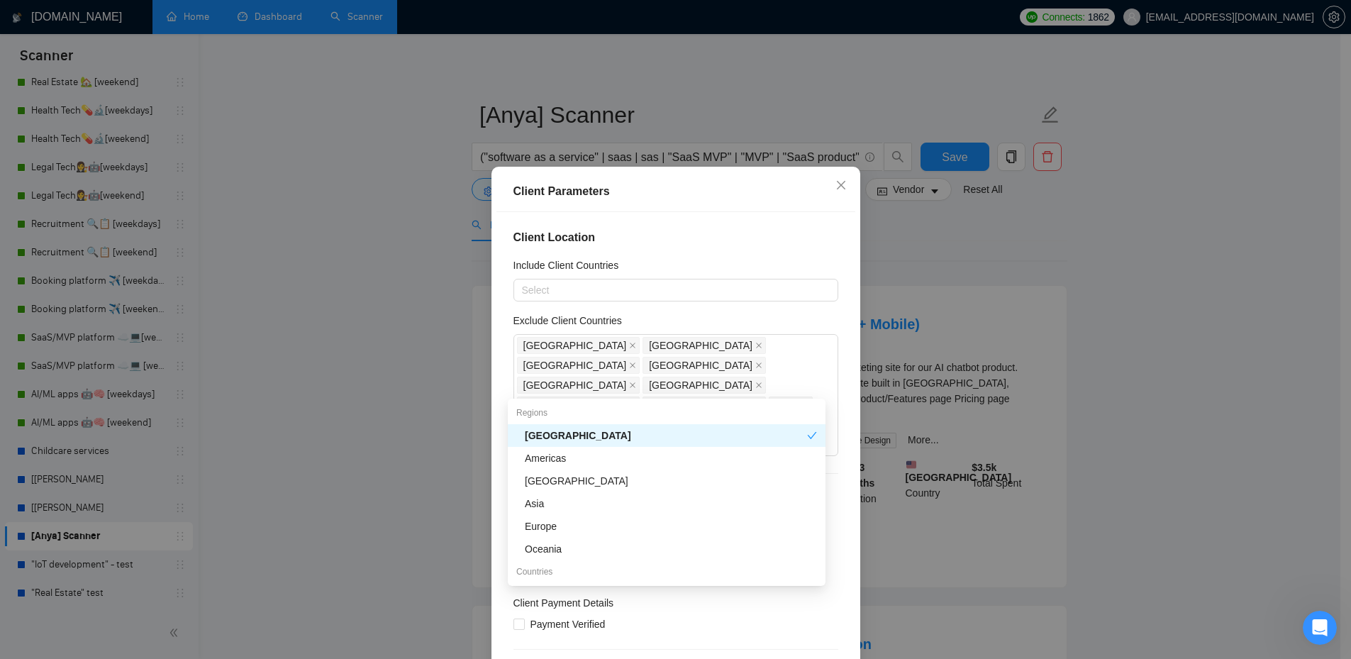
drag, startPoint x: 766, startPoint y: 387, endPoint x: 356, endPoint y: 310, distance: 417.1
click at [356, 310] on div "Client Parameters Client Location Include Client Countries Select Exclude Clien…" at bounding box center [675, 329] width 1351 height 659
click at [842, 182] on span "Close" at bounding box center [841, 186] width 38 height 38
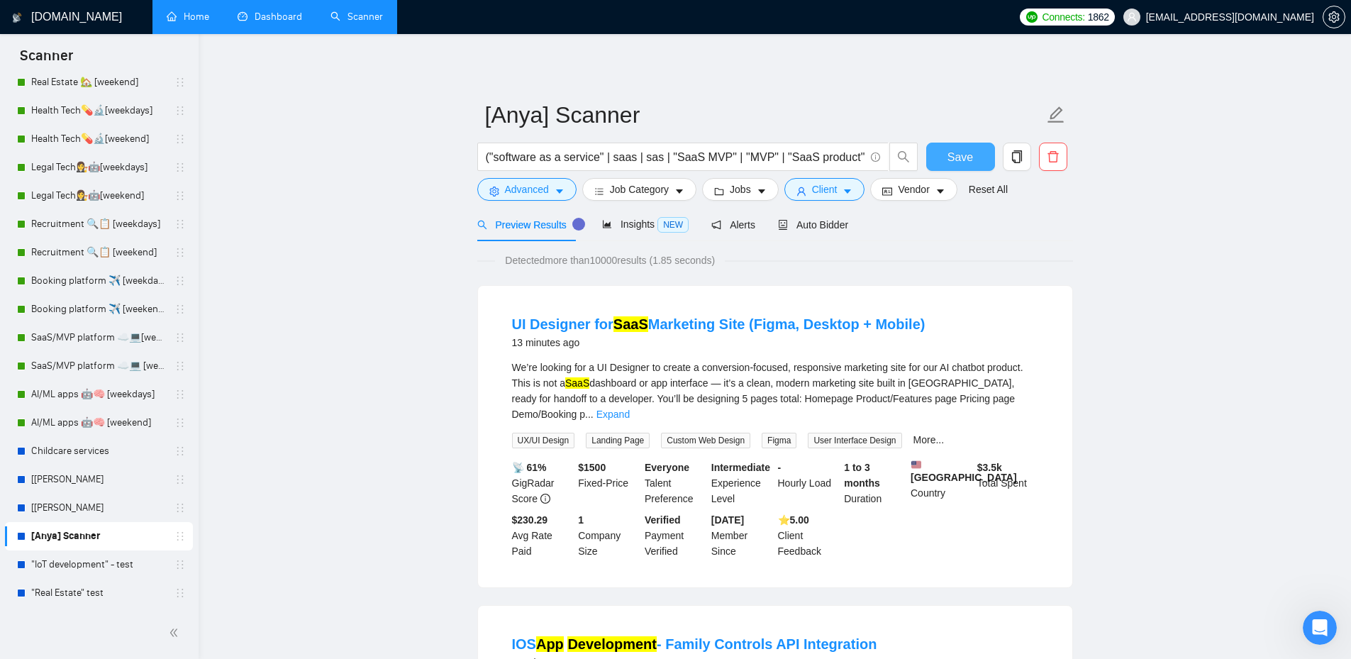
click at [957, 152] on span "Save" at bounding box center [960, 157] width 26 height 18
click at [65, 519] on link "[[PERSON_NAME]" at bounding box center [98, 508] width 135 height 28
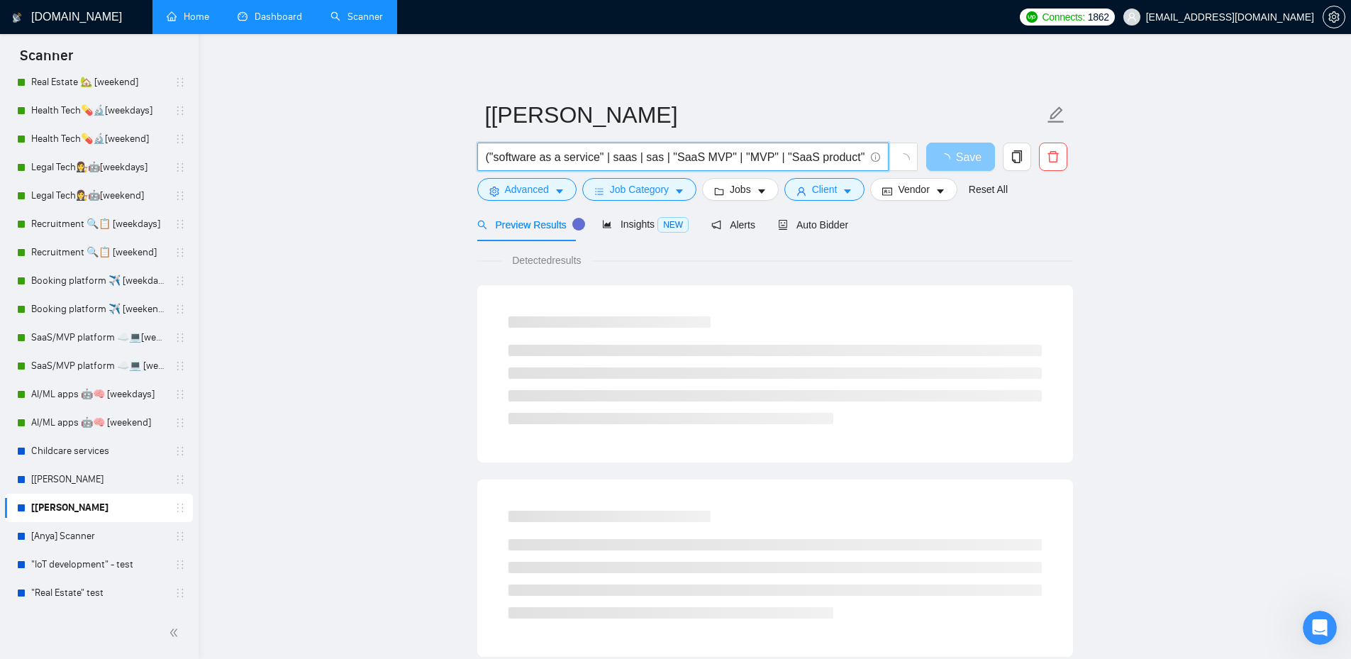
scroll to position [0, 343]
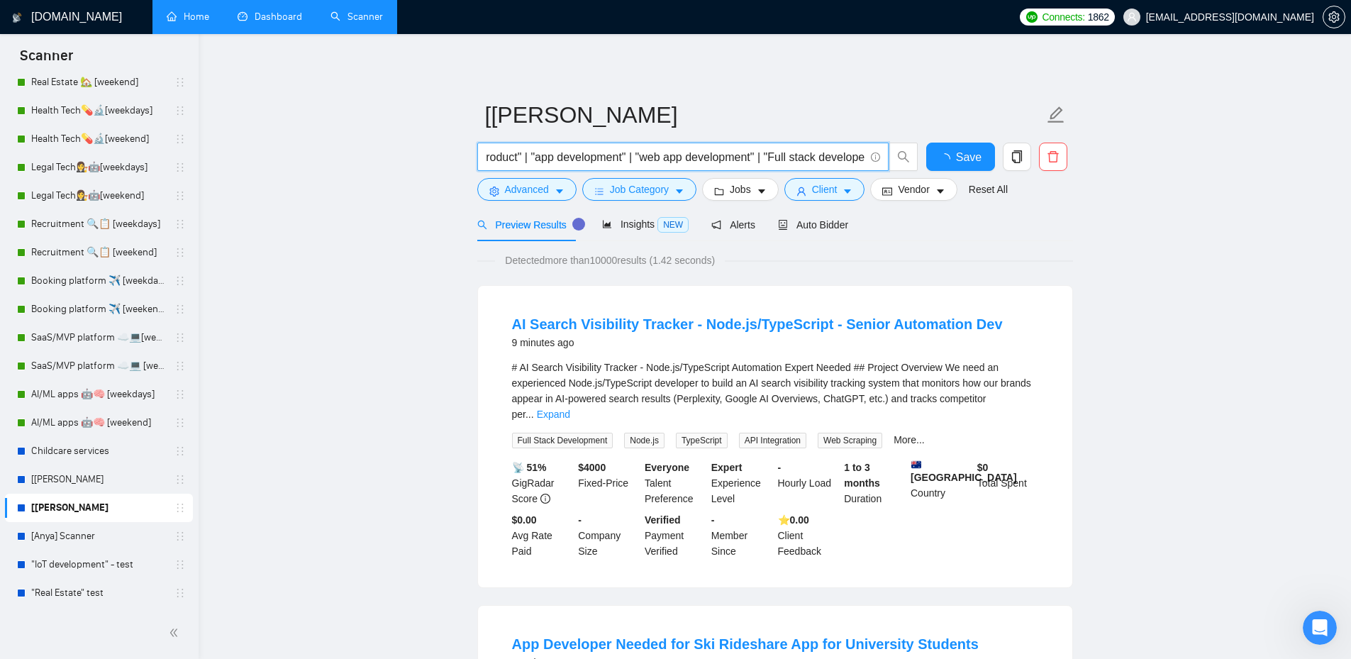
drag, startPoint x: 567, startPoint y: 157, endPoint x: 594, endPoint y: 143, distance: 30.1
click at [594, 143] on span "("software as a service" | saas | sas | "SaaS MVP" | "MVP" | "SaaS product" | "…" at bounding box center [682, 157] width 411 height 28
click at [677, 152] on input "("software as a service" | saas | sas | "SaaS MVP" | "MVP" | "SaaS product" | "…" at bounding box center [675, 157] width 379 height 18
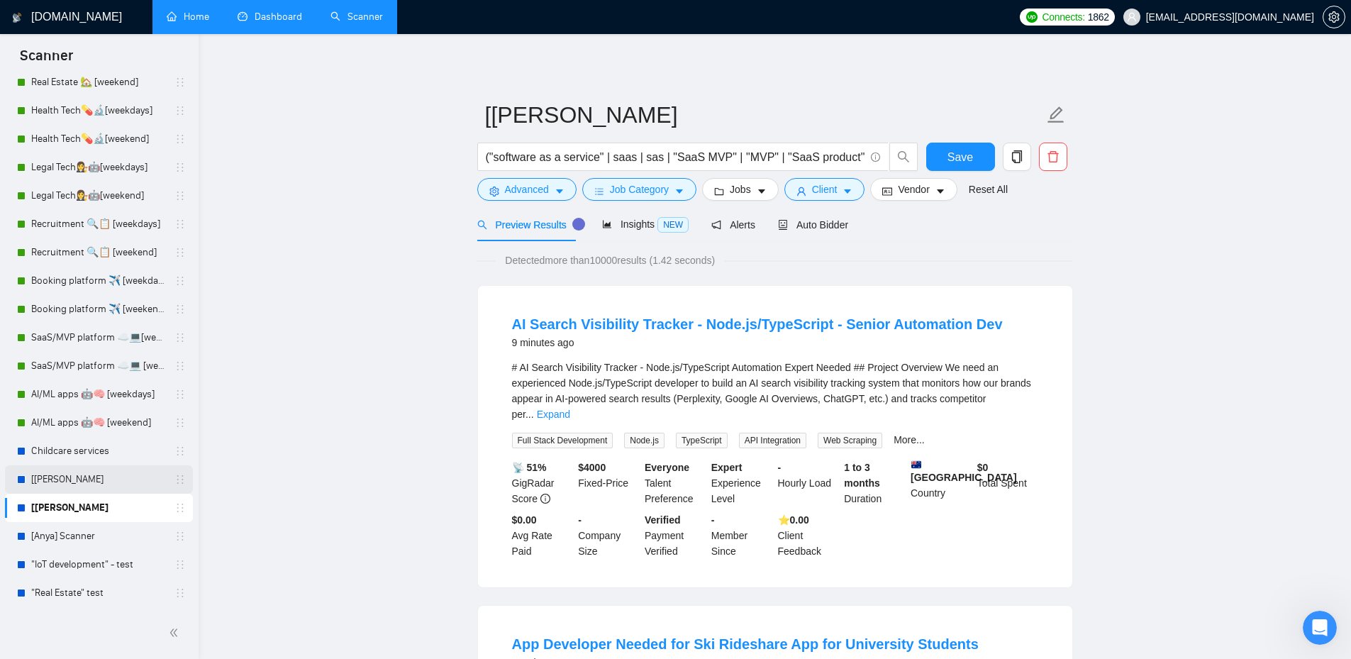
click at [65, 484] on link "[[PERSON_NAME]" at bounding box center [98, 479] width 135 height 28
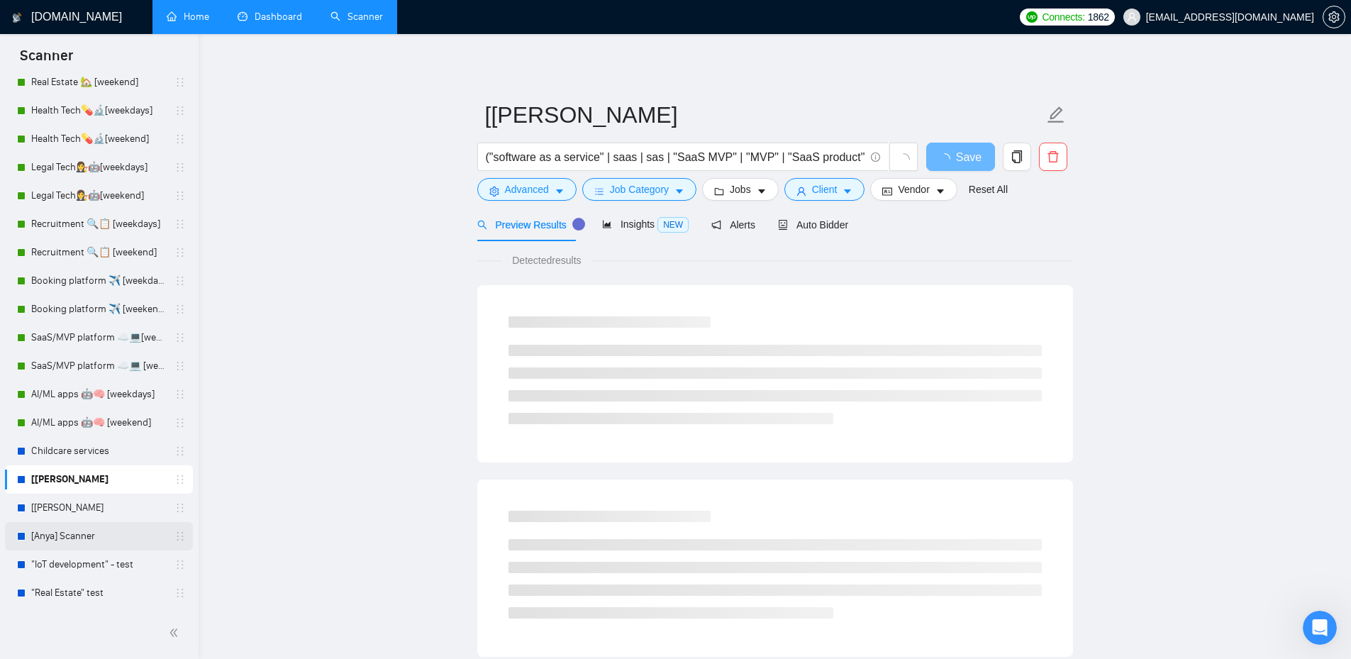
click at [63, 540] on link "[Anya] Scanner" at bounding box center [98, 536] width 135 height 28
